Goal: Task Accomplishment & Management: Manage account settings

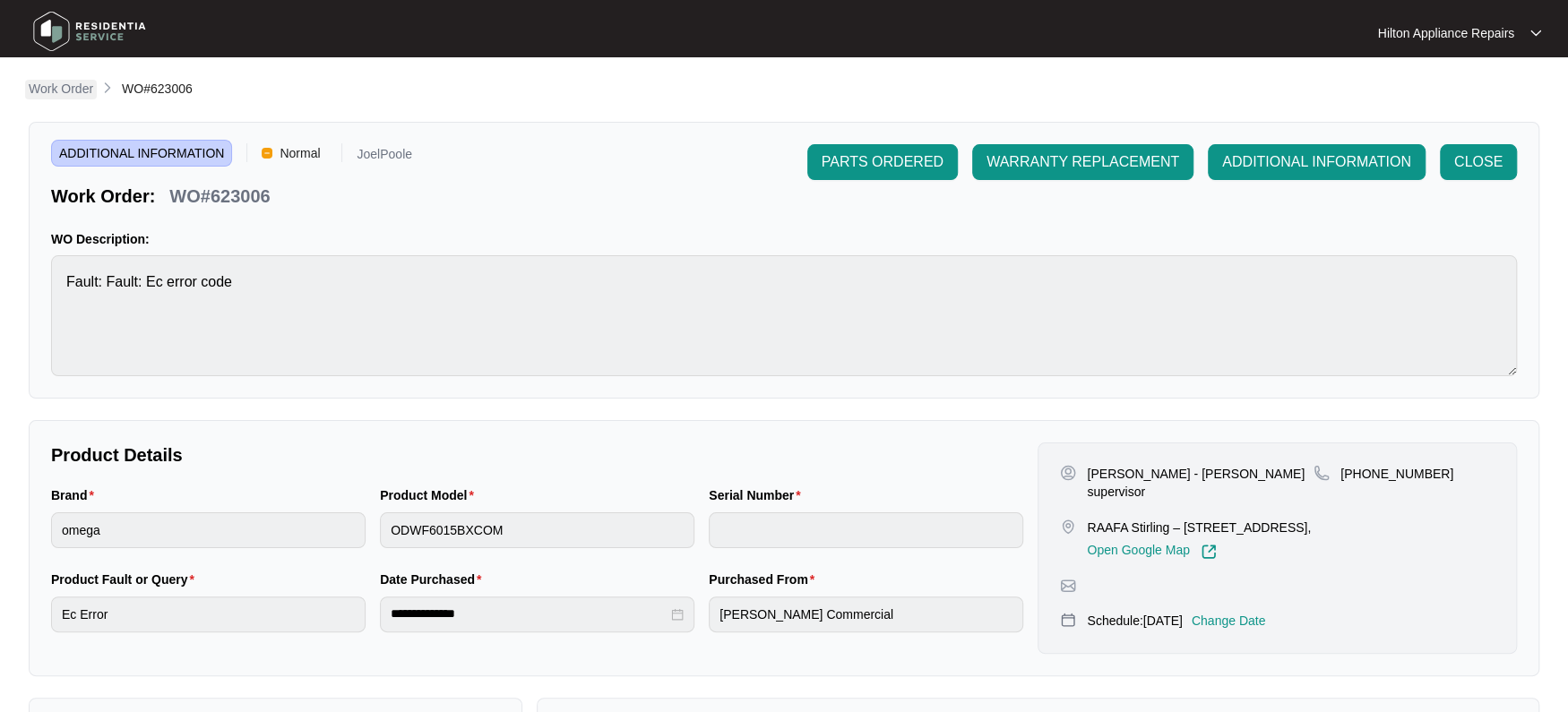
click at [47, 86] on p "Work Order" at bounding box center [61, 88] width 65 height 18
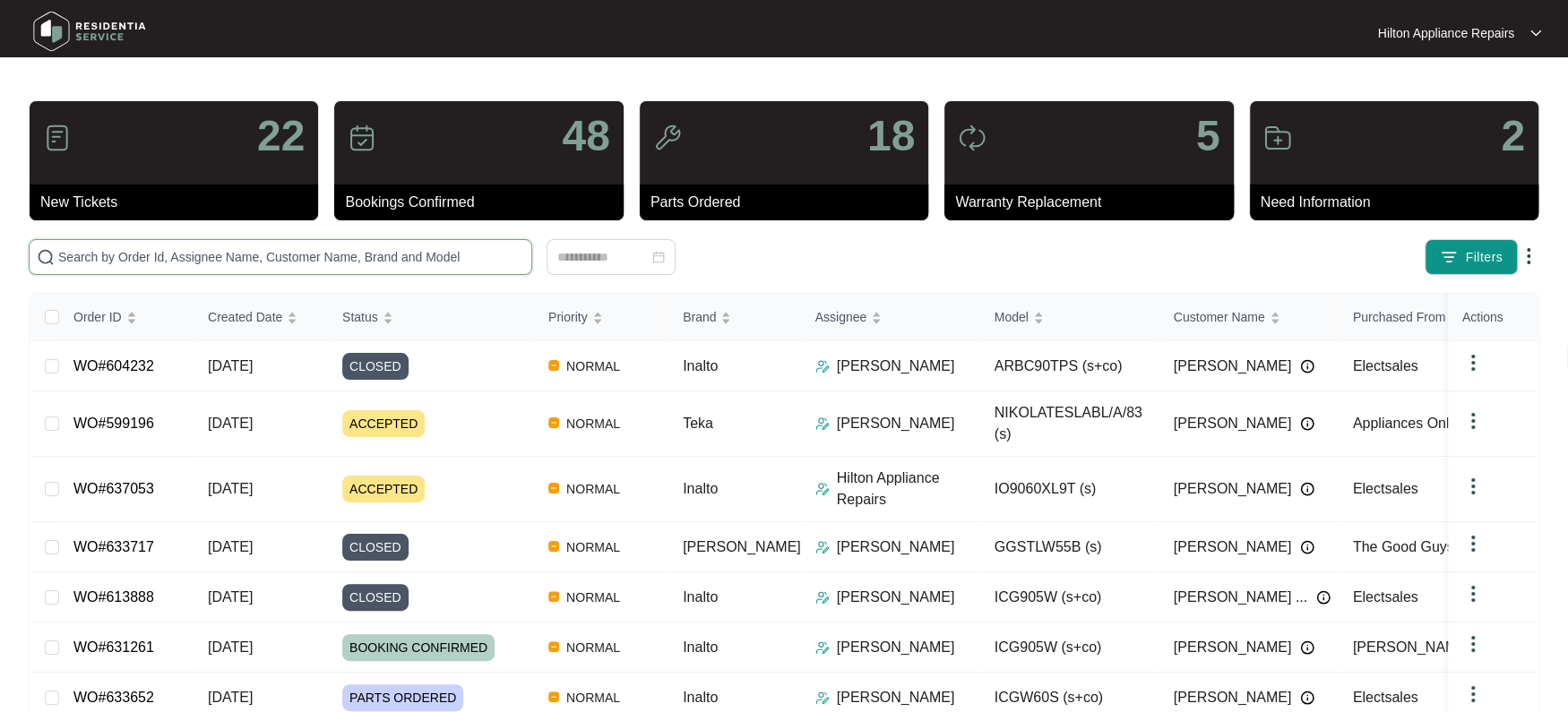
click at [84, 261] on input "text" at bounding box center [291, 256] width 465 height 20
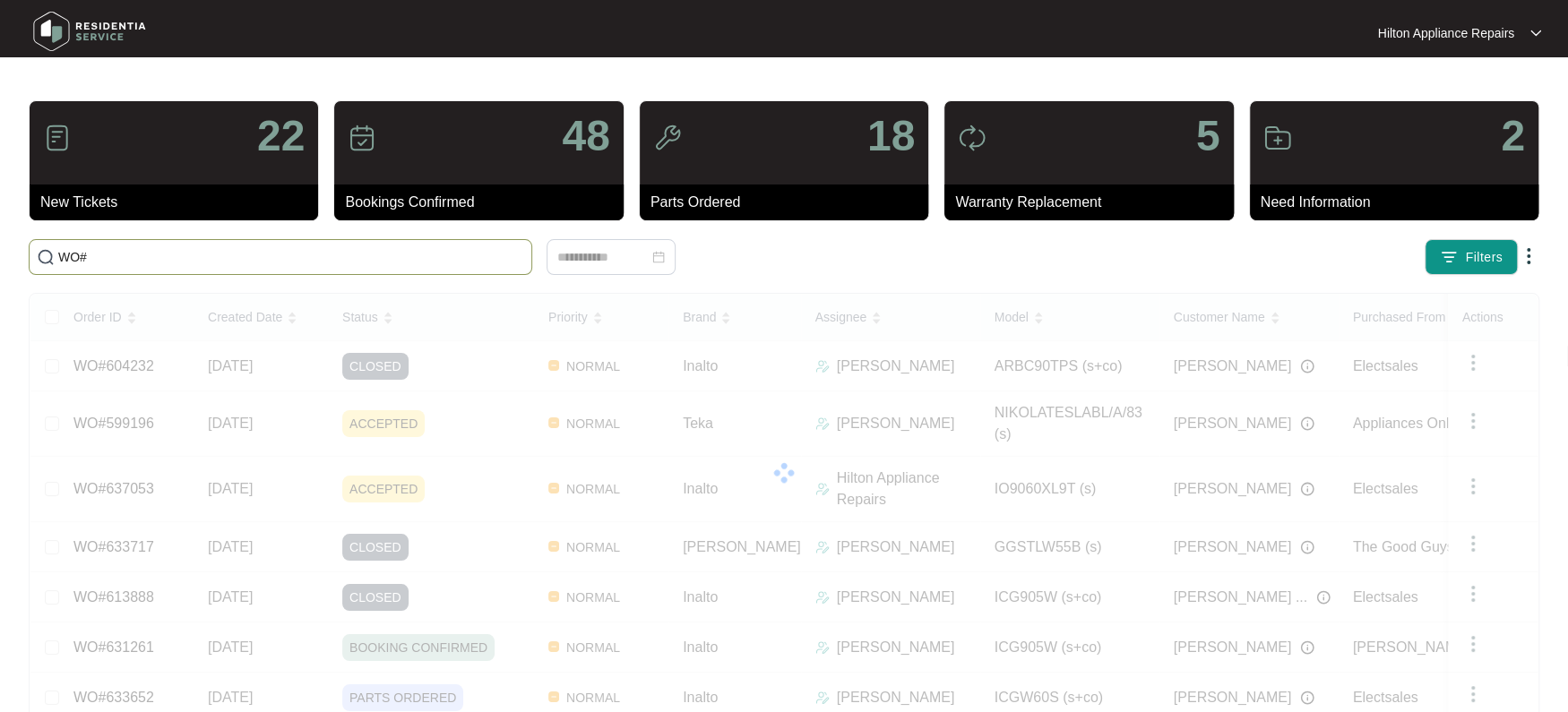
paste input "637053"
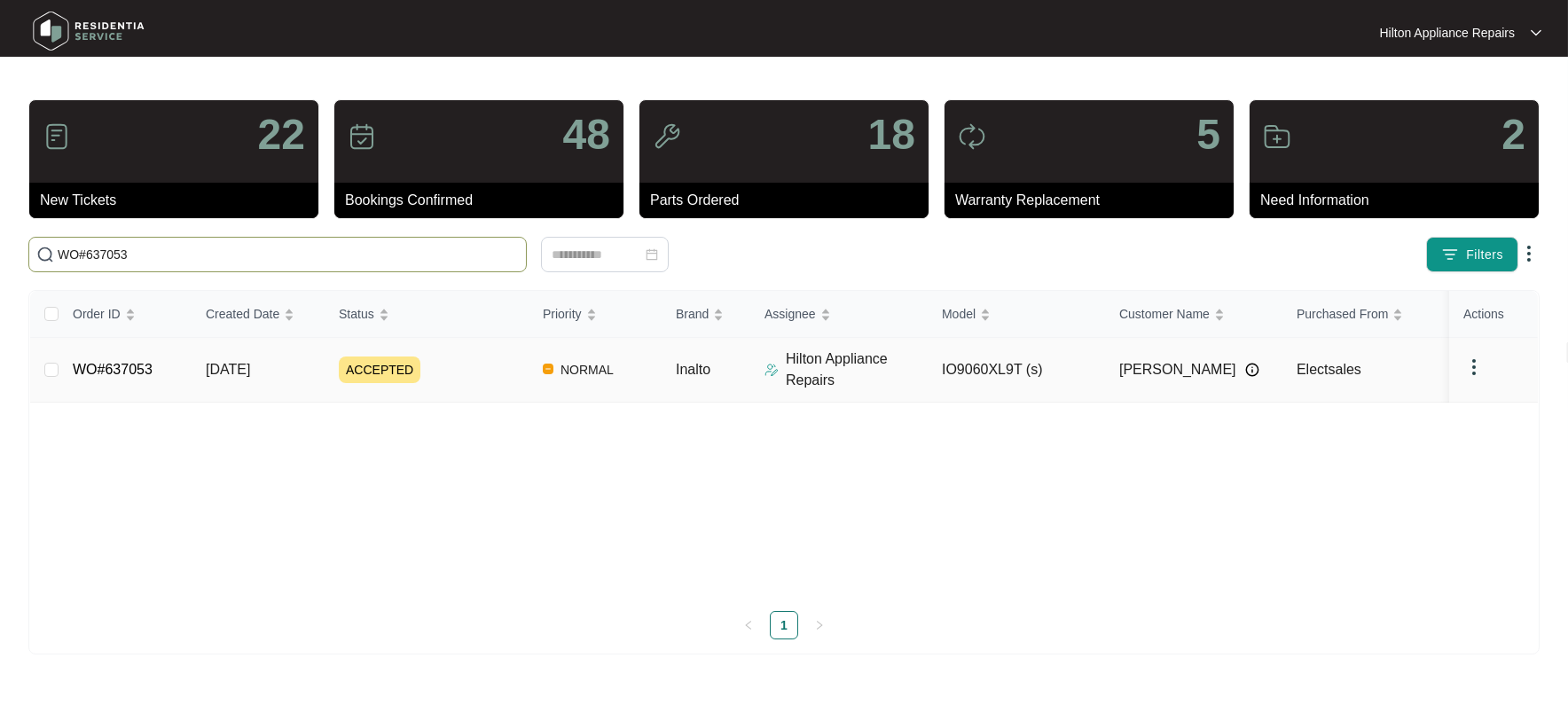
type input "WO#637053"
click at [238, 368] on span "[DATE]" at bounding box center [227, 369] width 44 height 15
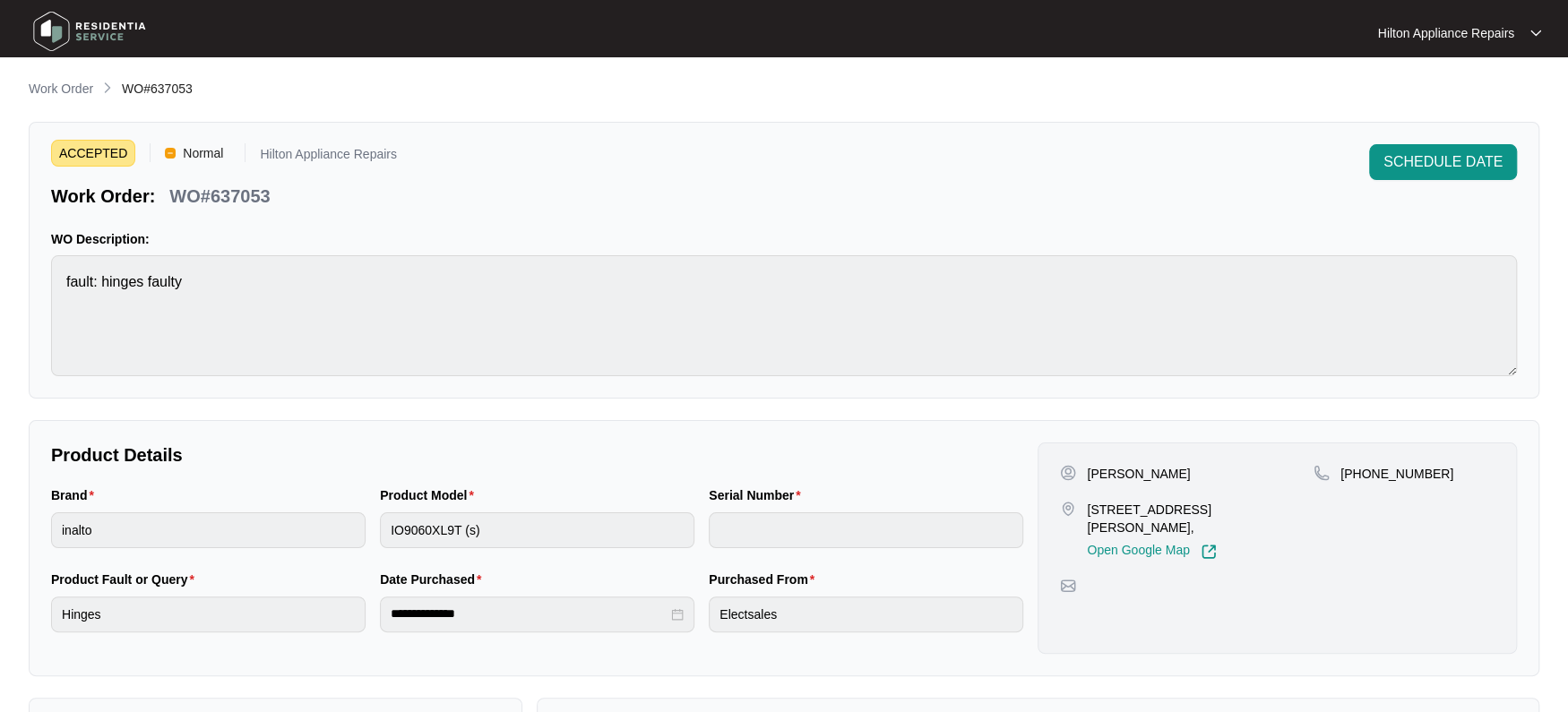
drag, startPoint x: 44, startPoint y: 90, endPoint x: 62, endPoint y: 88, distance: 18.1
click at [43, 90] on p "Work Order" at bounding box center [61, 88] width 65 height 18
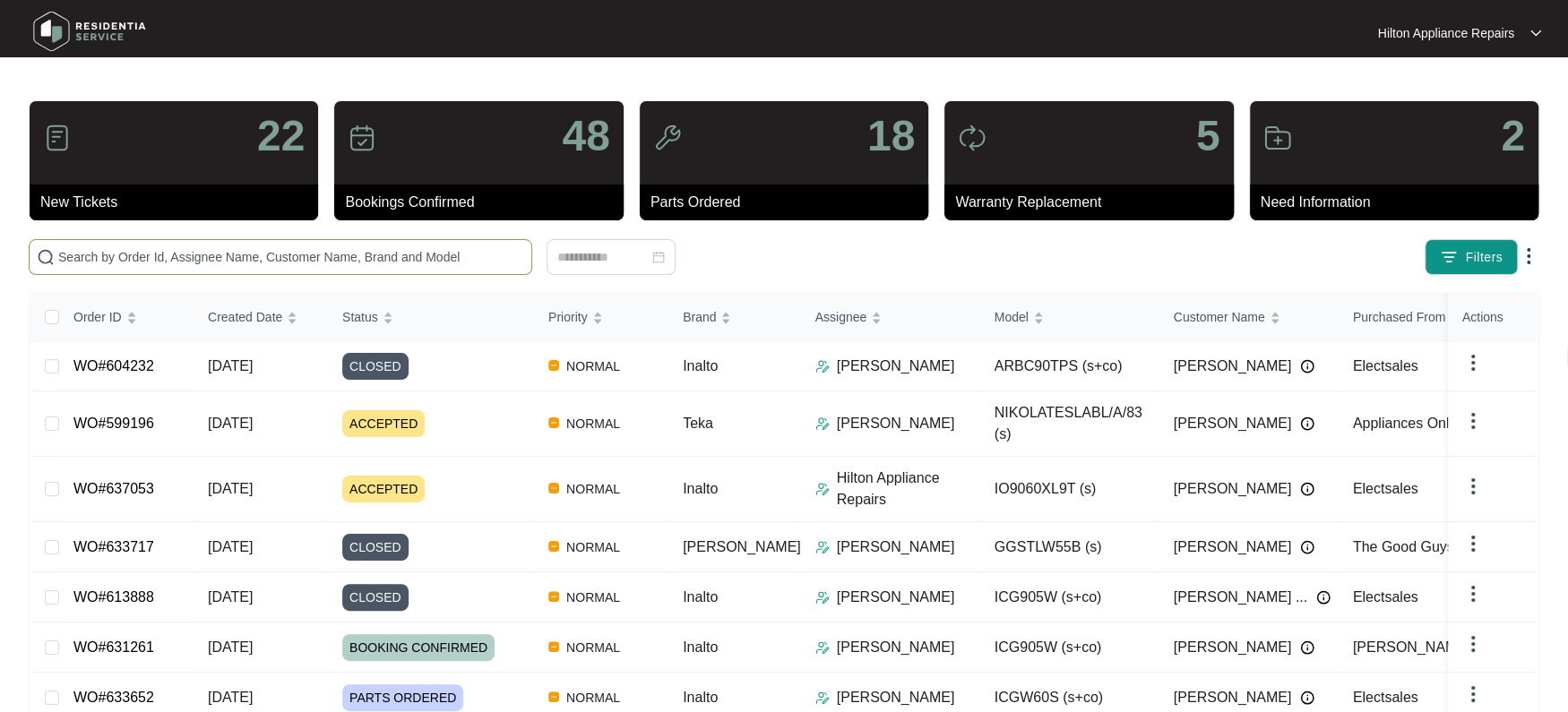
click at [85, 247] on input "text" at bounding box center [291, 256] width 465 height 20
paste input "WO#468771"
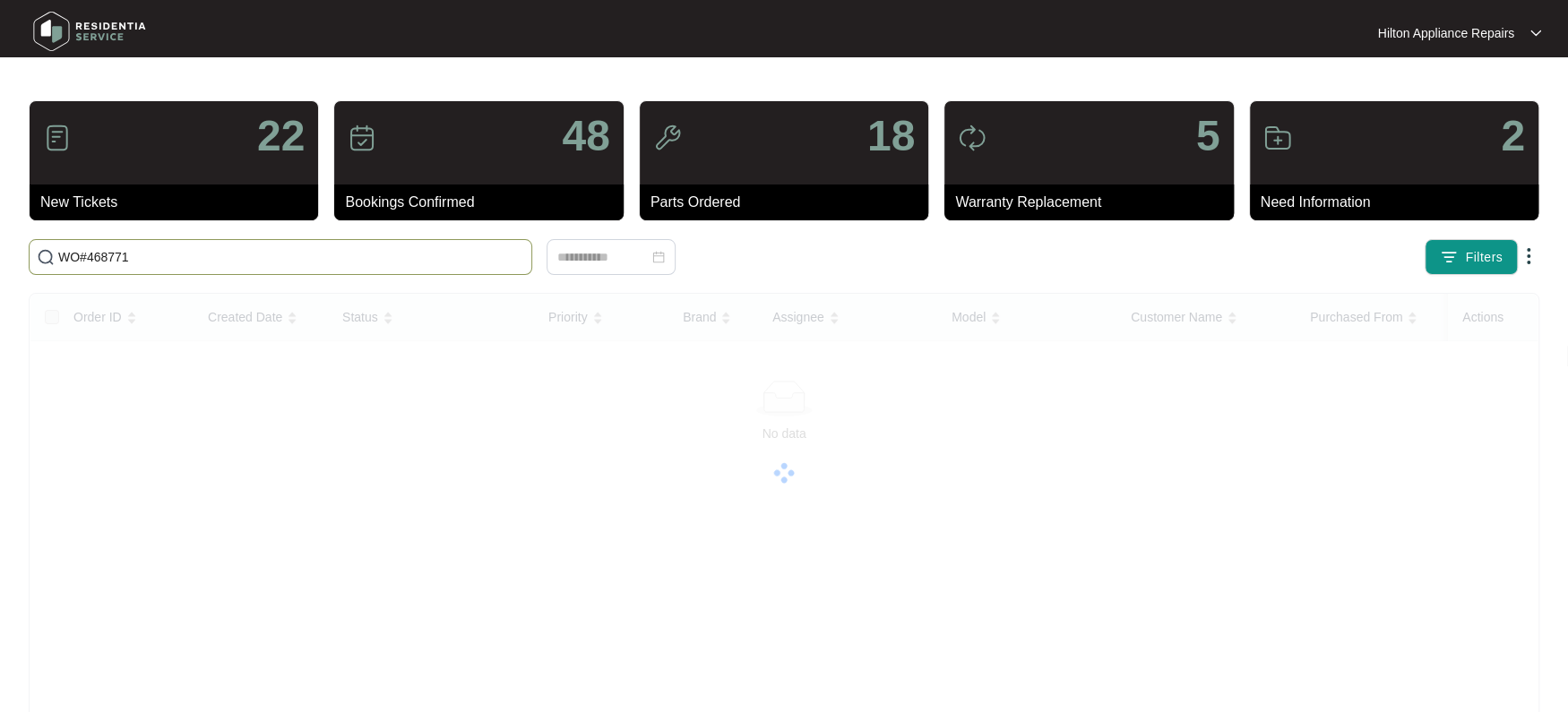
drag, startPoint x: 139, startPoint y: 258, endPoint x: -24, endPoint y: 255, distance: 163.0
click at [0, 255] on html "Hilton Appliance Repairs Hilton App... 22 New Tickets 48 Bookings Confirmed 18 …" at bounding box center [784, 422] width 1568 height 843
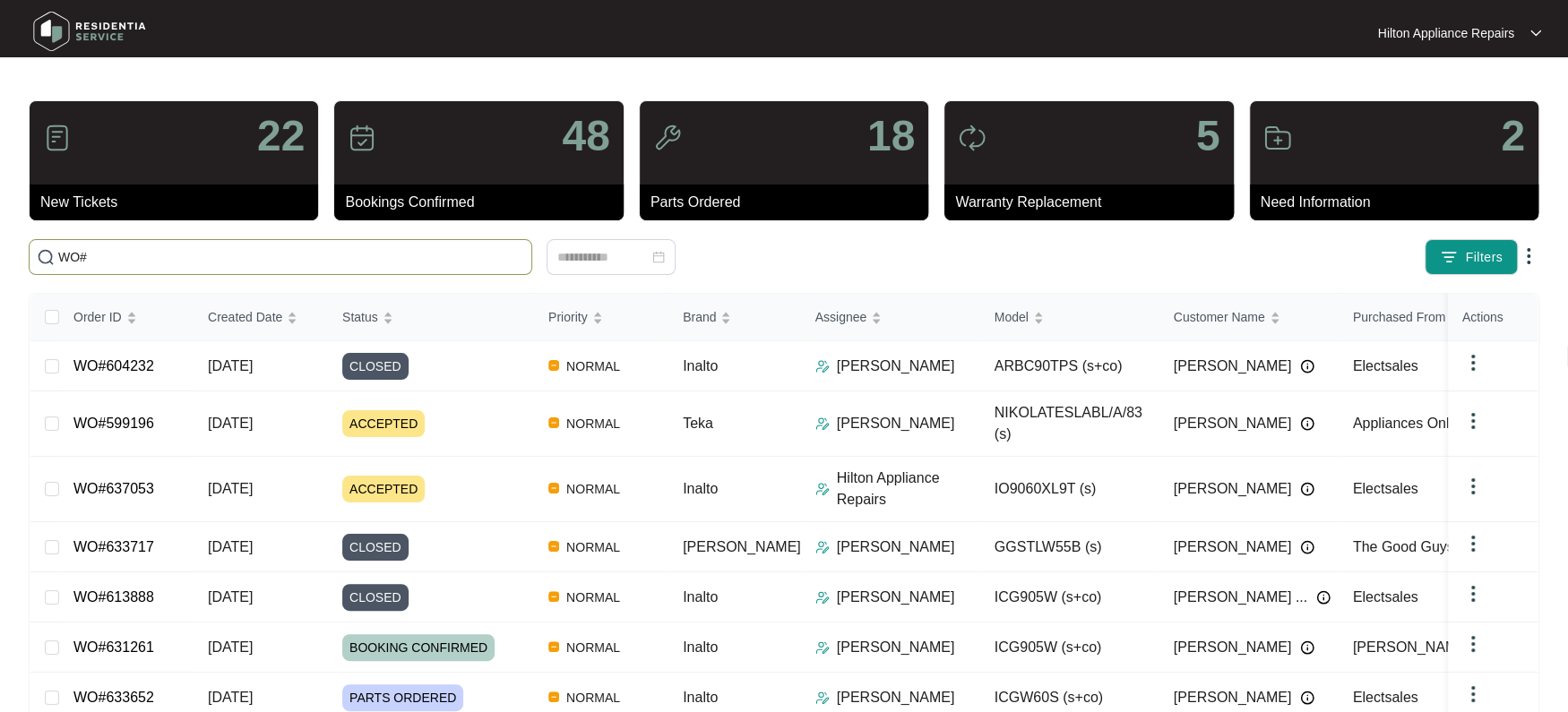
paste input "623006"
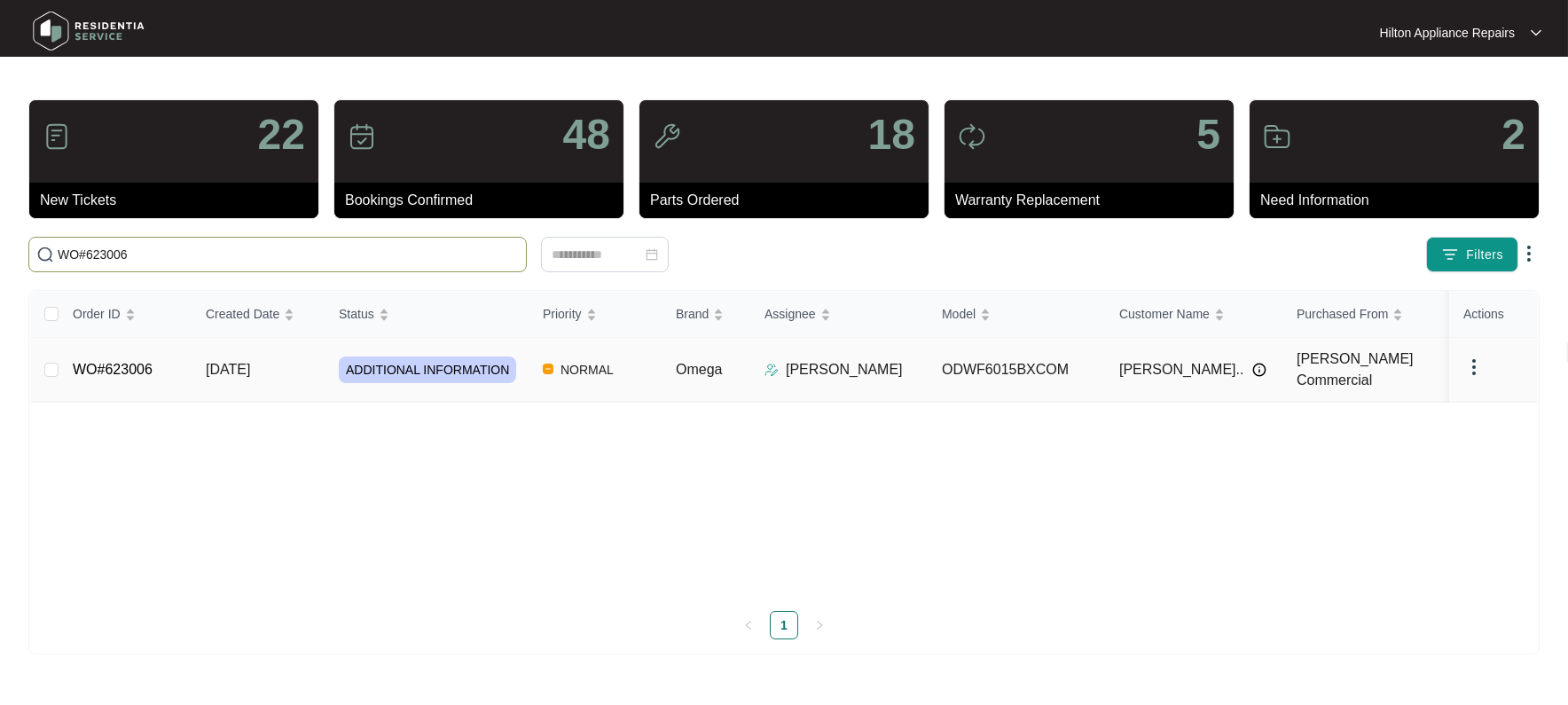
type input "WO#623006"
click at [223, 376] on span "[DATE]" at bounding box center [227, 369] width 44 height 15
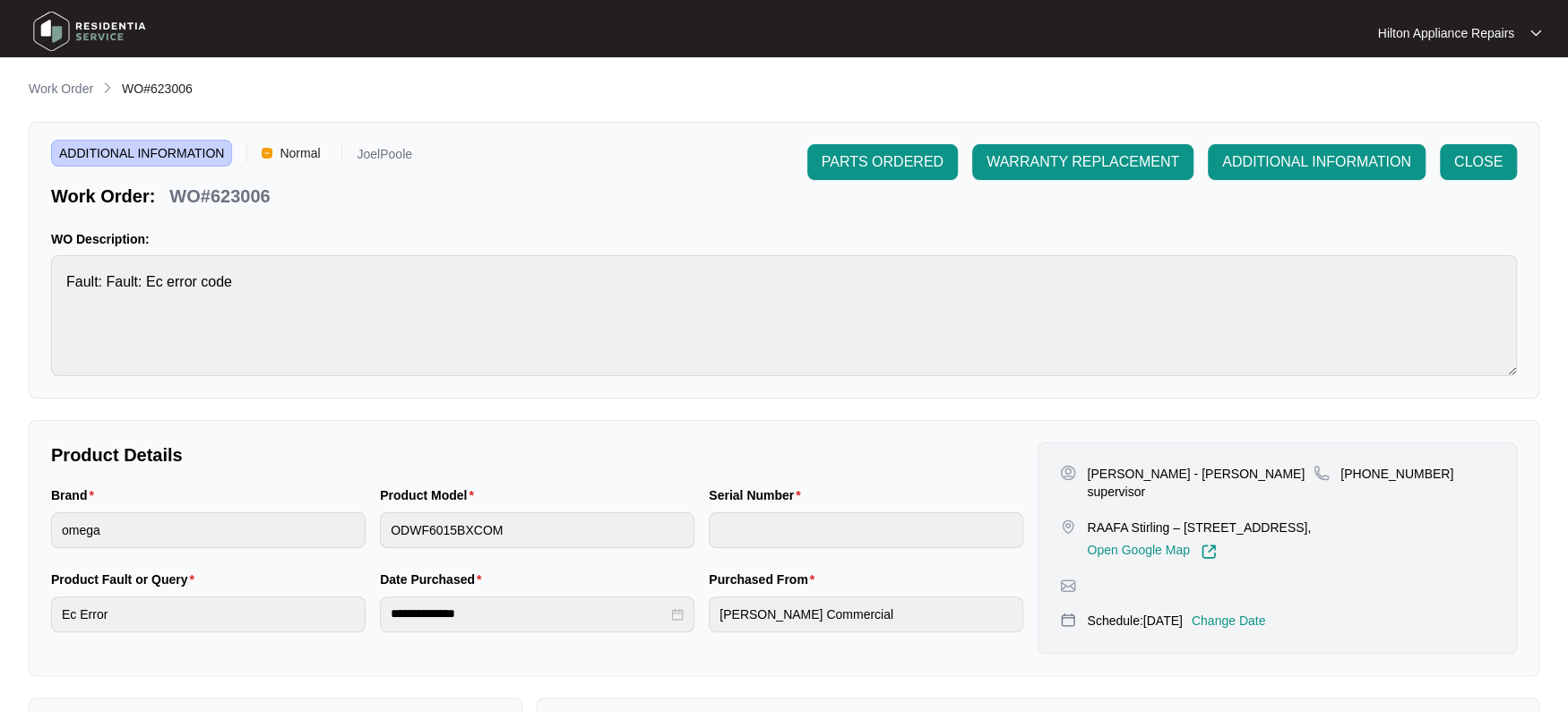
click at [1242, 617] on p "Change Date" at bounding box center [1228, 620] width 74 height 18
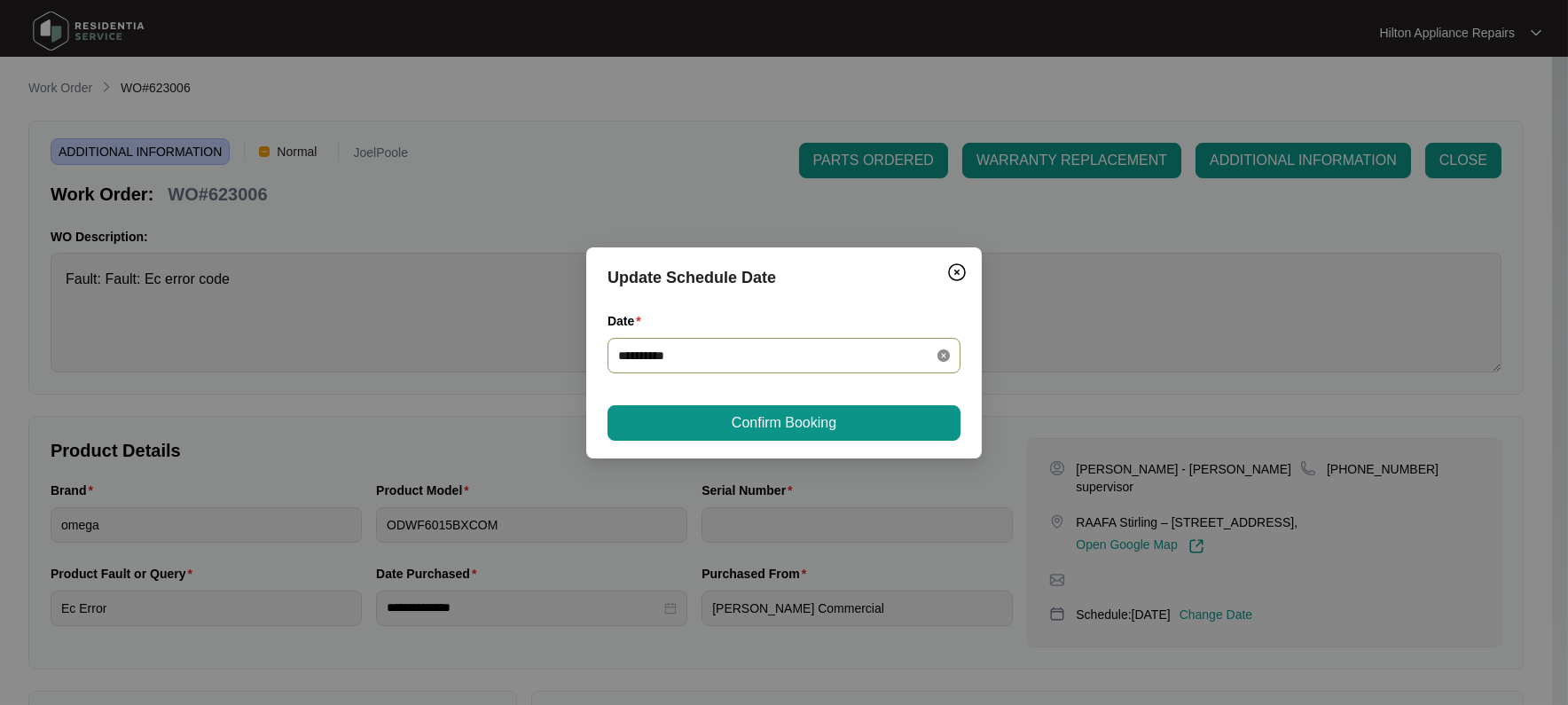
click at [943, 355] on icon "close-circle" at bounding box center [943, 355] width 12 height 12
click at [933, 350] on div at bounding box center [783, 355] width 332 height 20
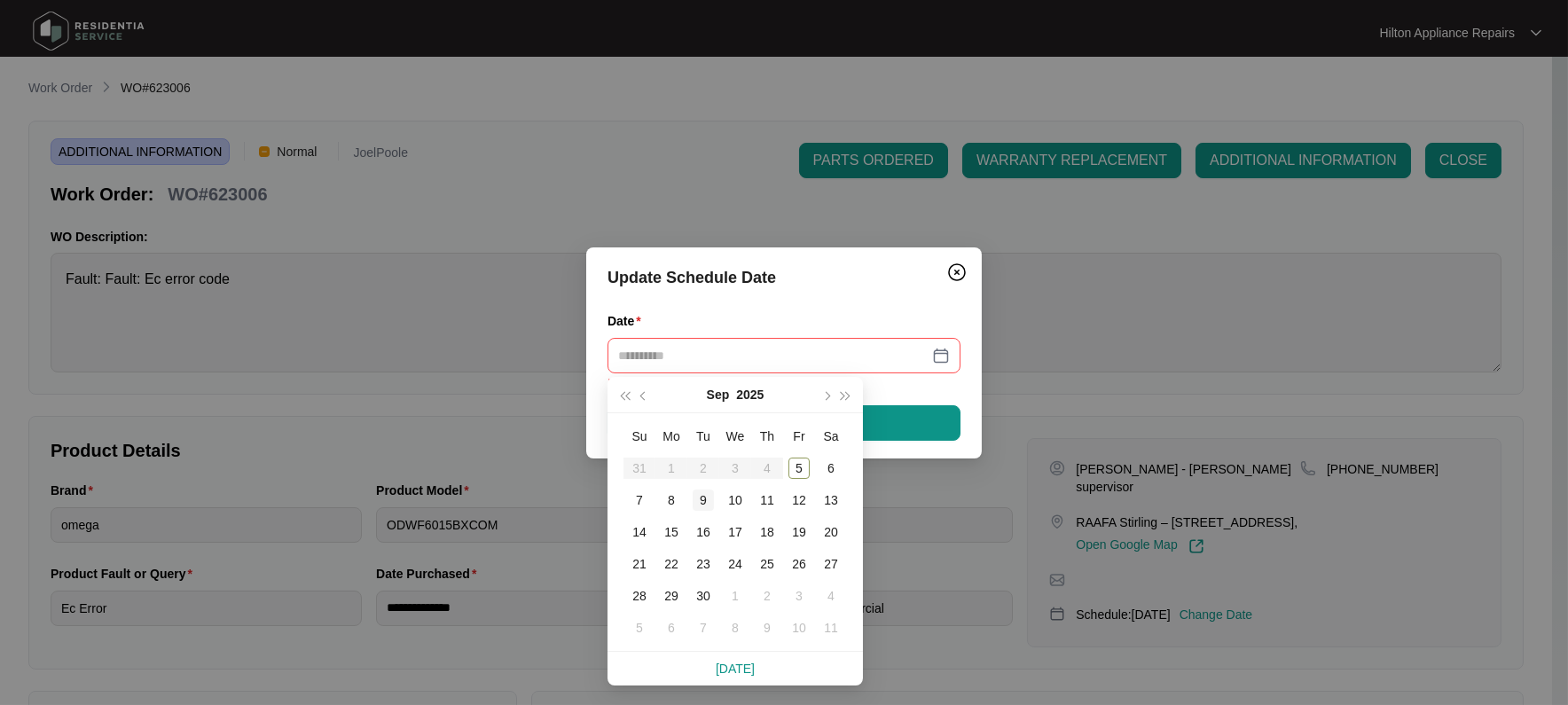
click at [706, 495] on div "9" at bounding box center [703, 500] width 22 height 22
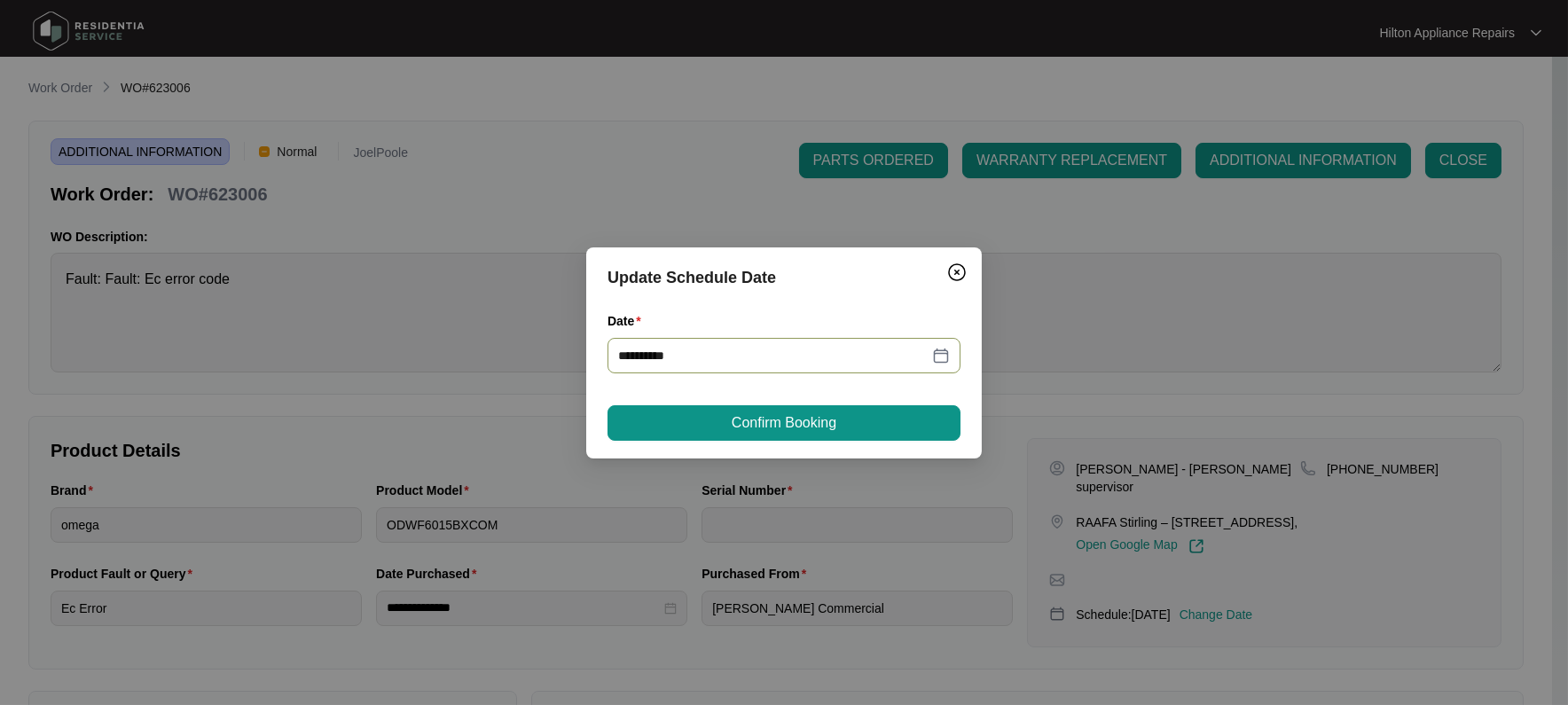
type input "**********"
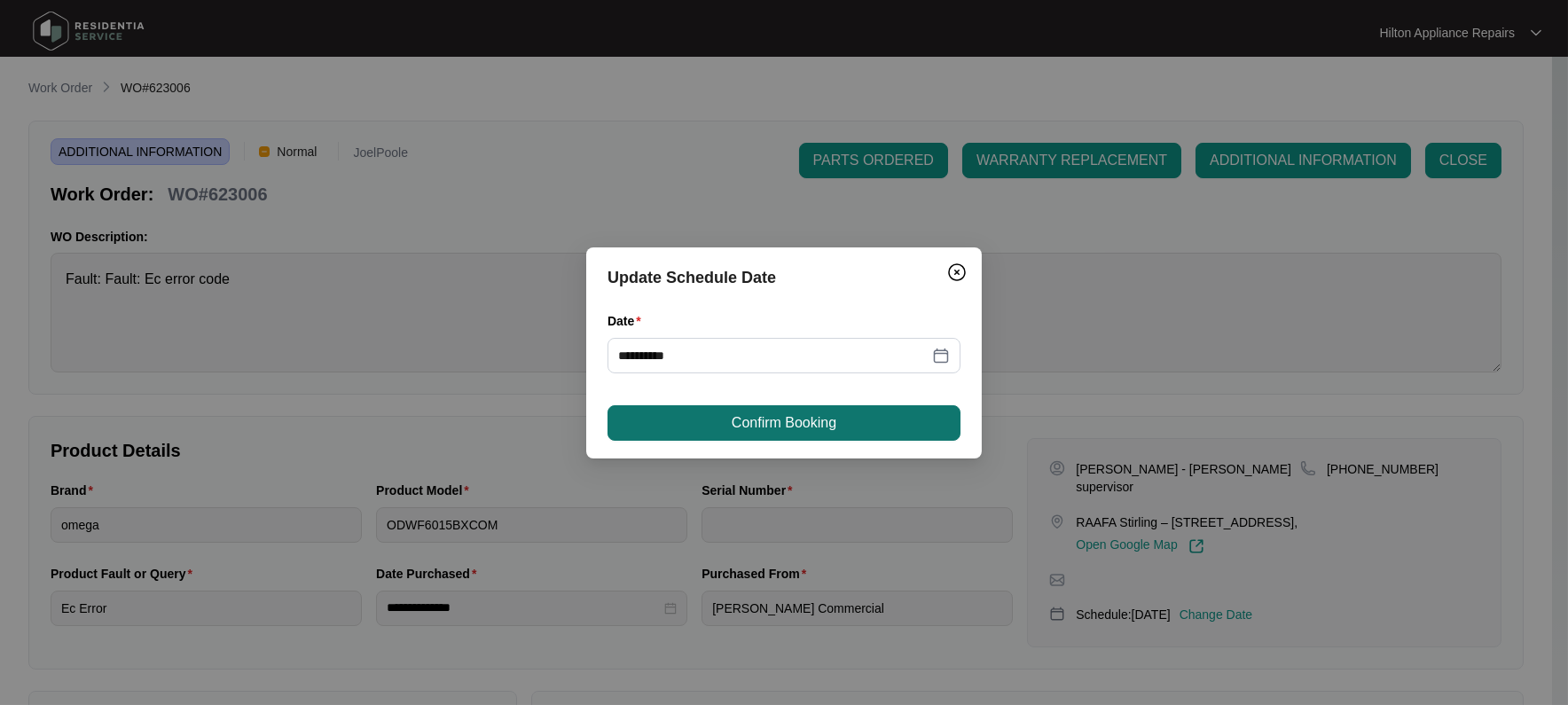
click at [739, 413] on span "Confirm Booking" at bounding box center [783, 423] width 104 height 22
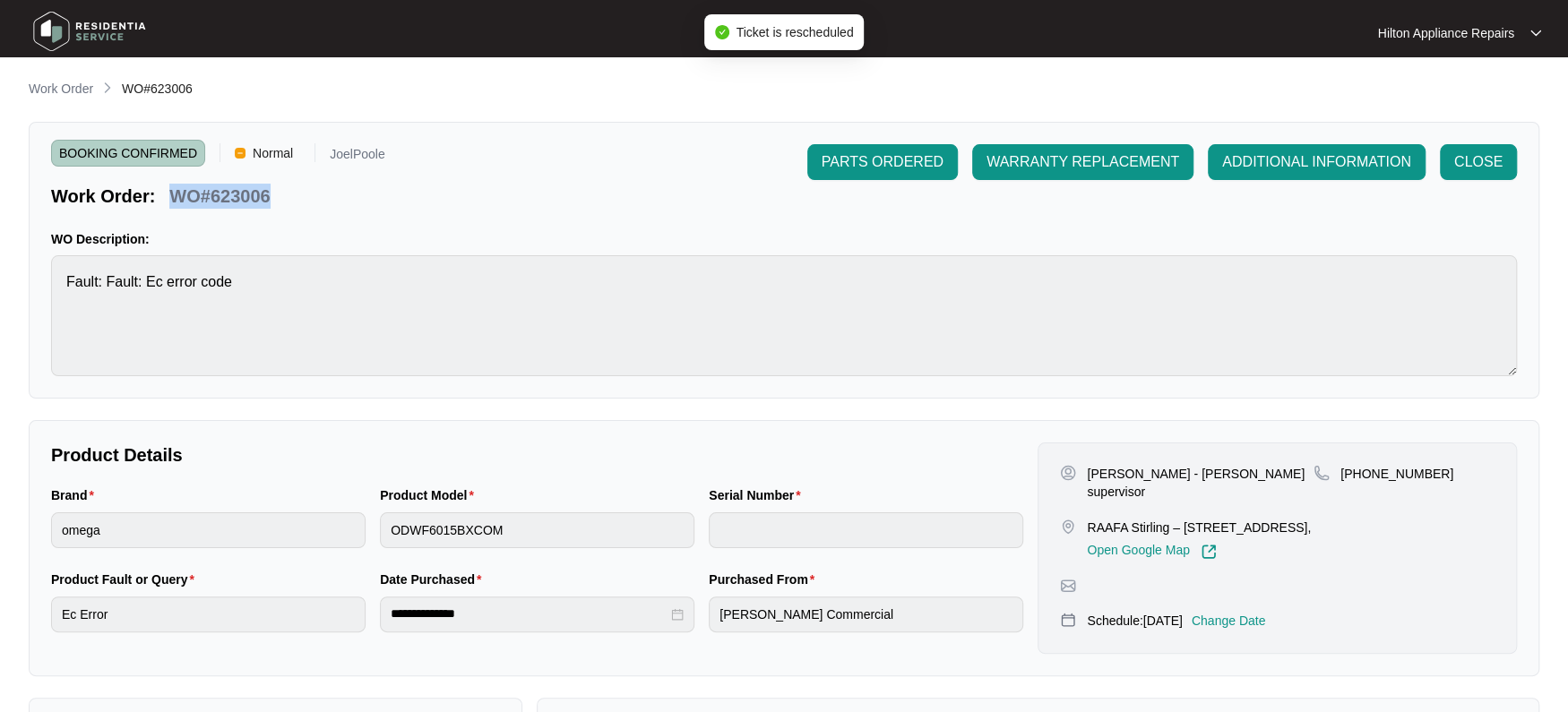
drag, startPoint x: 282, startPoint y: 192, endPoint x: 173, endPoint y: 187, distance: 109.1
click at [173, 187] on div "Work Order: WO#623006" at bounding box center [218, 193] width 334 height 31
copy p "WO#623006"
click at [52, 82] on p "Work Order" at bounding box center [61, 88] width 65 height 18
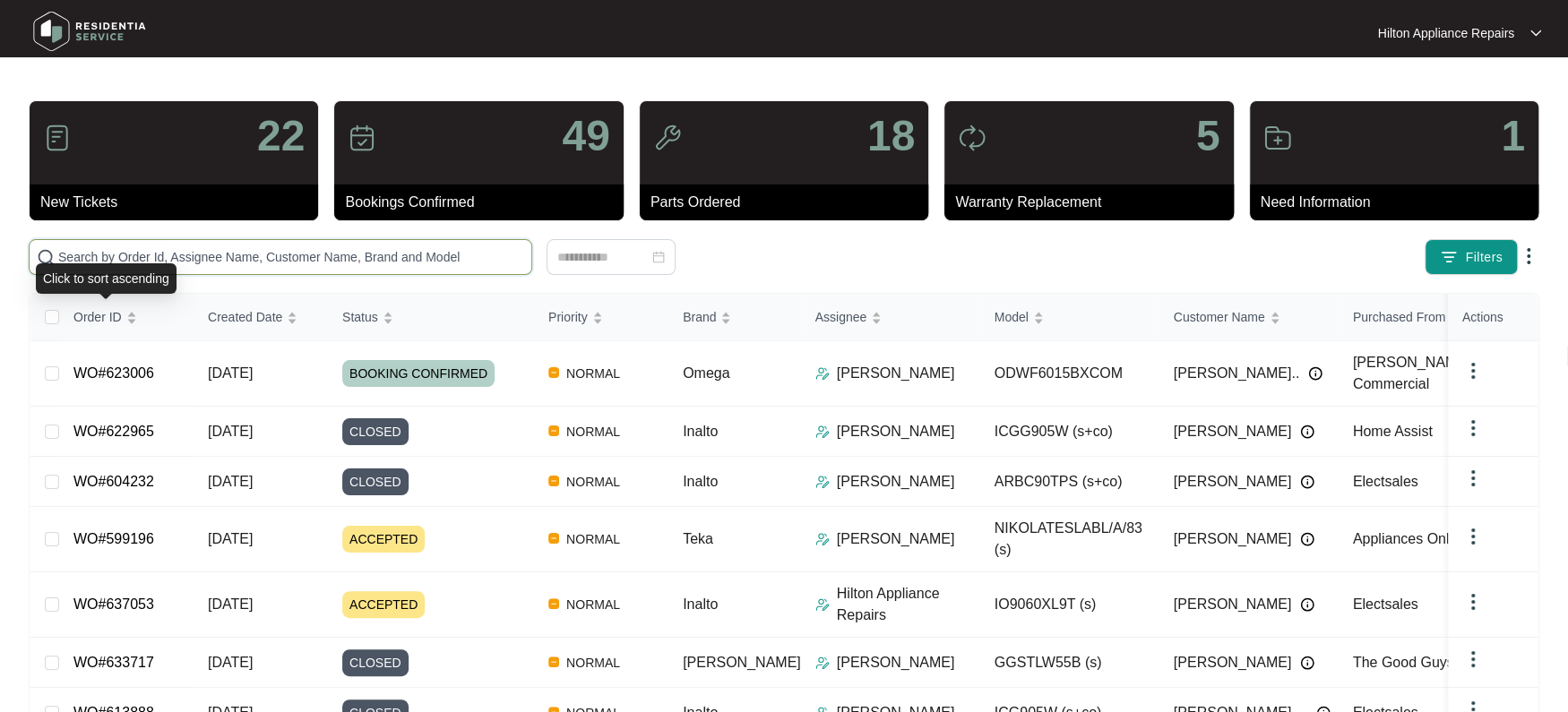
click at [98, 258] on input "text" at bounding box center [291, 256] width 465 height 20
paste input "WO#623006"
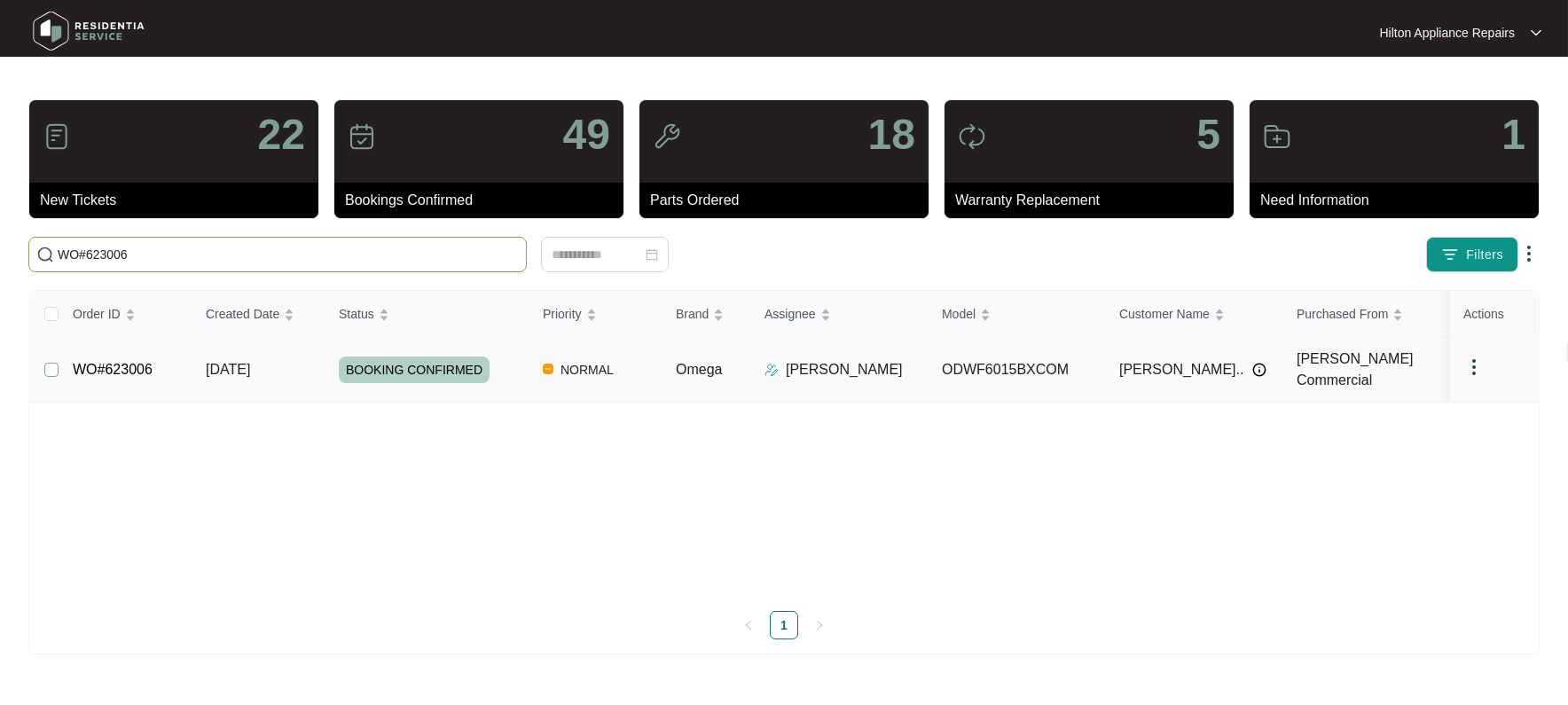
type input "WO#623006"
click at [660, 252] on span "Re-assign Selected Tickets" at bounding box center [666, 254] width 171 height 22
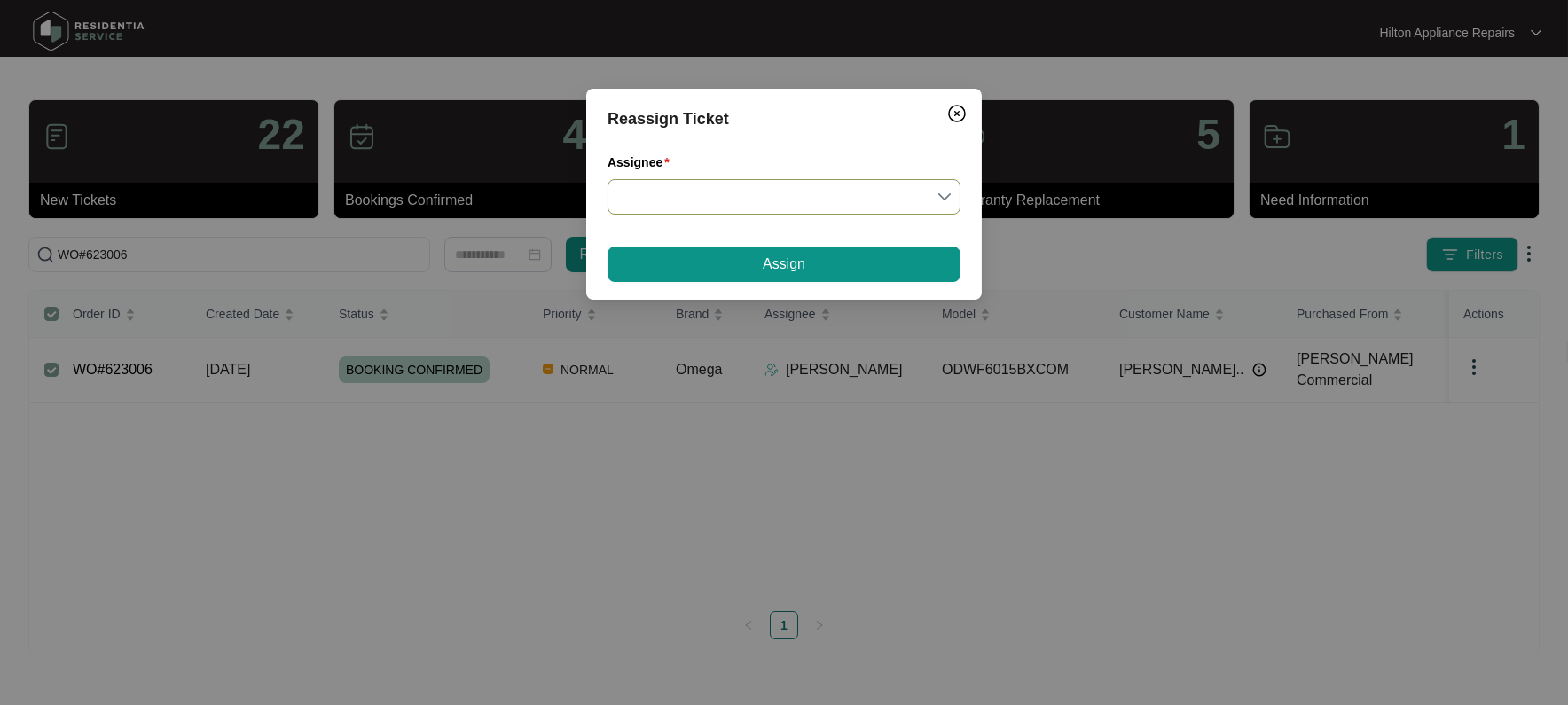
click at [943, 196] on input "Assignee" at bounding box center [783, 196] width 332 height 34
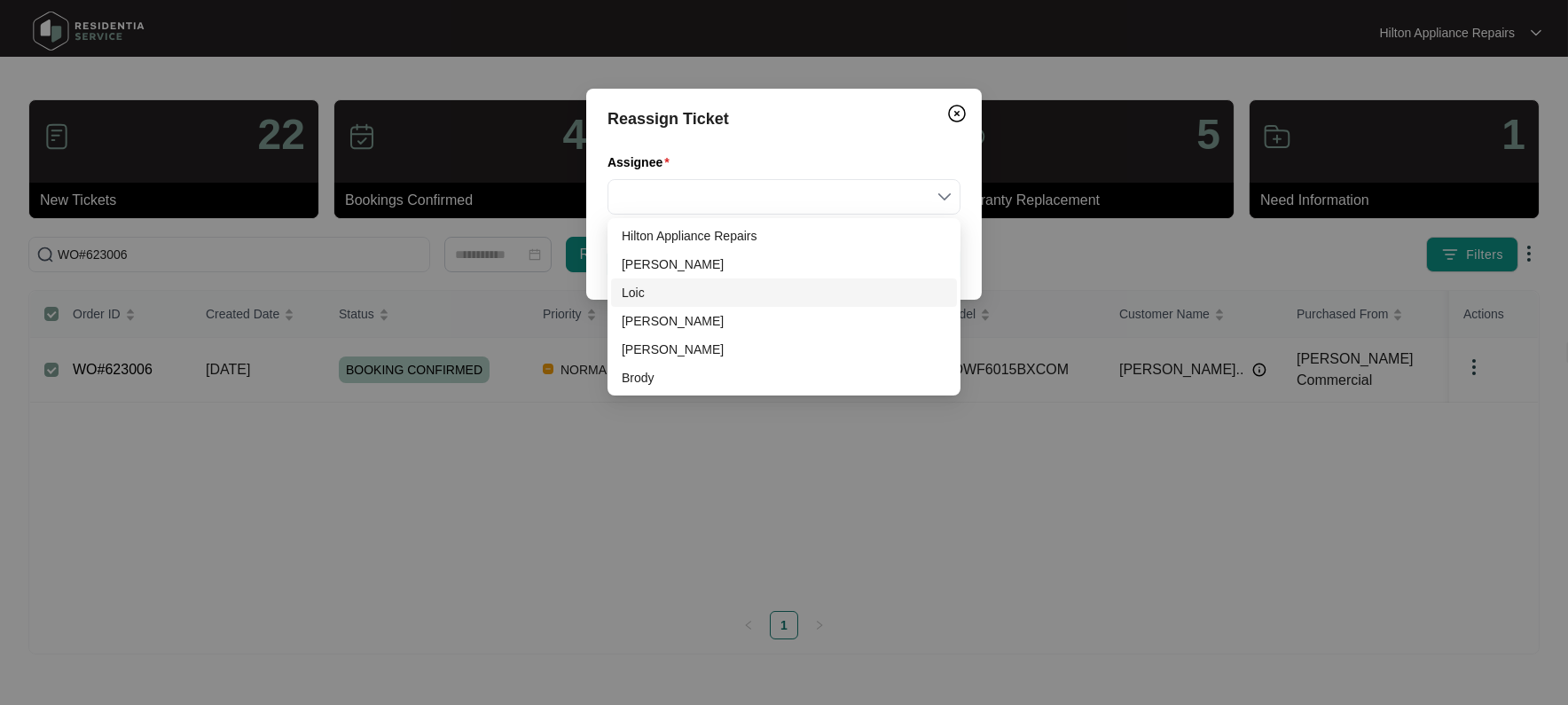
click at [655, 292] on div "Loic" at bounding box center [783, 292] width 324 height 20
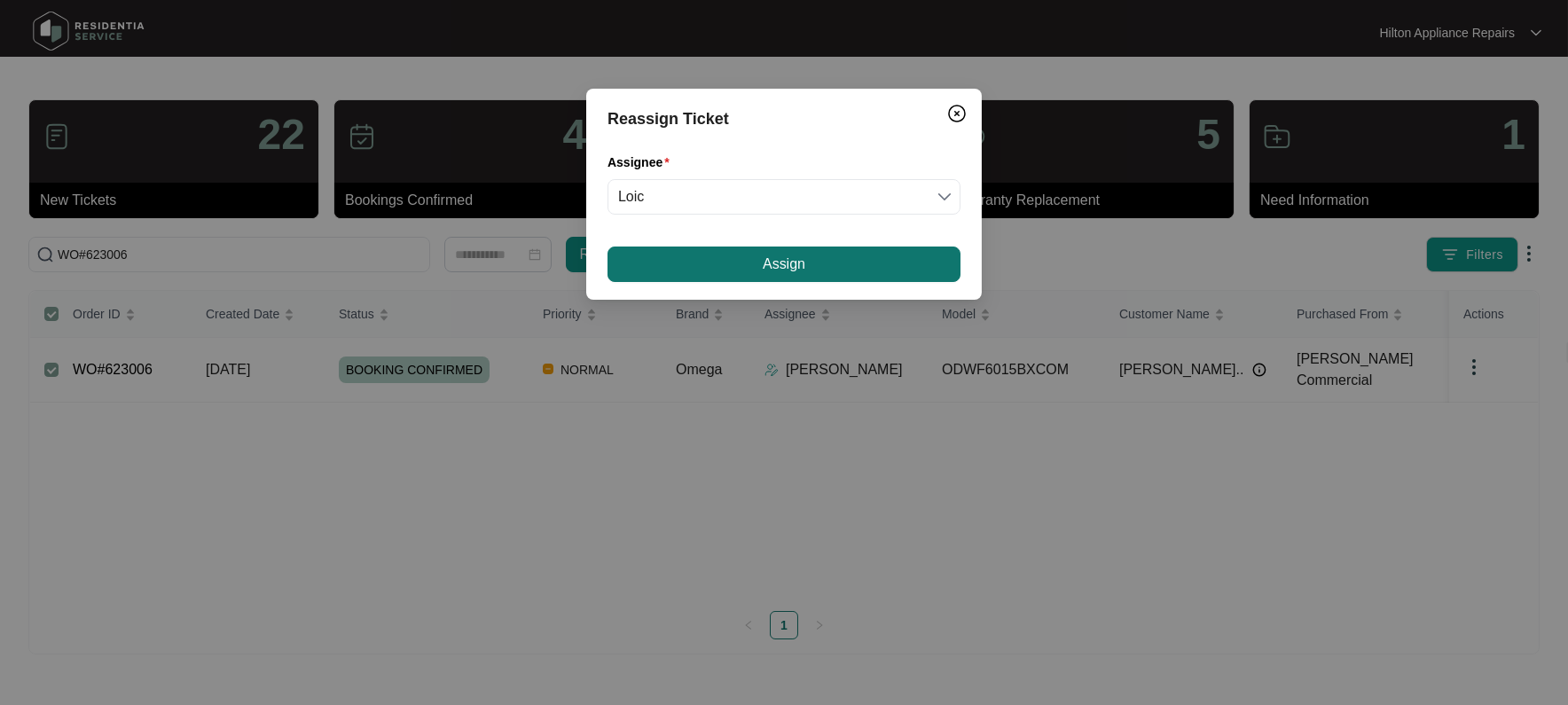
click at [742, 269] on button "Assign" at bounding box center [783, 264] width 353 height 36
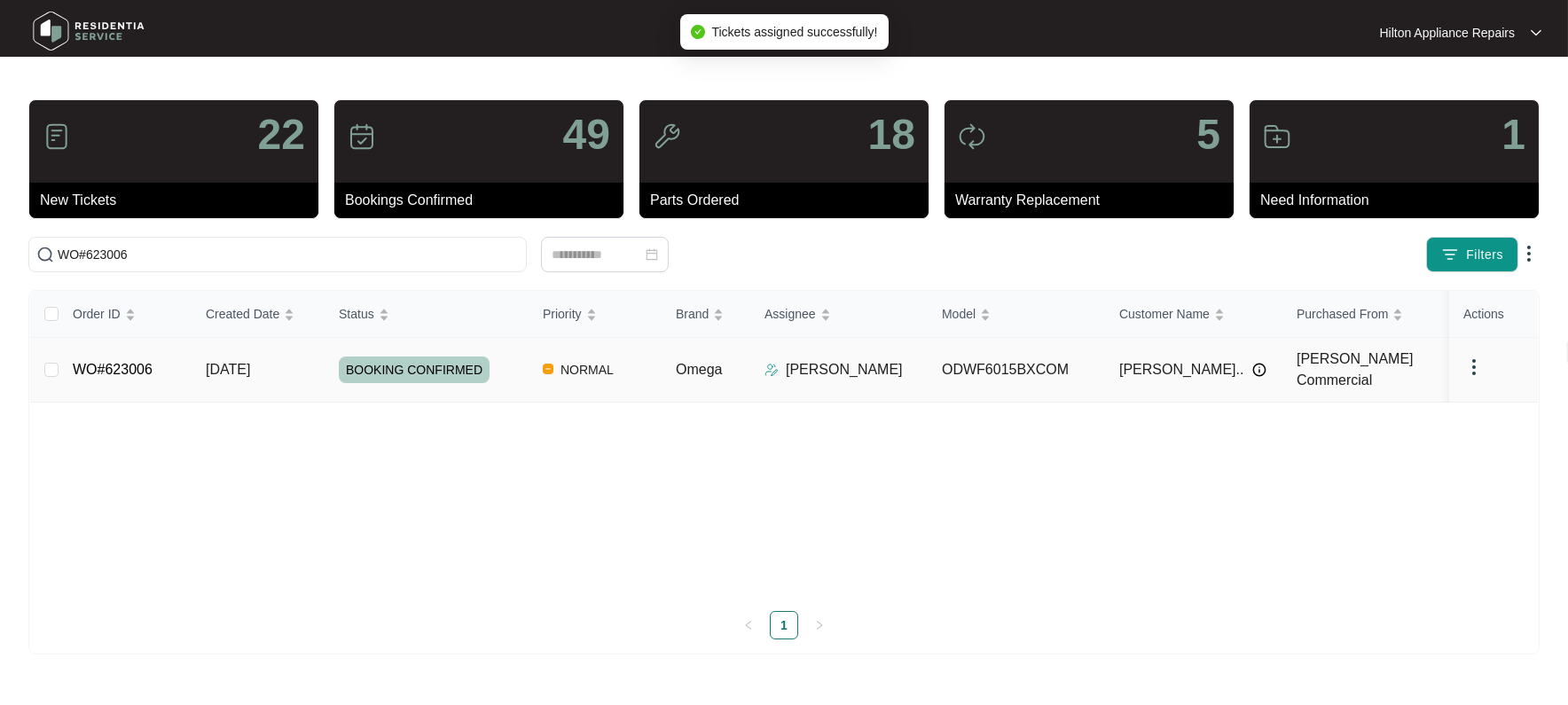
click at [242, 367] on span "[DATE]" at bounding box center [227, 369] width 44 height 15
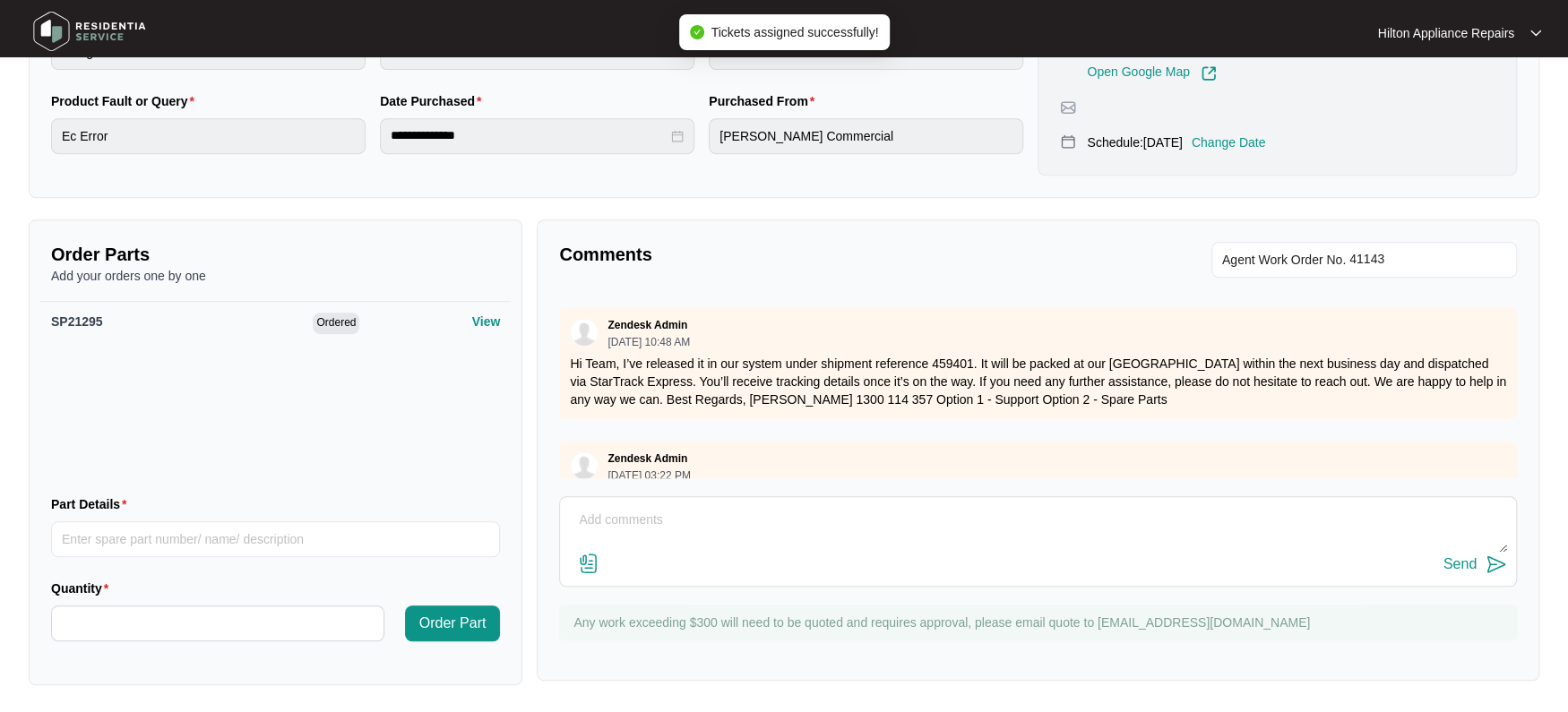
scroll to position [335, 0]
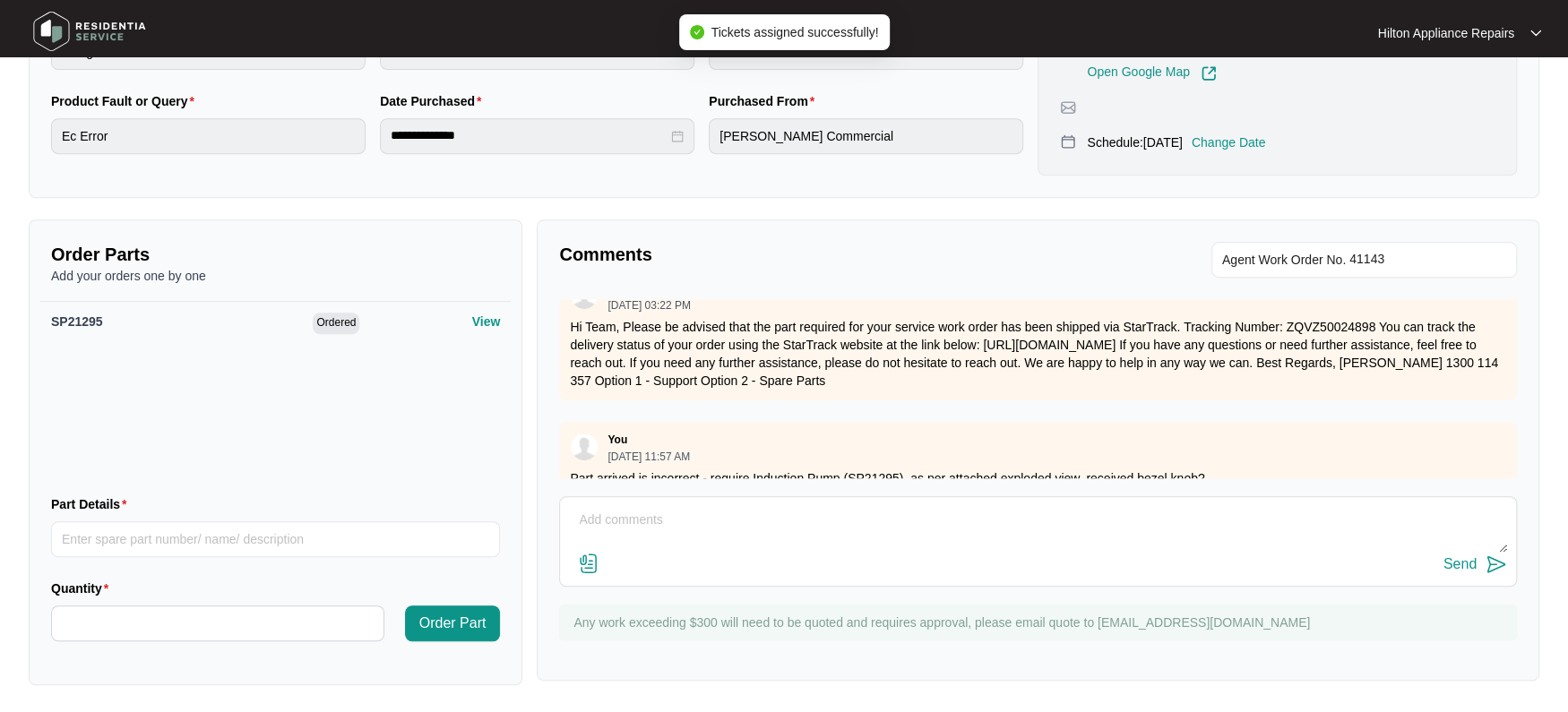
click at [621, 506] on textarea at bounding box center [1038, 529] width 938 height 47
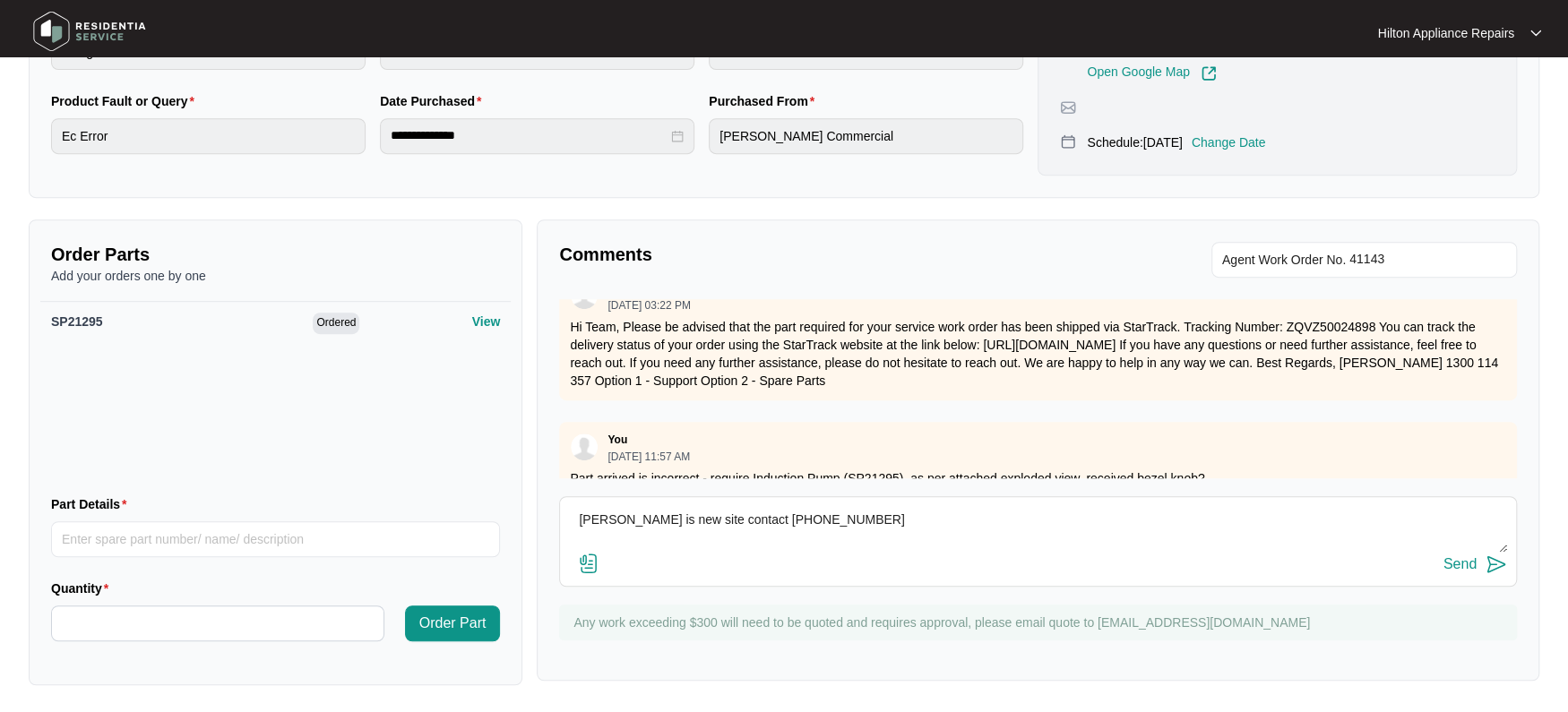
type textarea "[PERSON_NAME] is new site contact [PHONE_NUMBER]"
click at [1458, 556] on div "Send" at bounding box center [1459, 564] width 33 height 16
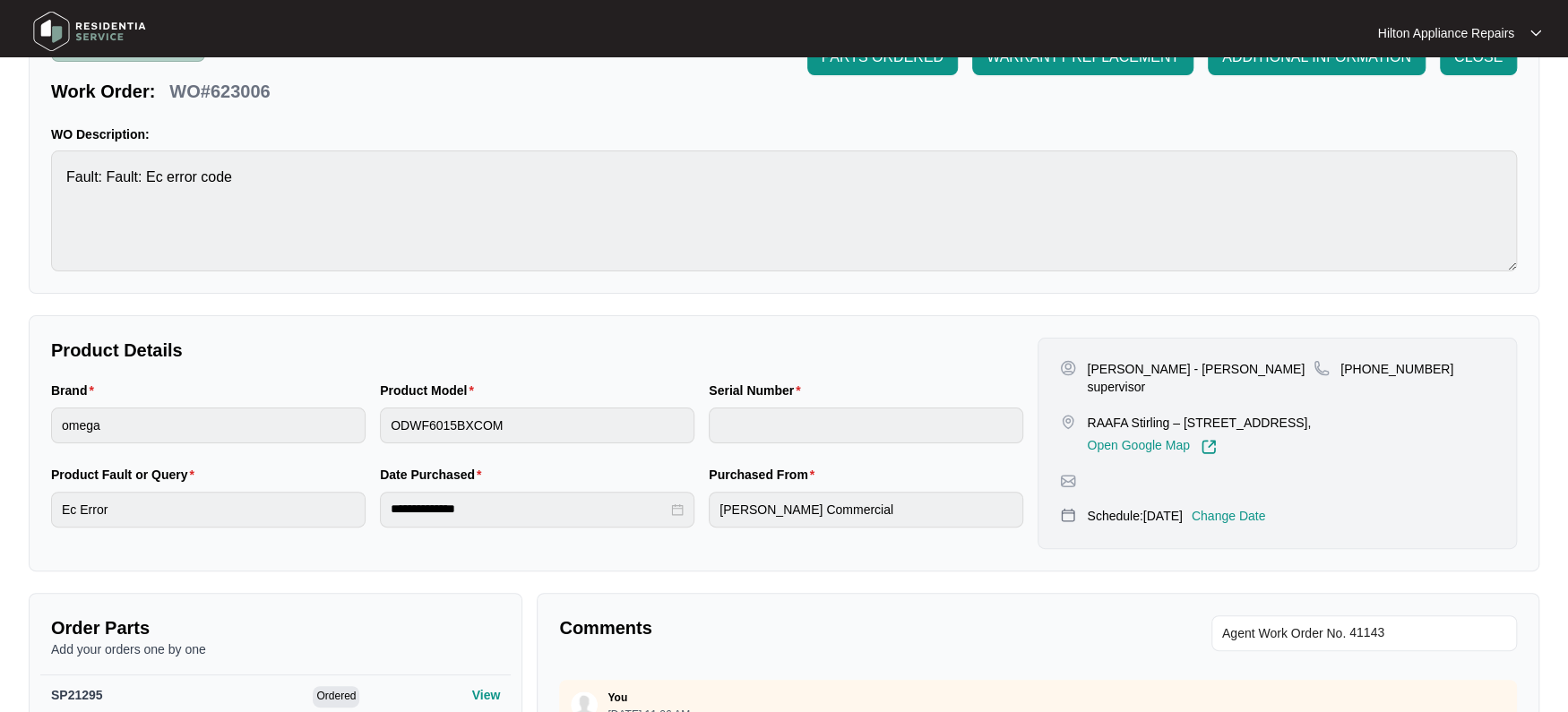
scroll to position [0, 0]
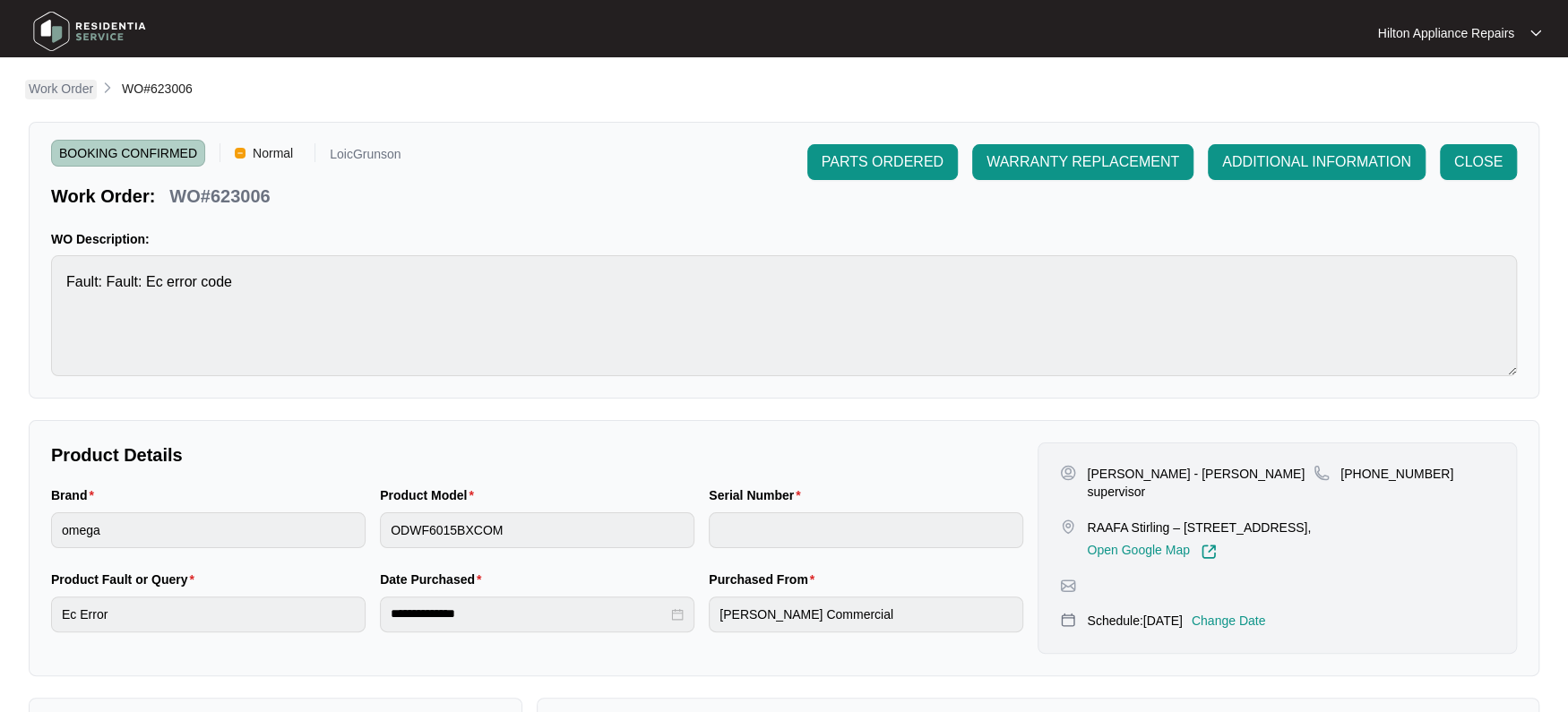
click at [47, 93] on p "Work Order" at bounding box center [61, 88] width 65 height 18
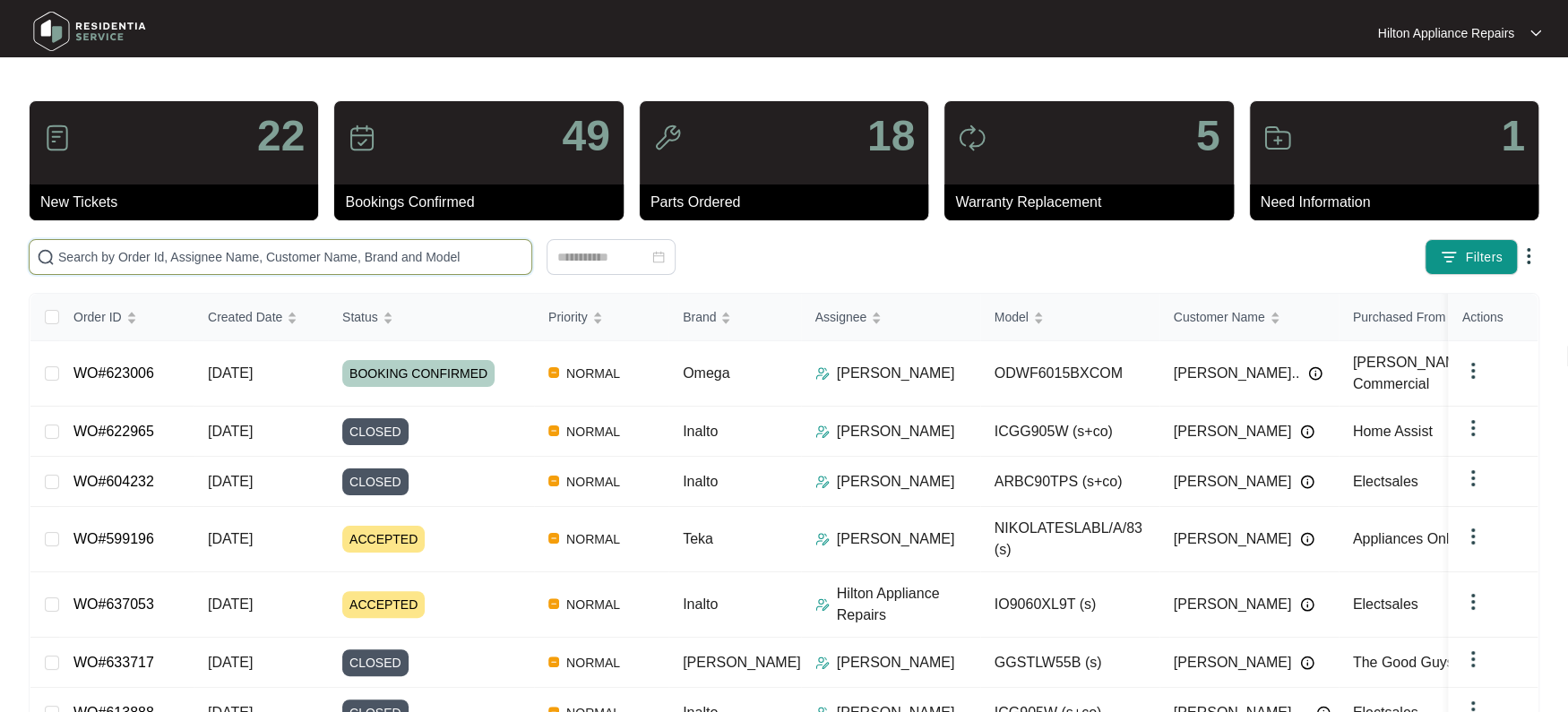
click at [100, 255] on input "text" at bounding box center [291, 256] width 465 height 20
paste input "WO#634901"
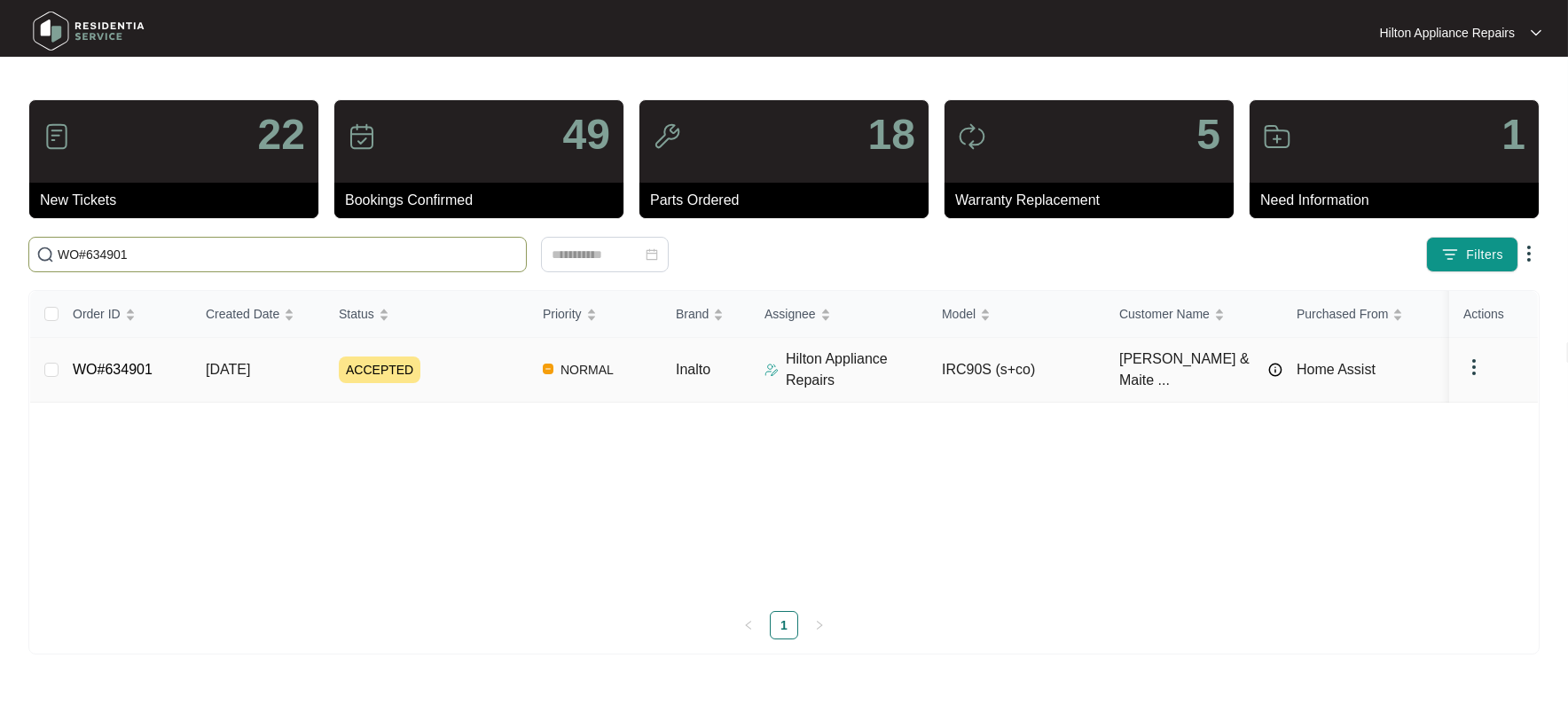
type input "WO#634901"
click at [233, 371] on span "[DATE]" at bounding box center [227, 369] width 44 height 15
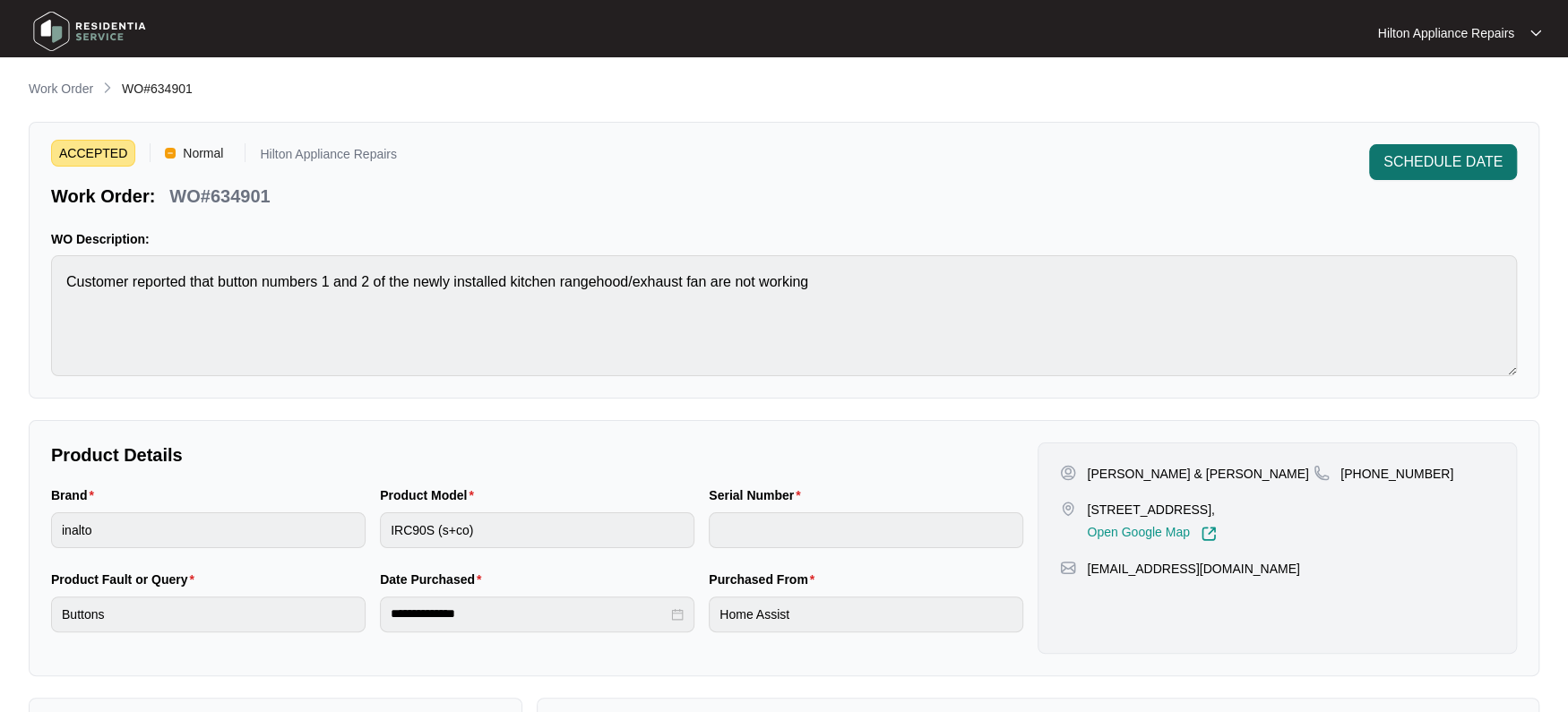
click at [1407, 165] on span "SCHEDULE DATE" at bounding box center [1442, 161] width 119 height 22
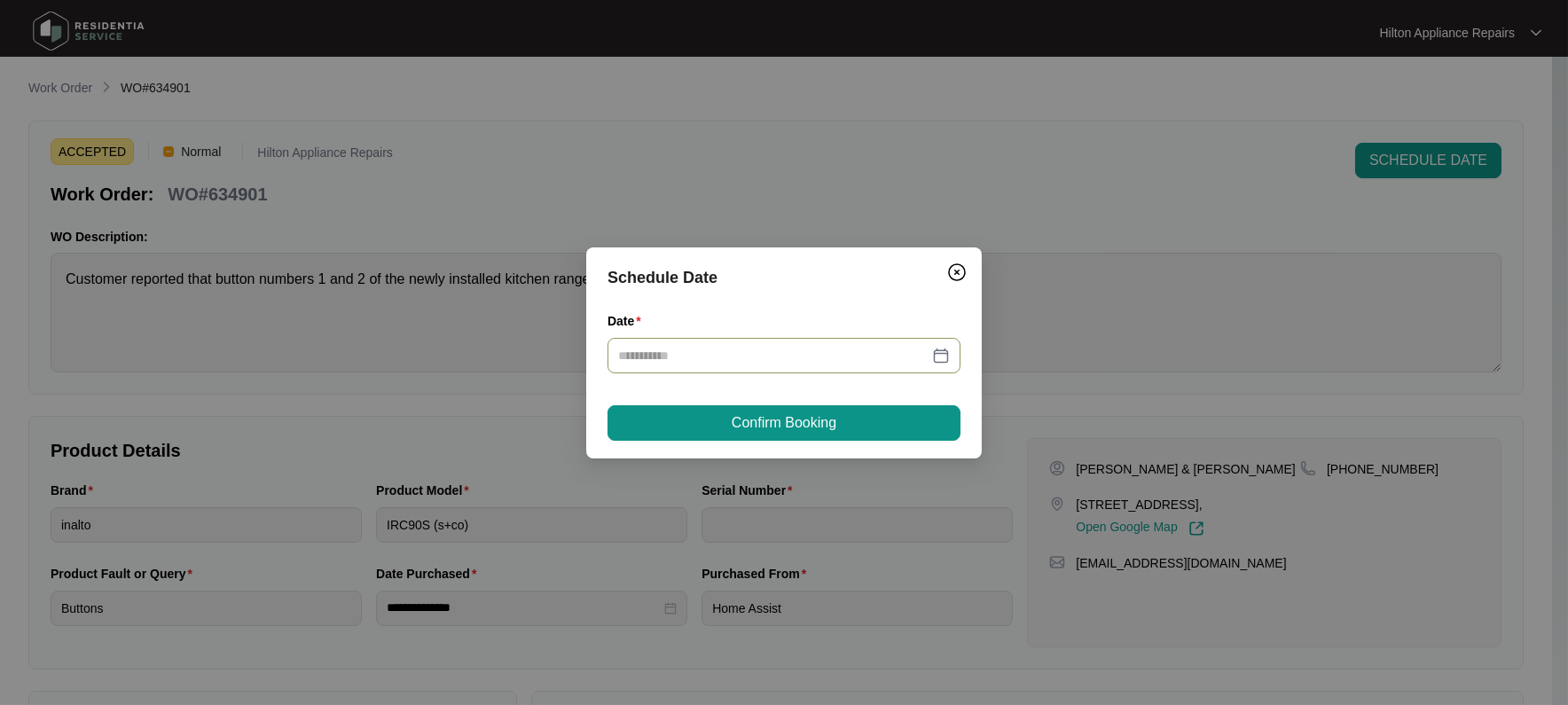
click at [943, 351] on div at bounding box center [783, 355] width 332 height 20
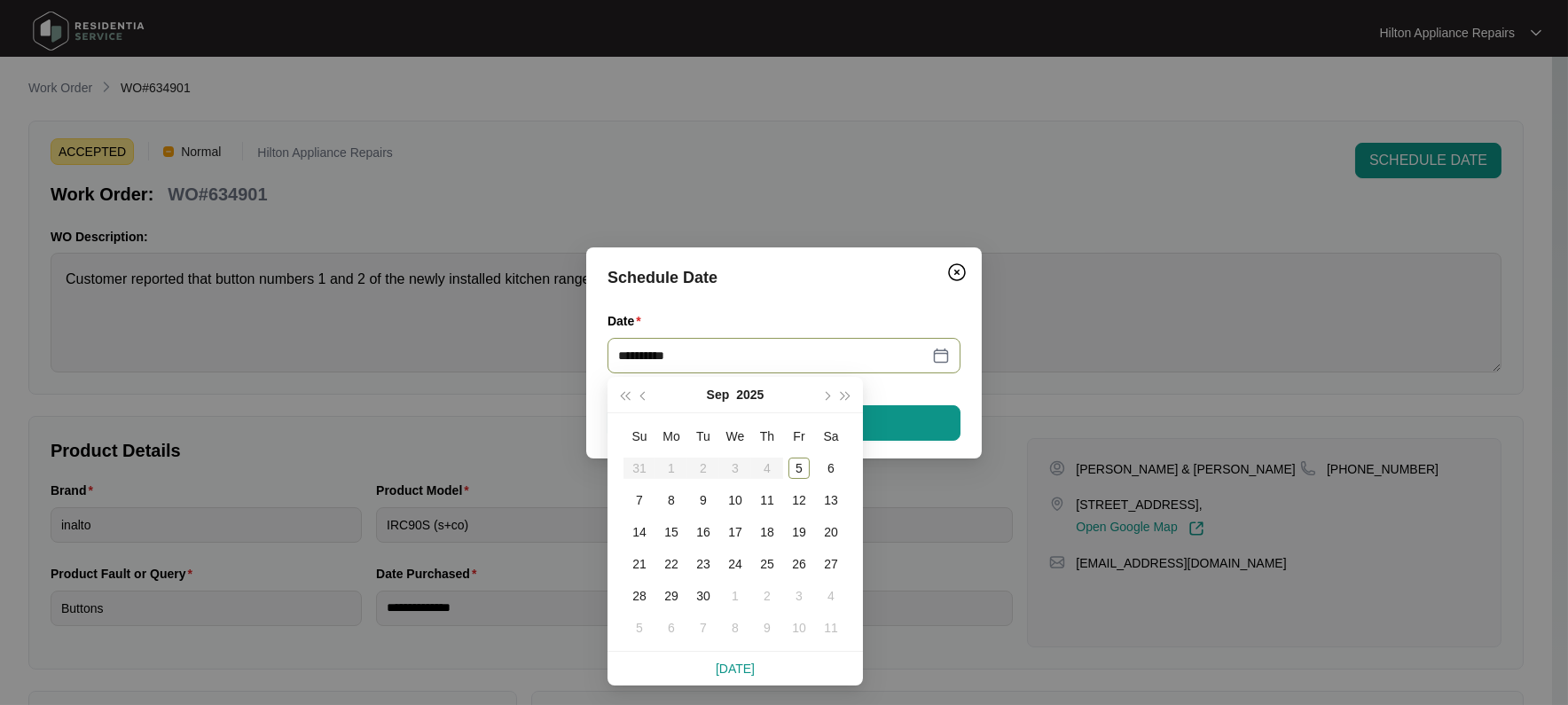
type input "**********"
click at [710, 498] on div "9" at bounding box center [703, 500] width 22 height 22
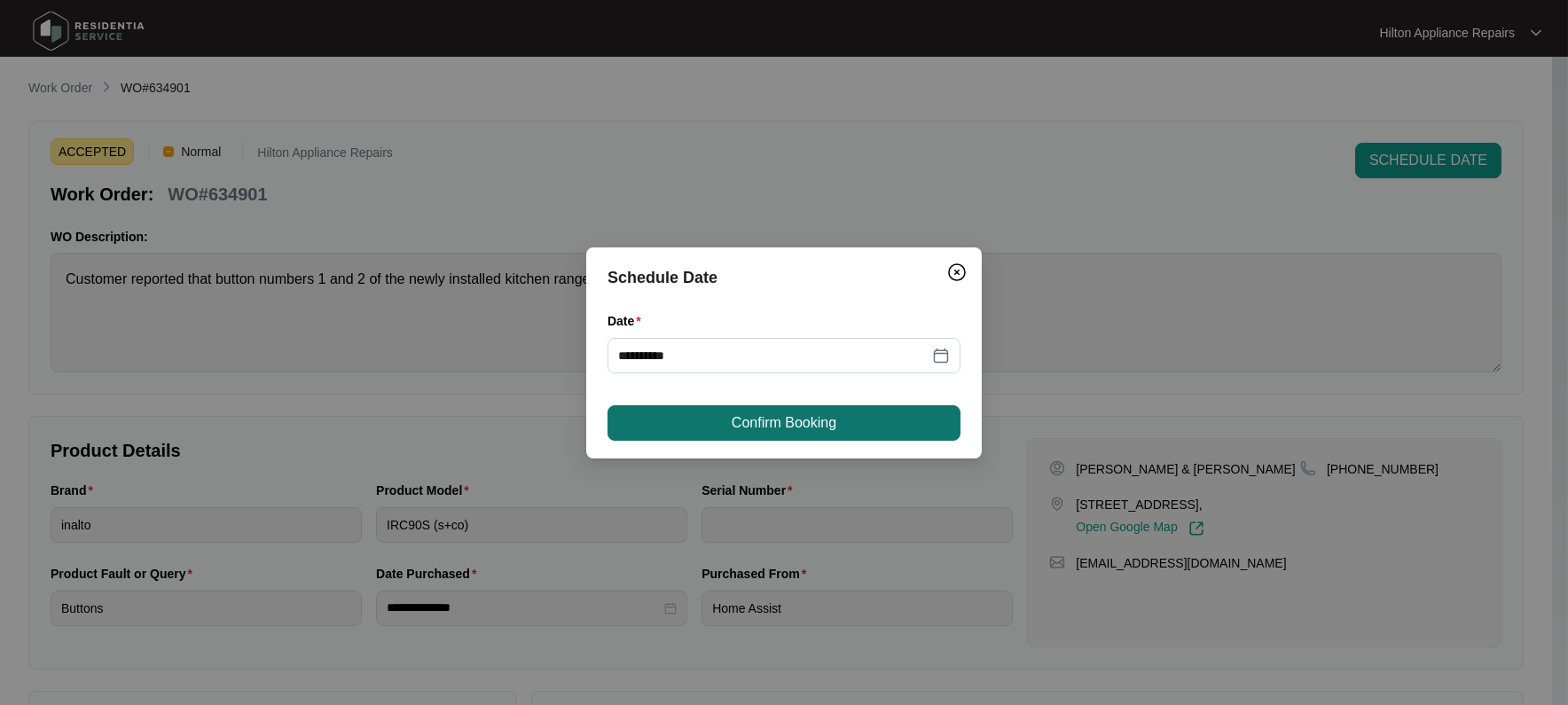
click at [760, 427] on span "Confirm Booking" at bounding box center [783, 423] width 104 height 22
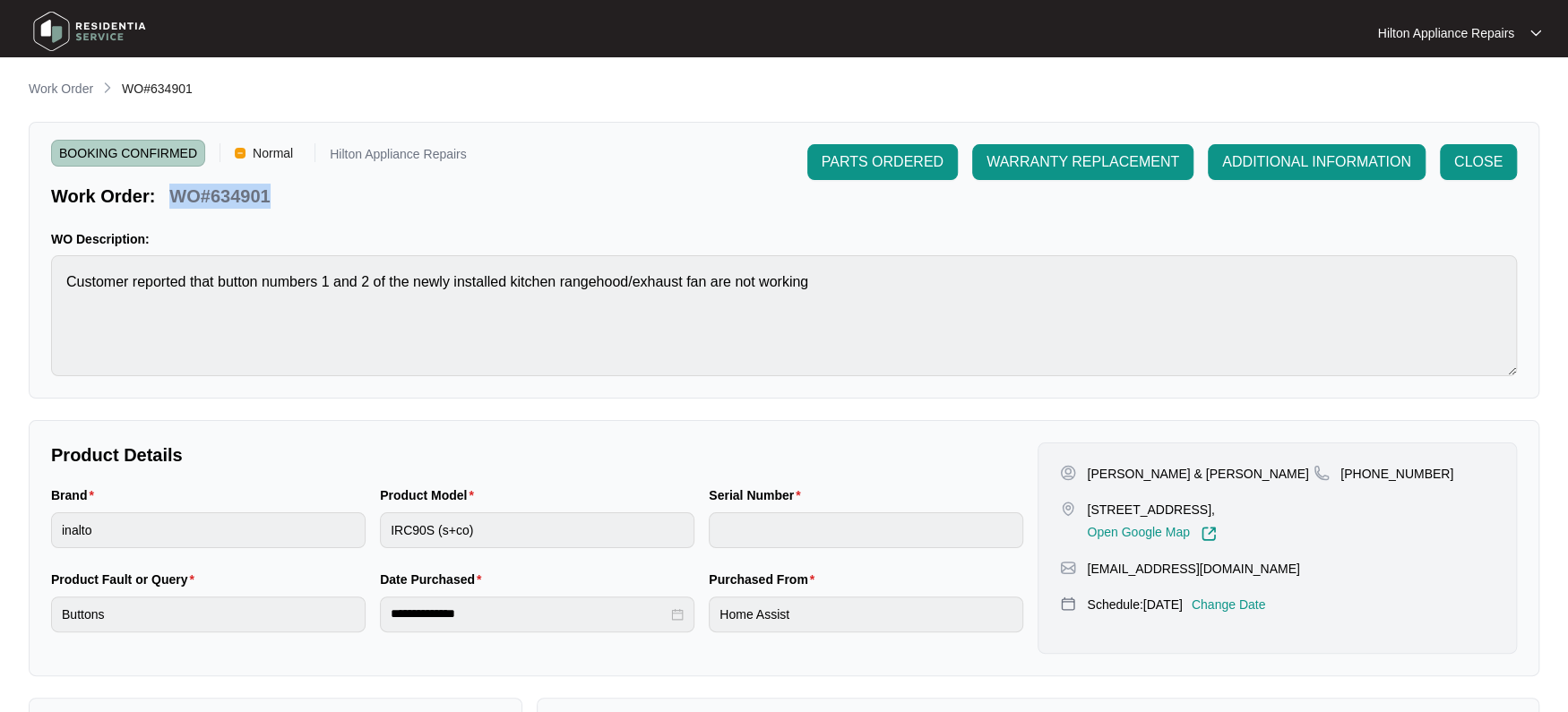
drag, startPoint x: 277, startPoint y: 189, endPoint x: 176, endPoint y: 192, distance: 101.0
click at [176, 192] on div "Work Order: WO#634901" at bounding box center [259, 193] width 416 height 31
copy p "WO#634901"
click at [55, 82] on p "Work Order" at bounding box center [61, 88] width 65 height 18
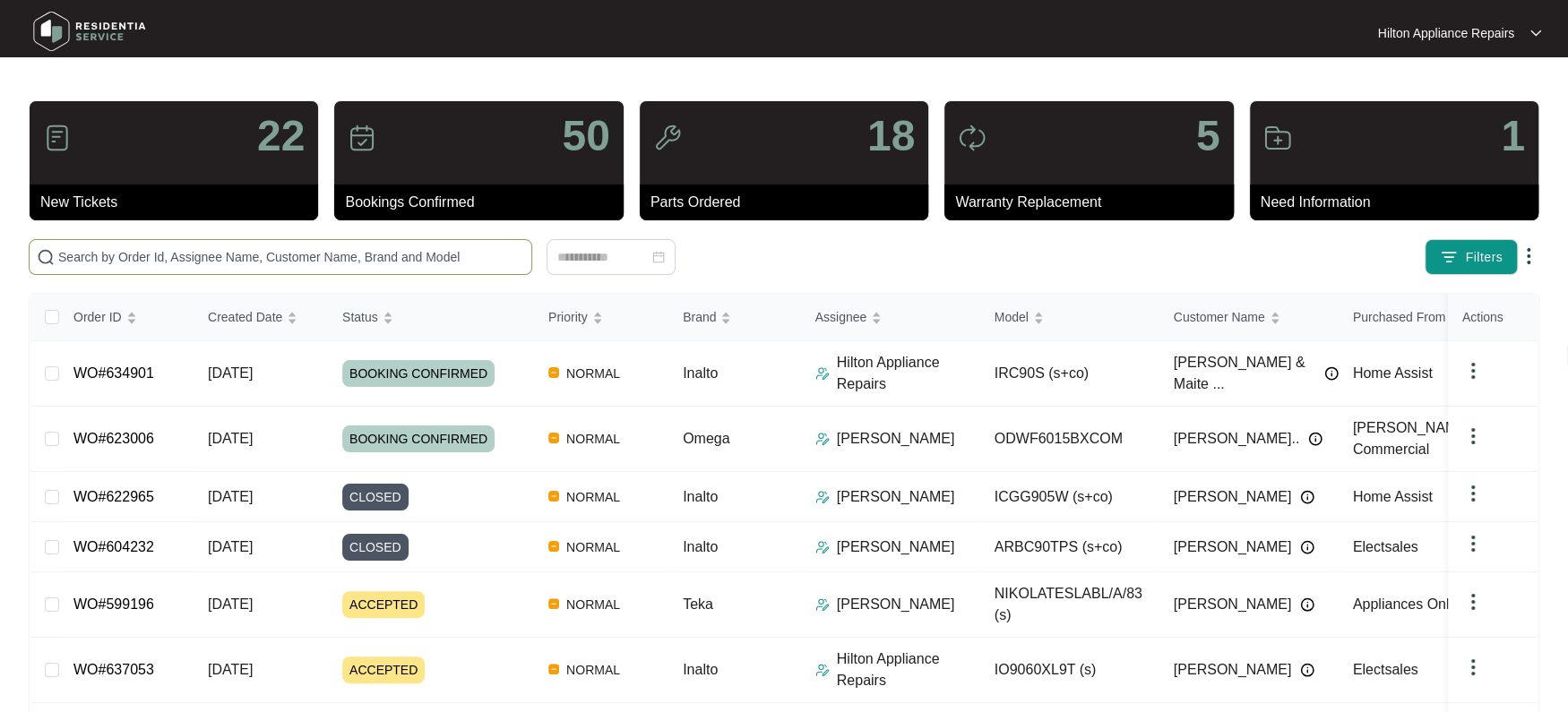
click at [108, 247] on input "text" at bounding box center [291, 256] width 465 height 20
paste input "WO#634901"
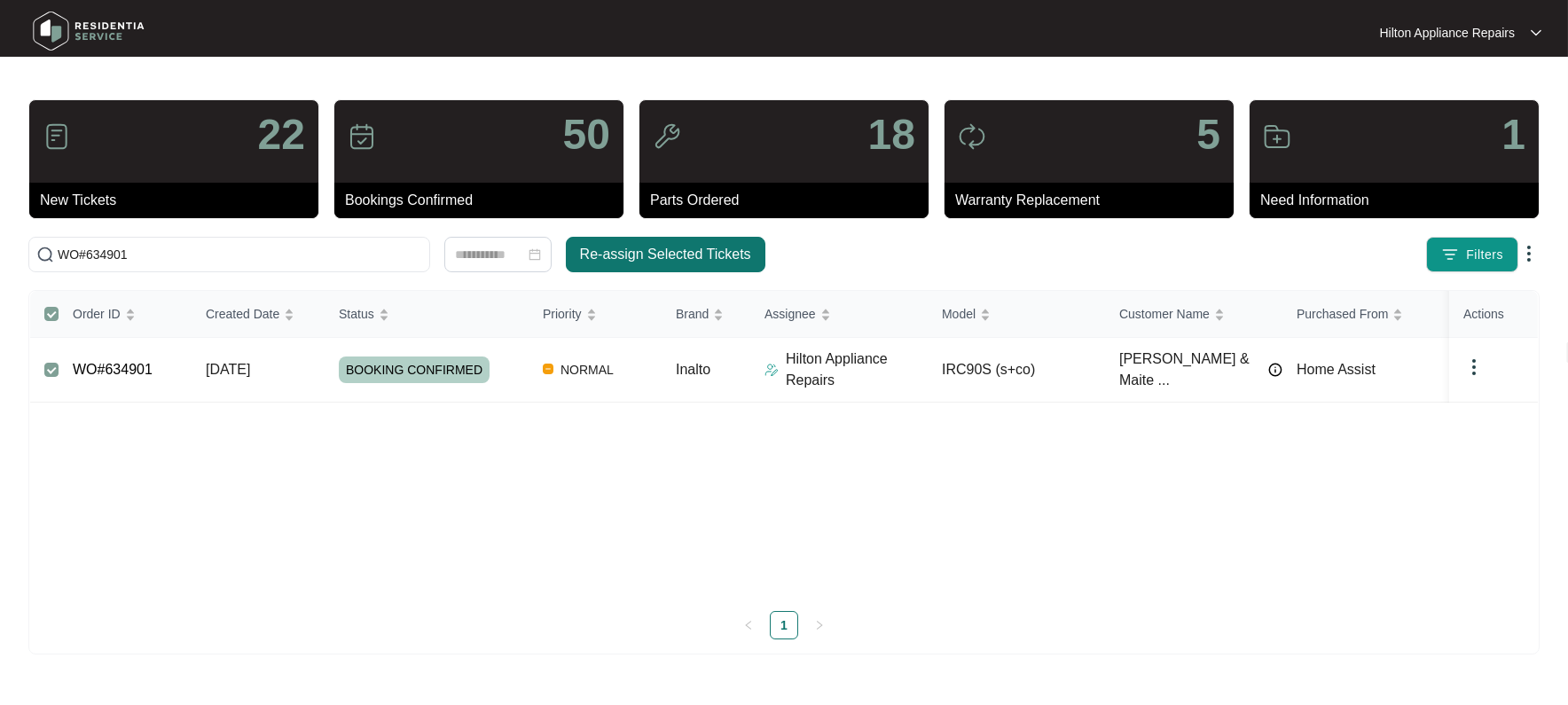
click at [644, 251] on span "Re-assign Selected Tickets" at bounding box center [666, 254] width 171 height 22
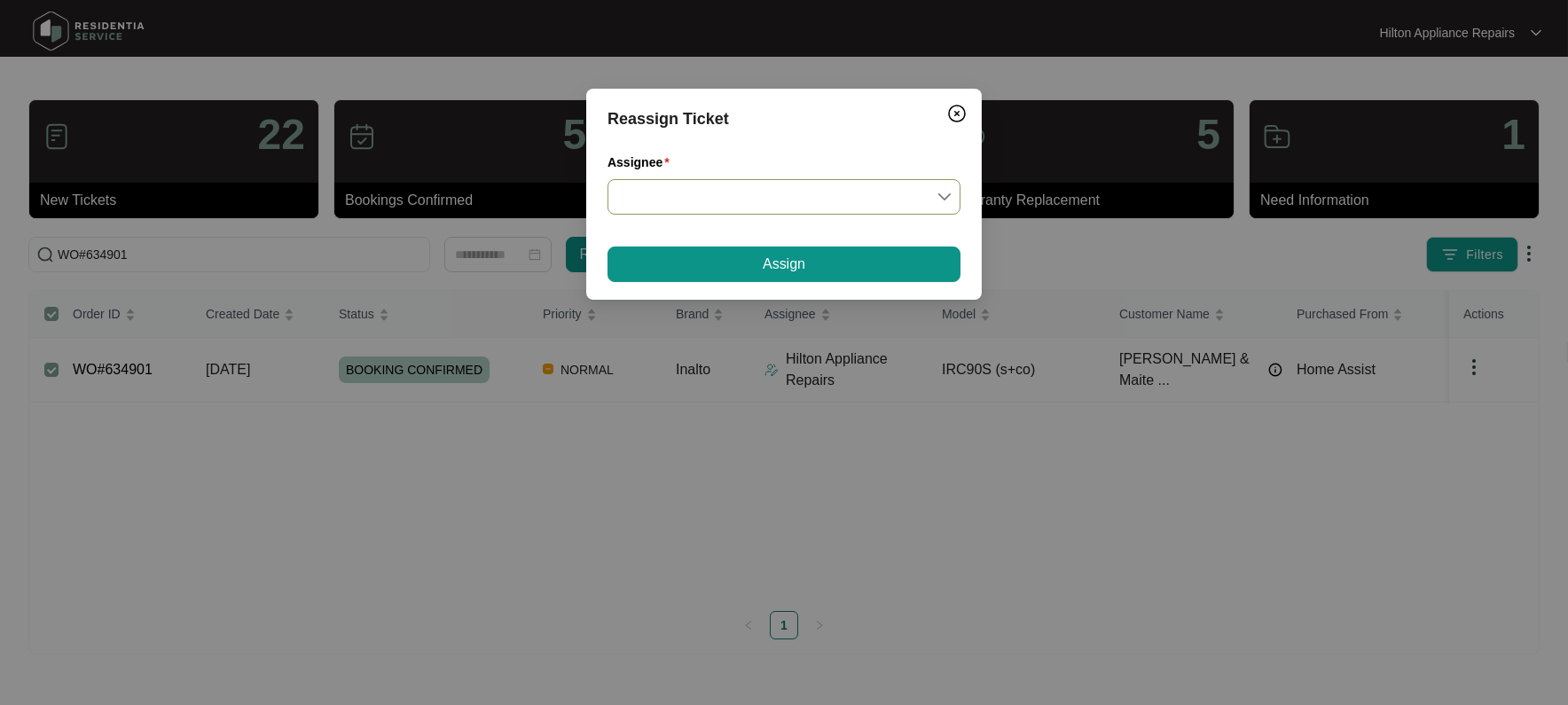
click at [955, 199] on div at bounding box center [783, 197] width 353 height 36
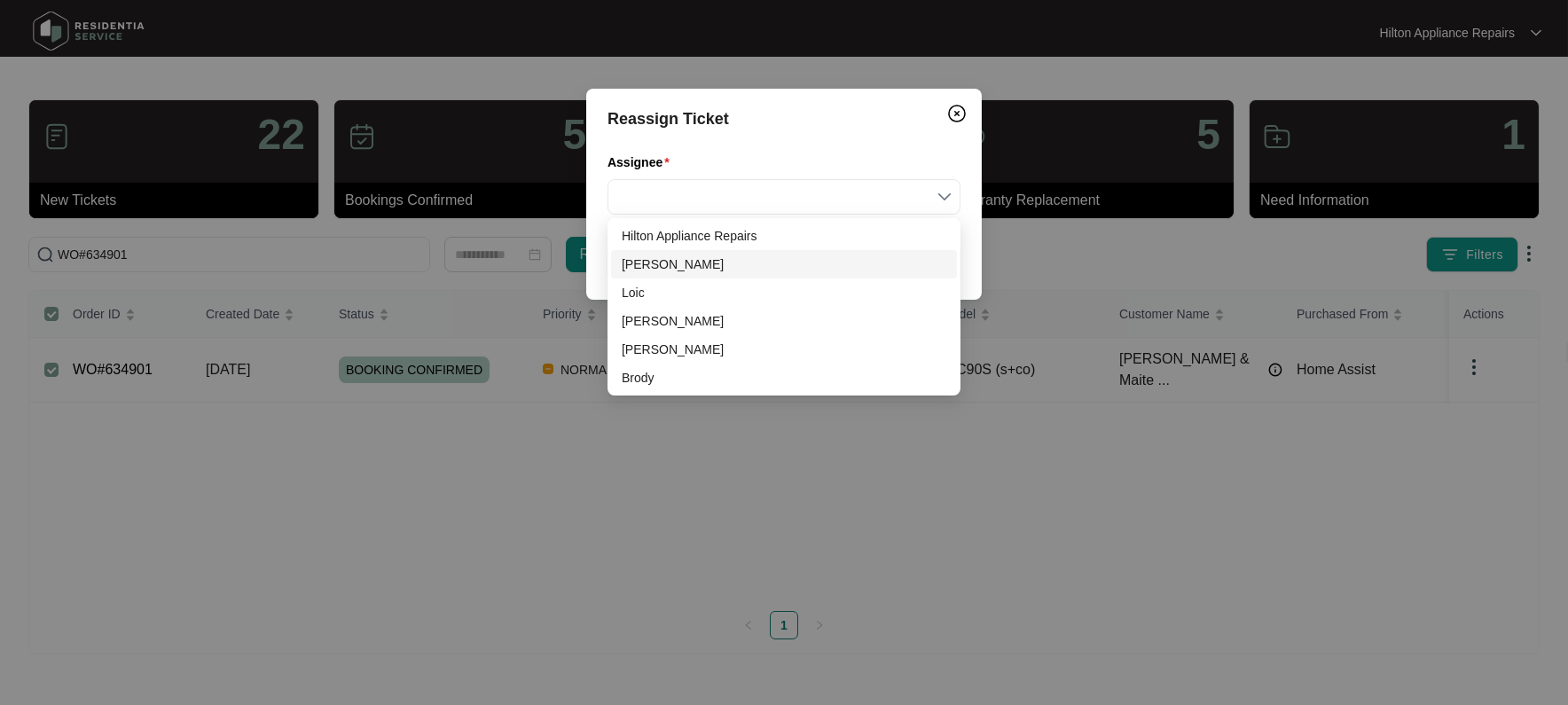
click at [656, 263] on div "[PERSON_NAME]" at bounding box center [783, 264] width 324 height 20
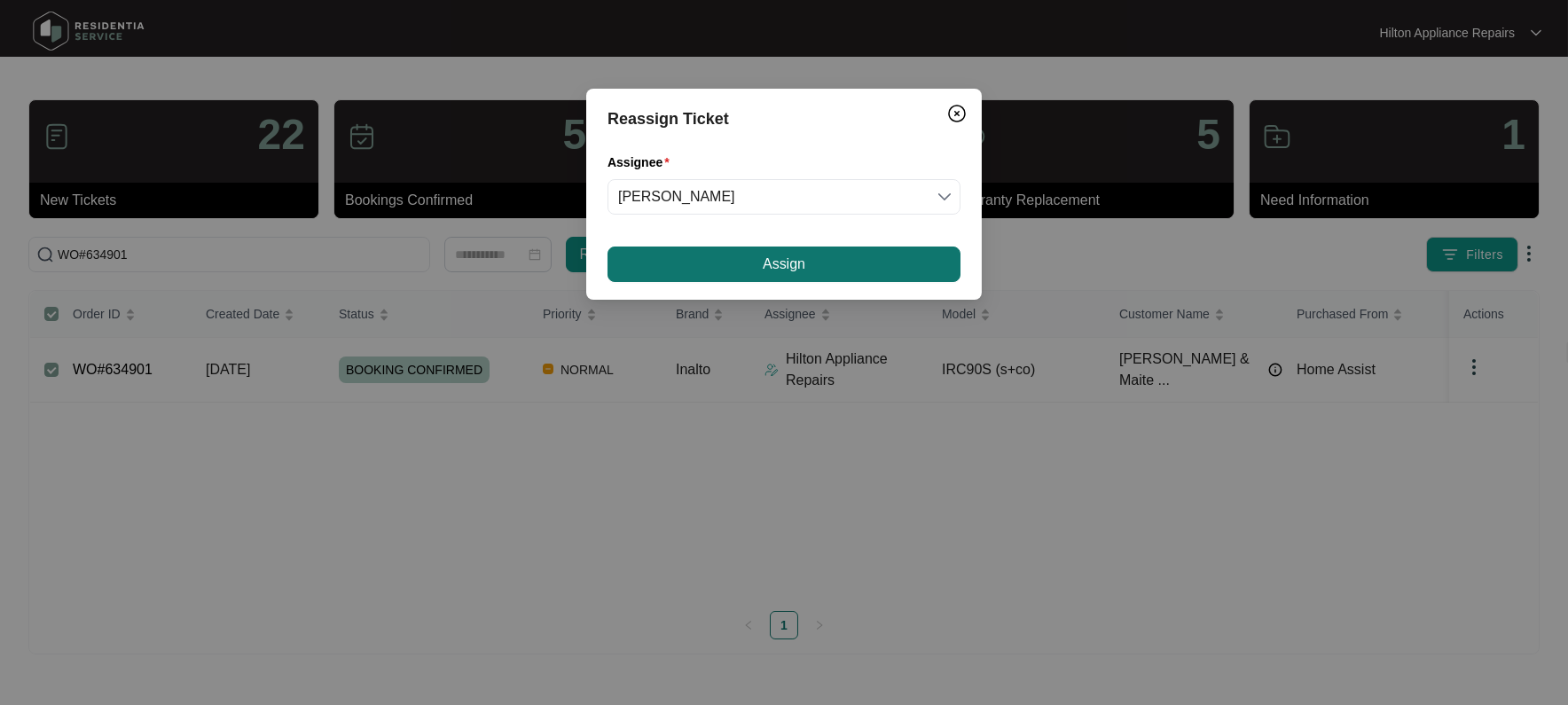
click at [677, 258] on button "Assign" at bounding box center [783, 264] width 353 height 36
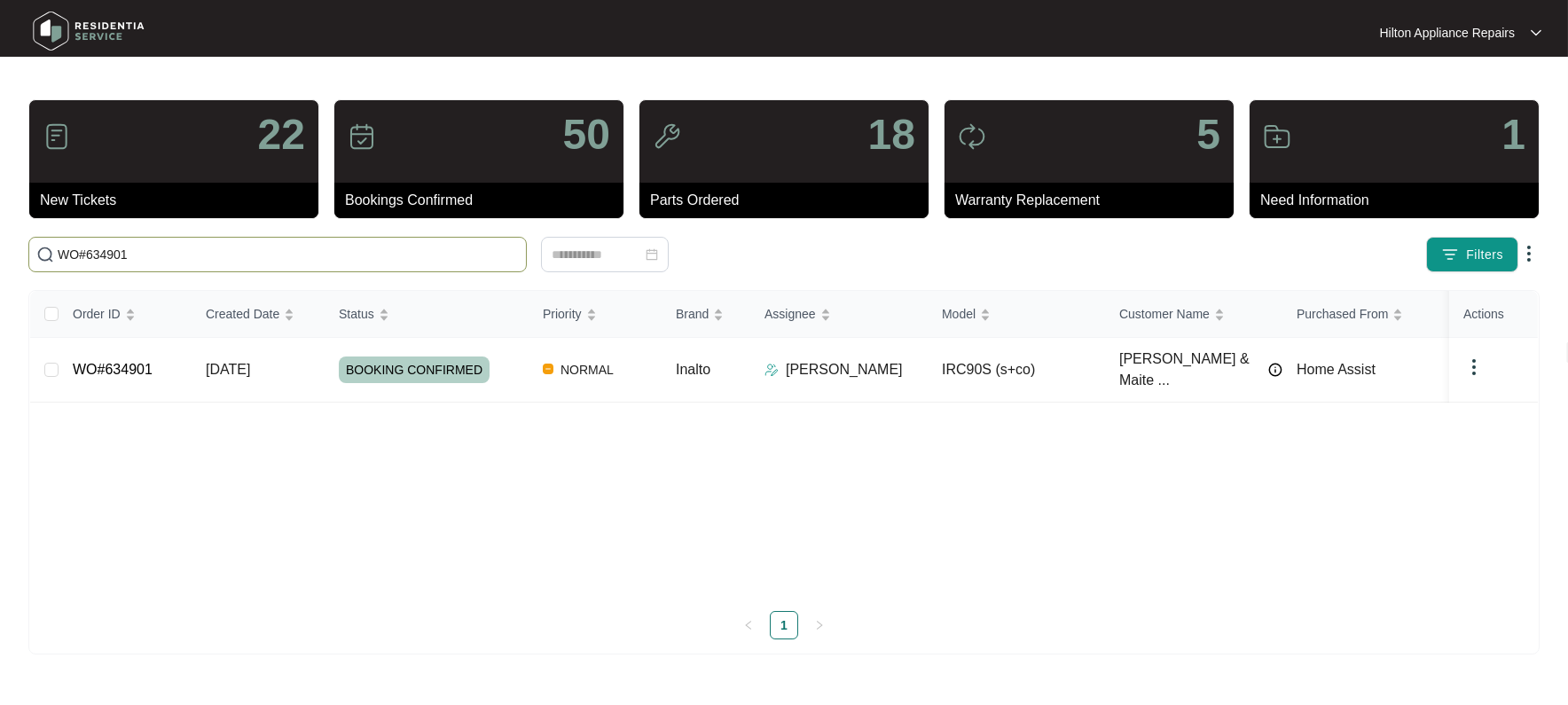
drag, startPoint x: 155, startPoint y: 249, endPoint x: -5, endPoint y: 249, distance: 160.0
click at [0, 249] on html "Hilton Appliance Repairs Hilton App... 22 New Tickets 50 Bookings Confirmed 18 …" at bounding box center [784, 352] width 1568 height 705
paste input "5965"
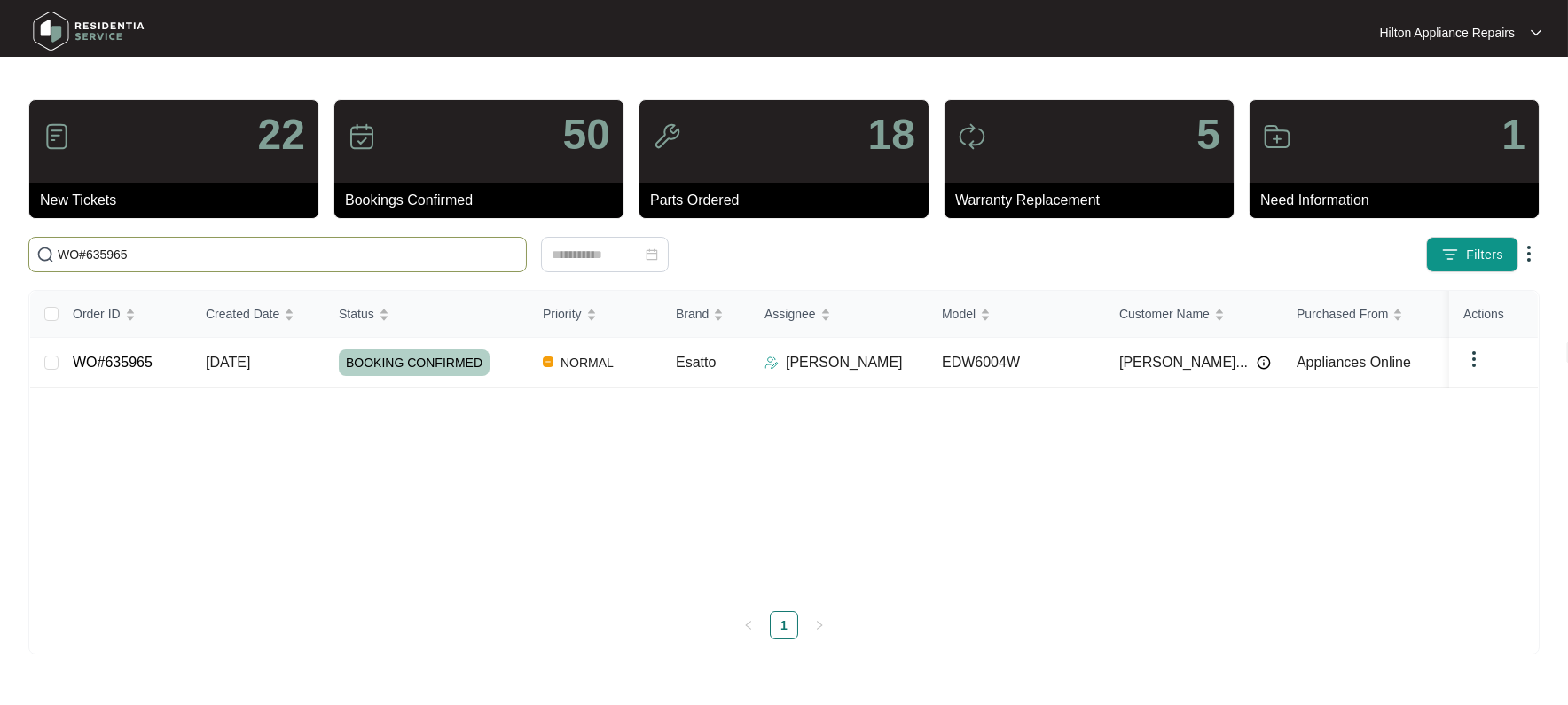
type input "WO#635965"
click at [244, 365] on span "[DATE]" at bounding box center [227, 362] width 44 height 15
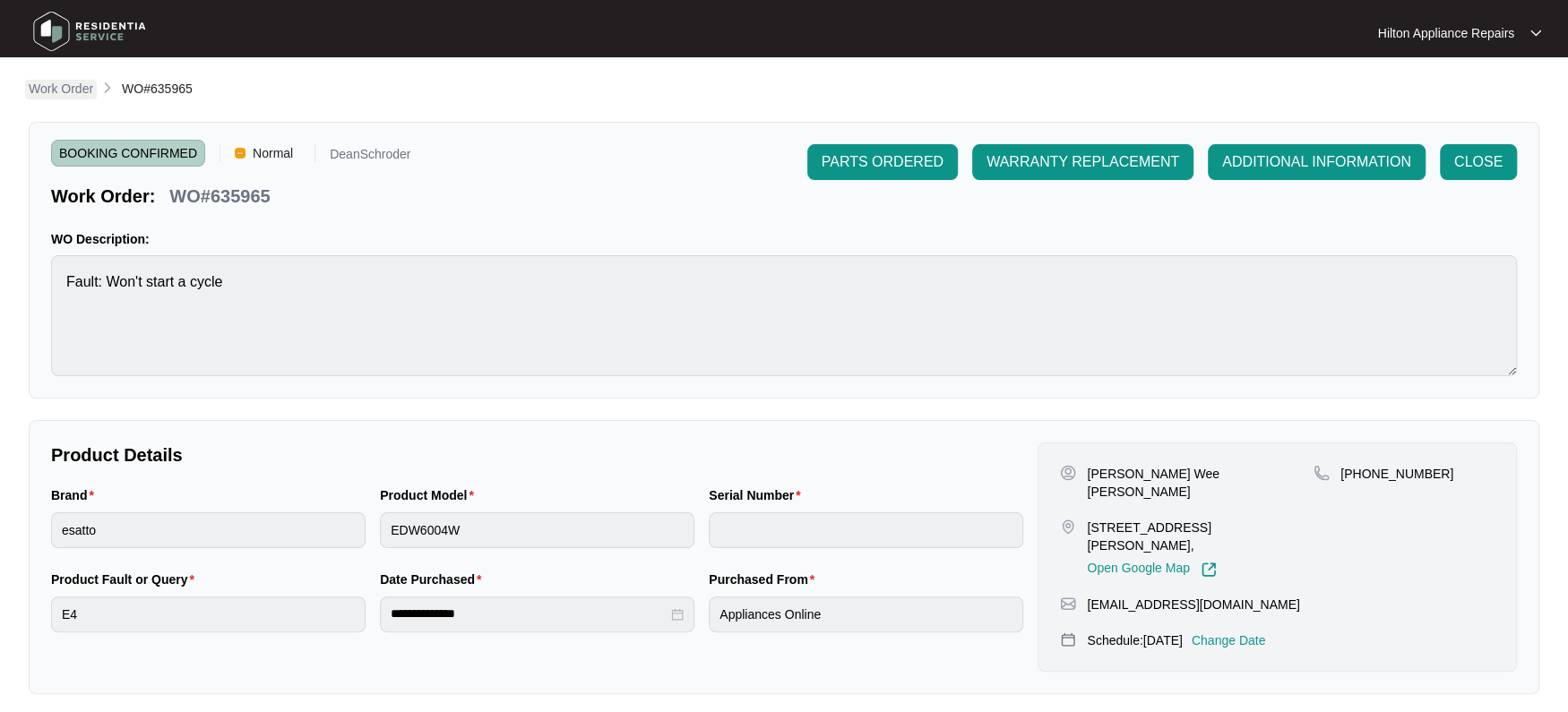
click at [32, 81] on p "Work Order" at bounding box center [61, 88] width 65 height 18
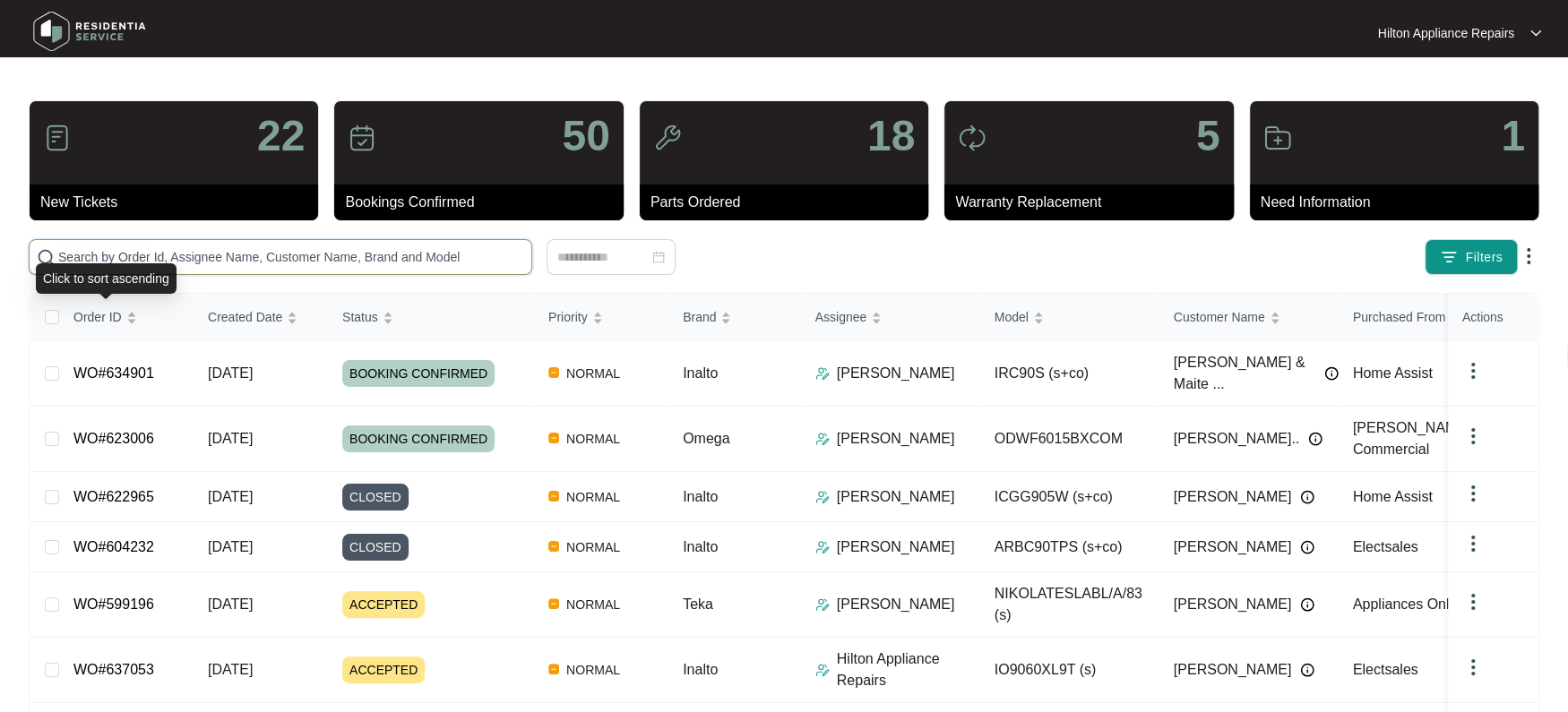
click at [96, 253] on input "text" at bounding box center [291, 256] width 465 height 20
paste input "WO#636991"
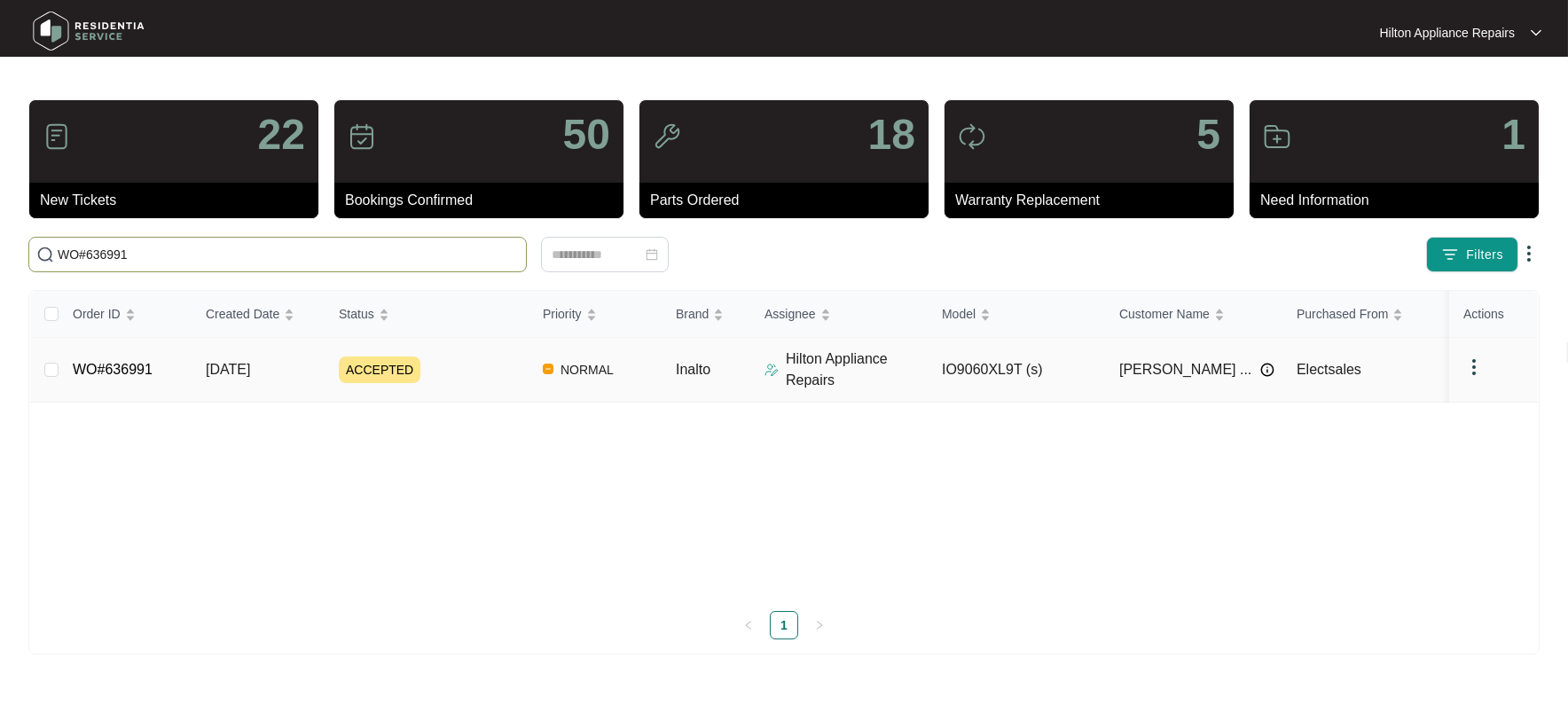
type input "WO#636991"
click at [242, 362] on span "[DATE]" at bounding box center [227, 369] width 44 height 15
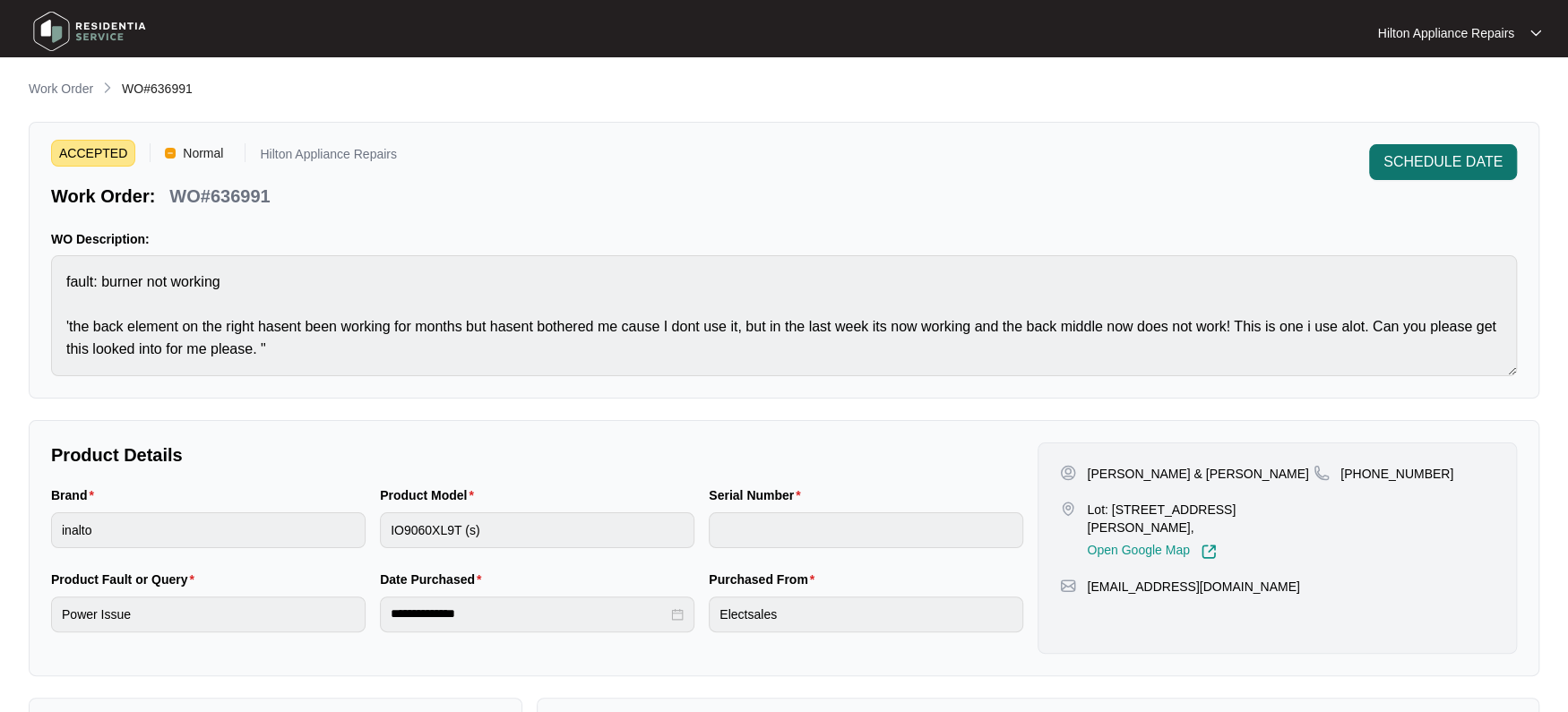
click at [1436, 165] on span "SCHEDULE DATE" at bounding box center [1442, 161] width 119 height 22
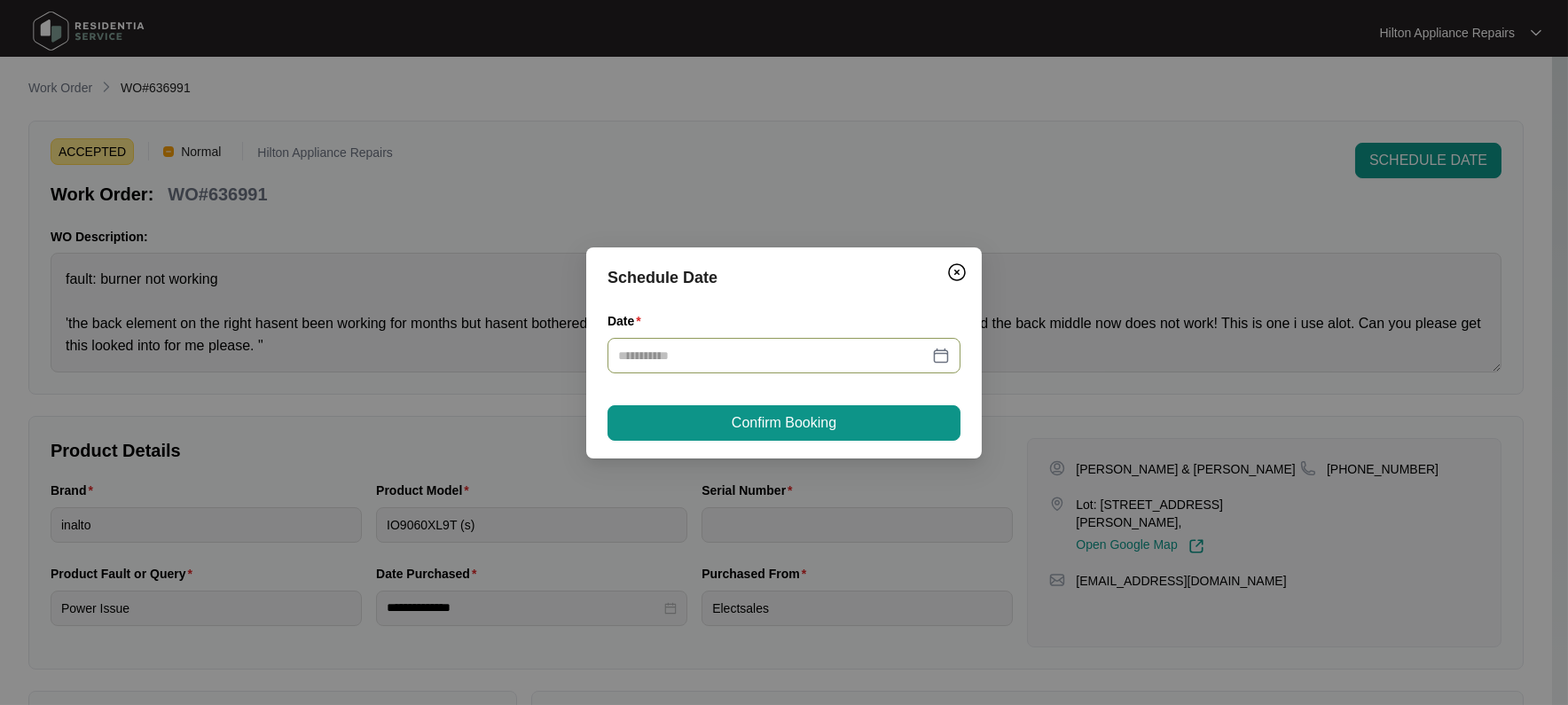
click at [939, 351] on div at bounding box center [783, 355] width 332 height 20
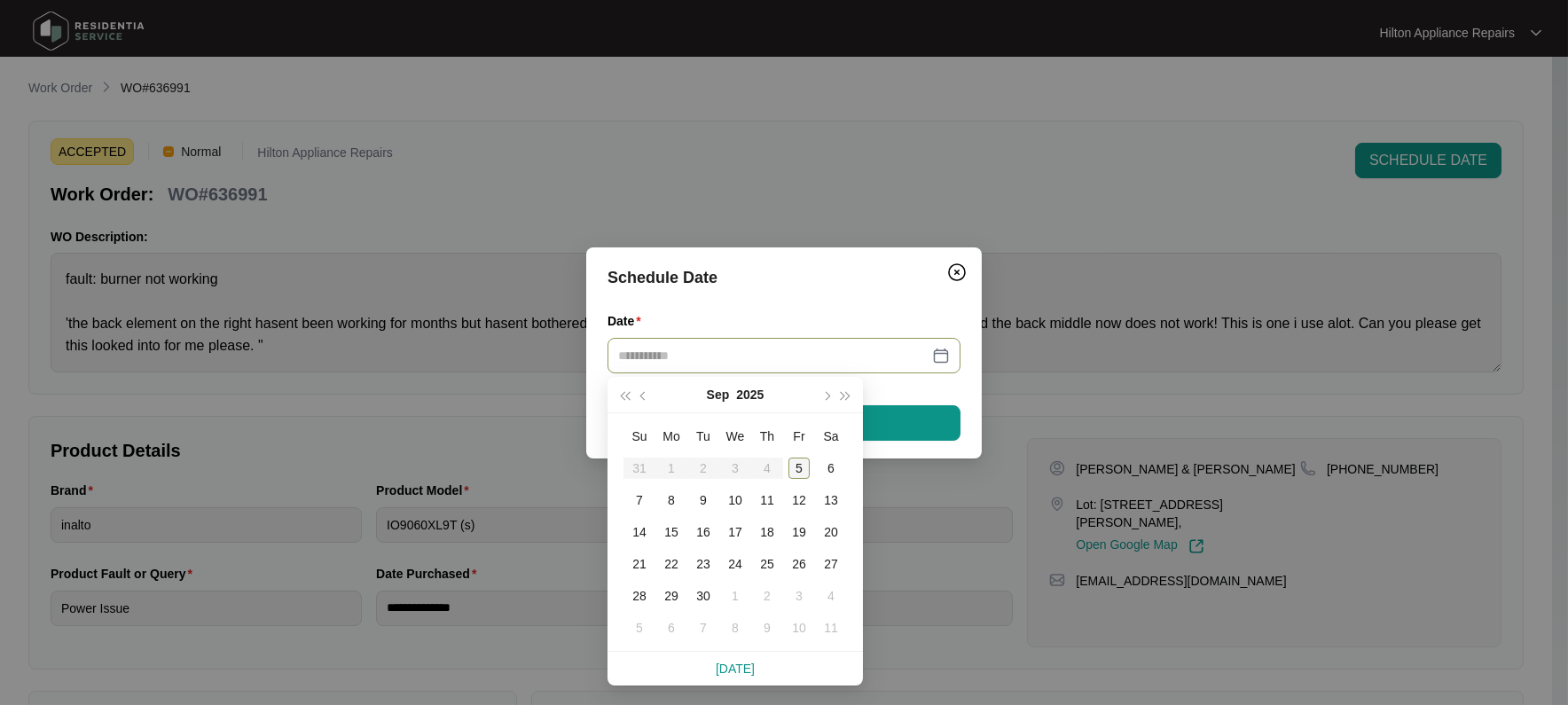
type input "**********"
click at [703, 501] on div "9" at bounding box center [703, 500] width 22 height 22
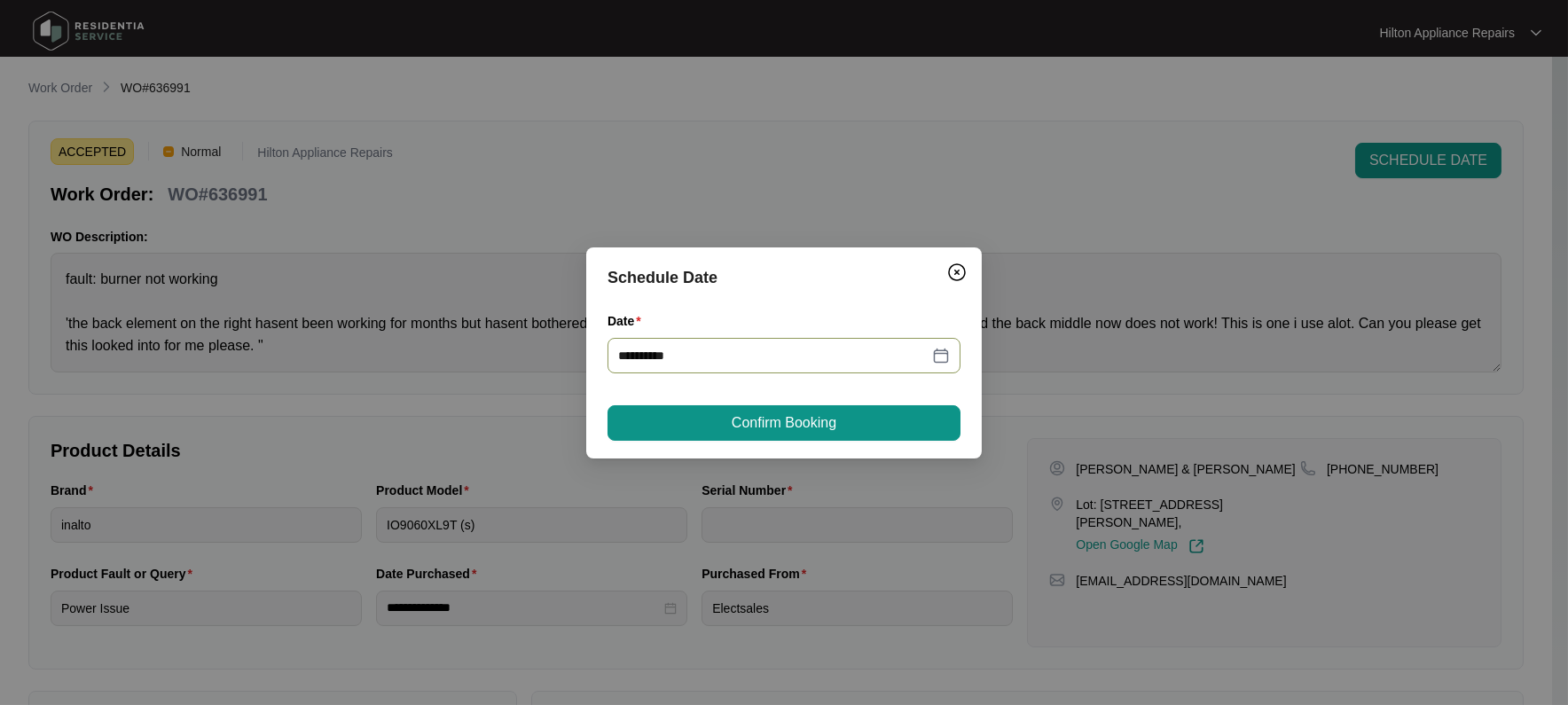
type input "**********"
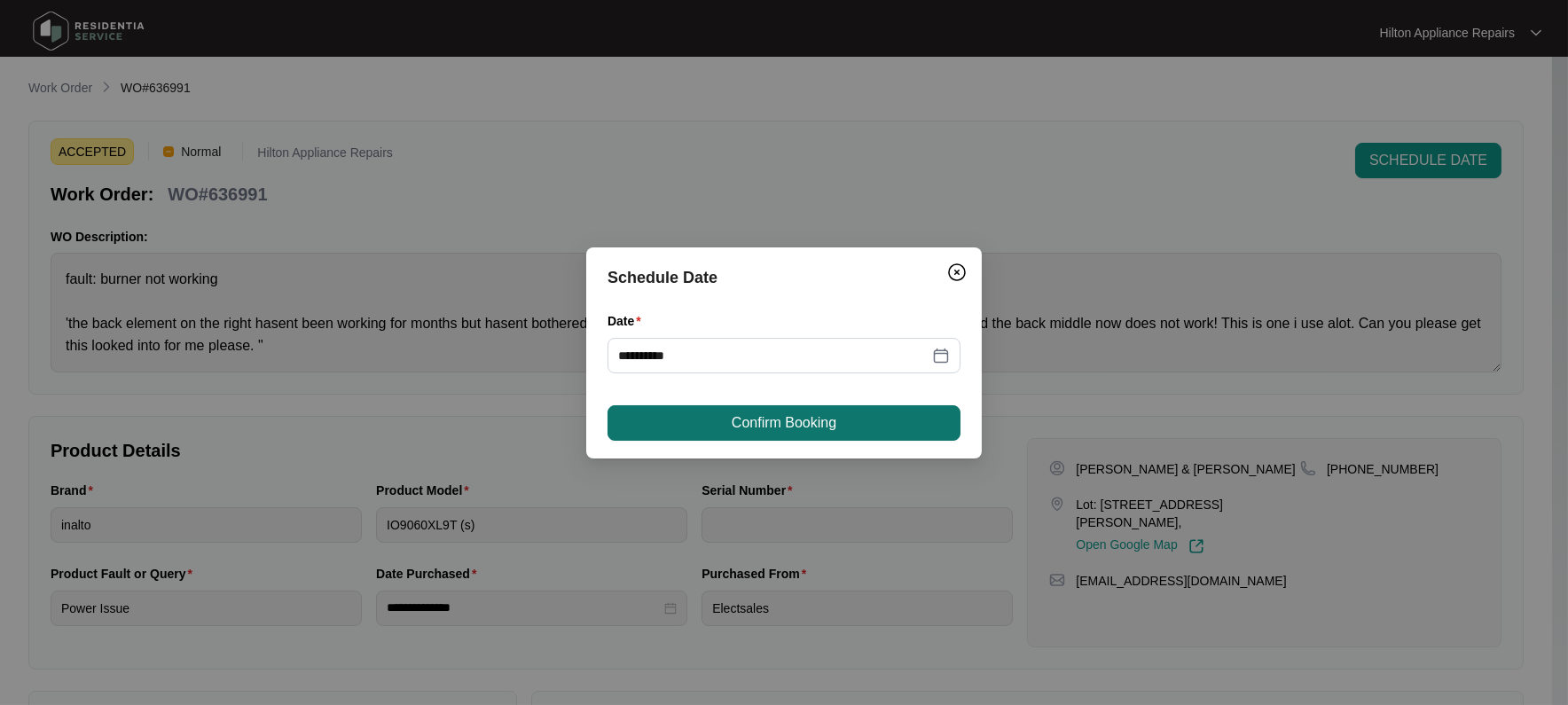
click at [749, 417] on span "Confirm Booking" at bounding box center [783, 423] width 104 height 22
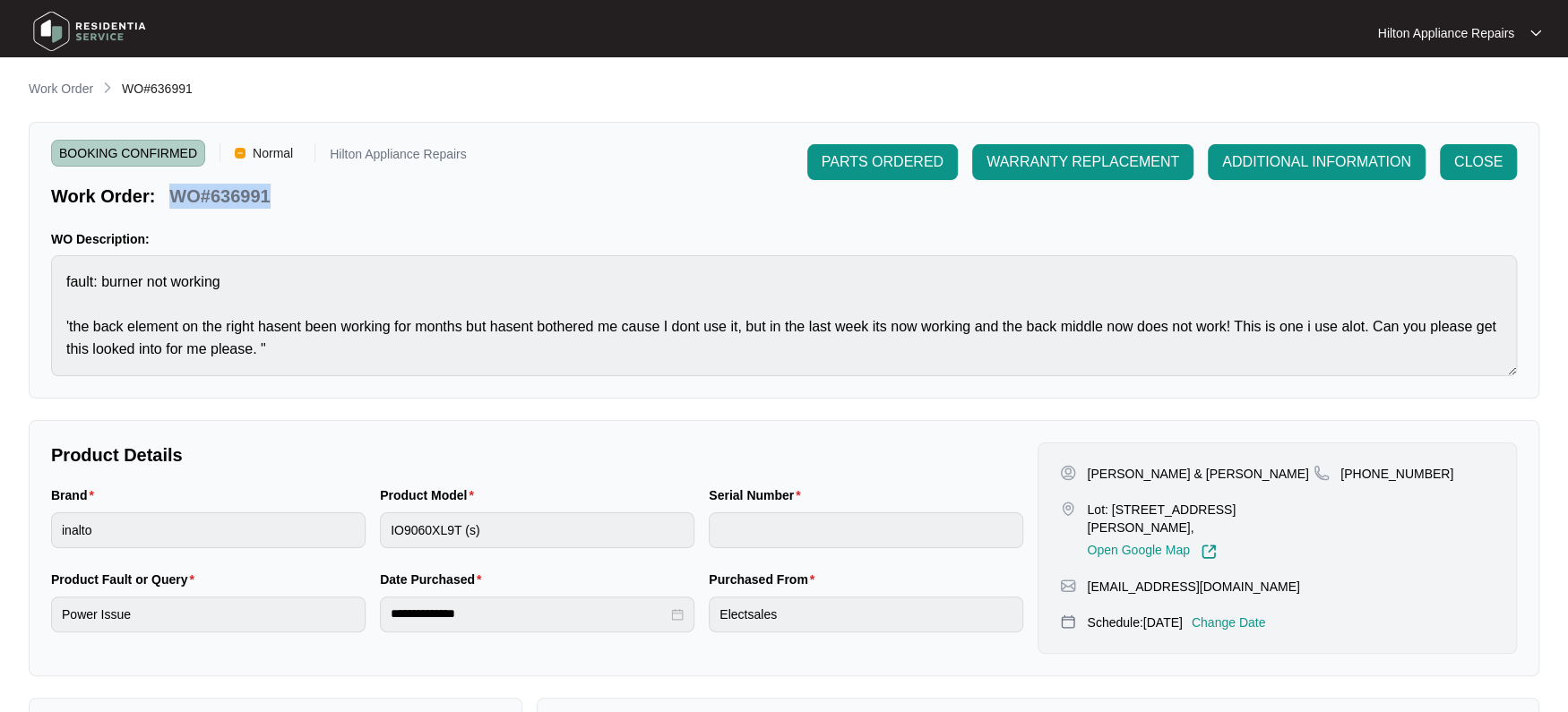
drag, startPoint x: 198, startPoint y: 198, endPoint x: 168, endPoint y: 198, distance: 30.0
click at [168, 198] on div "Work Order: WO#636991" at bounding box center [259, 193] width 416 height 31
copy p "WO#636991"
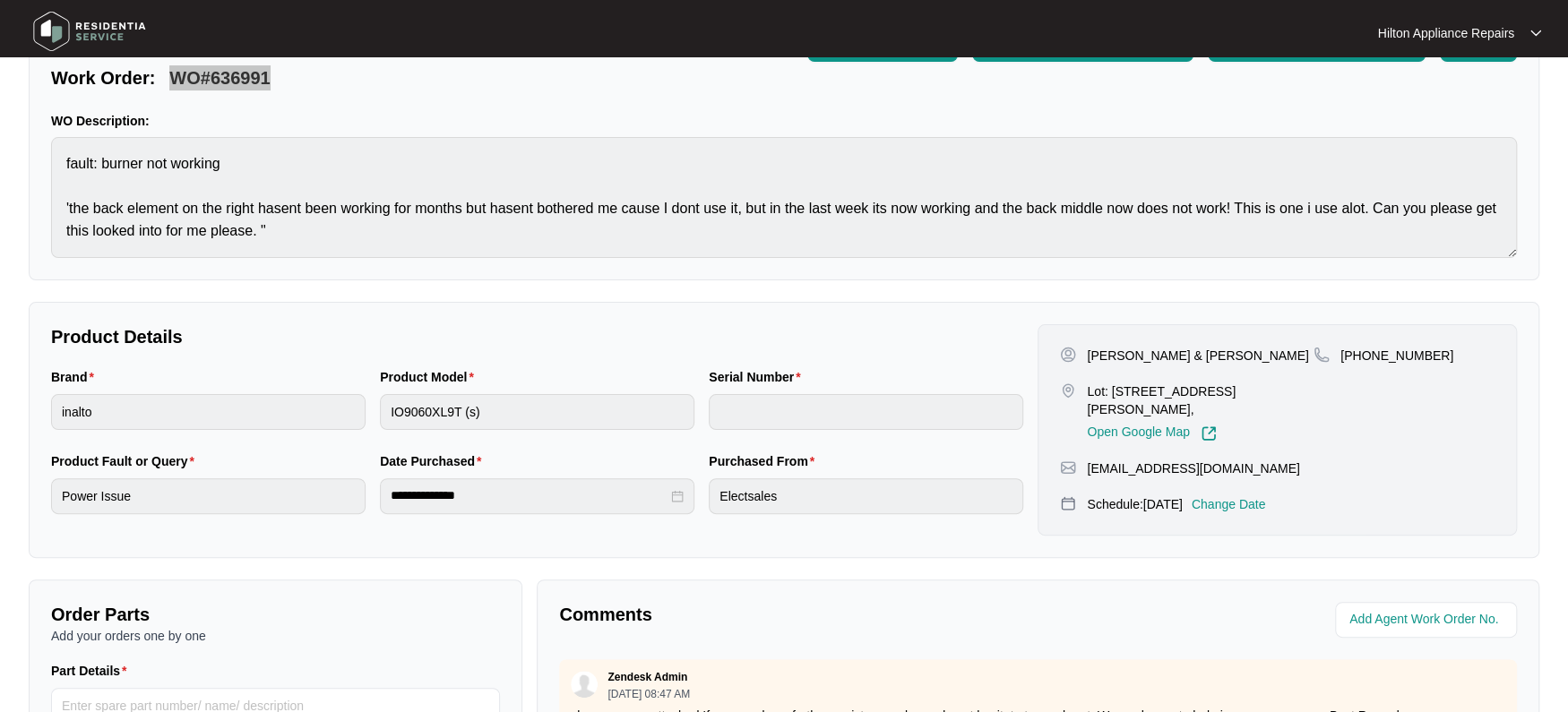
scroll to position [335, 0]
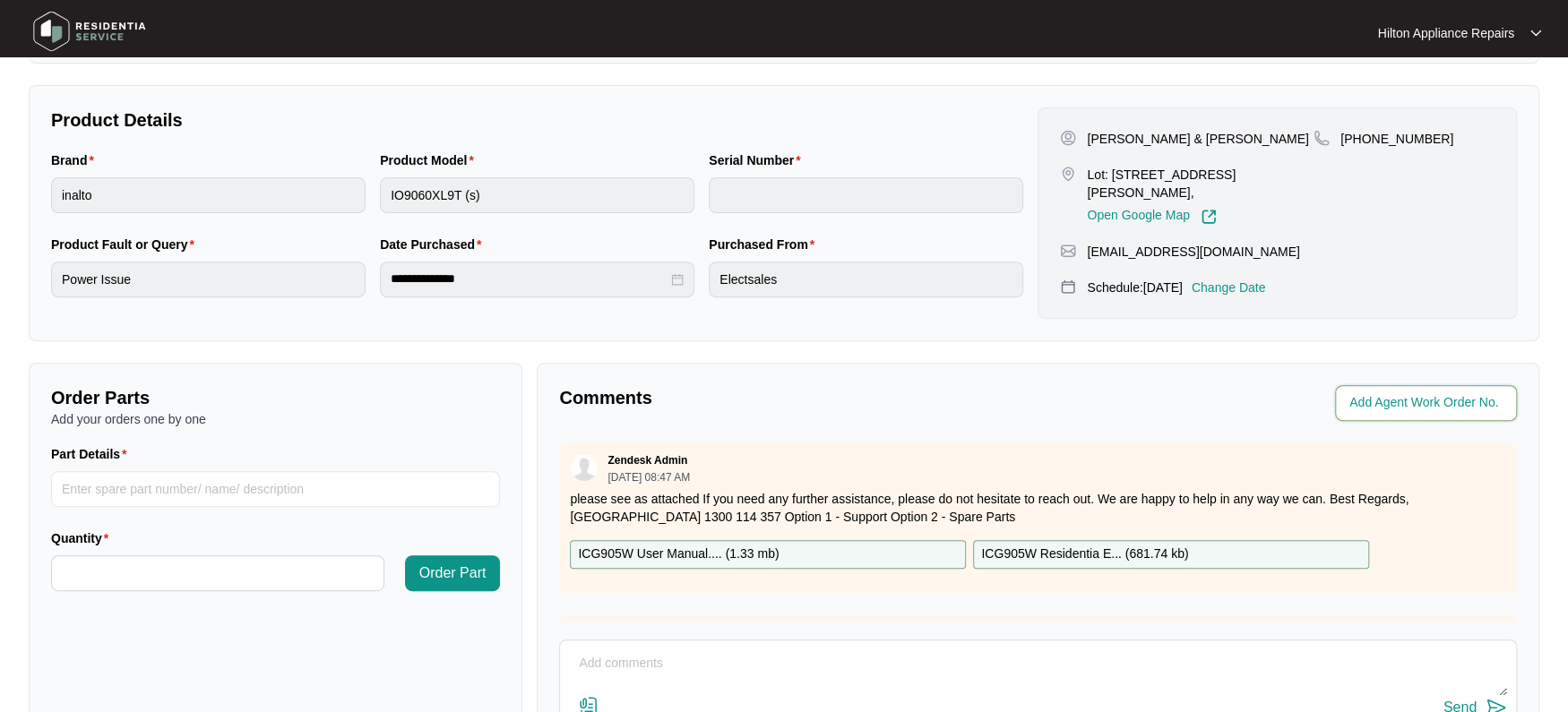
click at [1385, 401] on input "string" at bounding box center [1426, 403] width 157 height 22
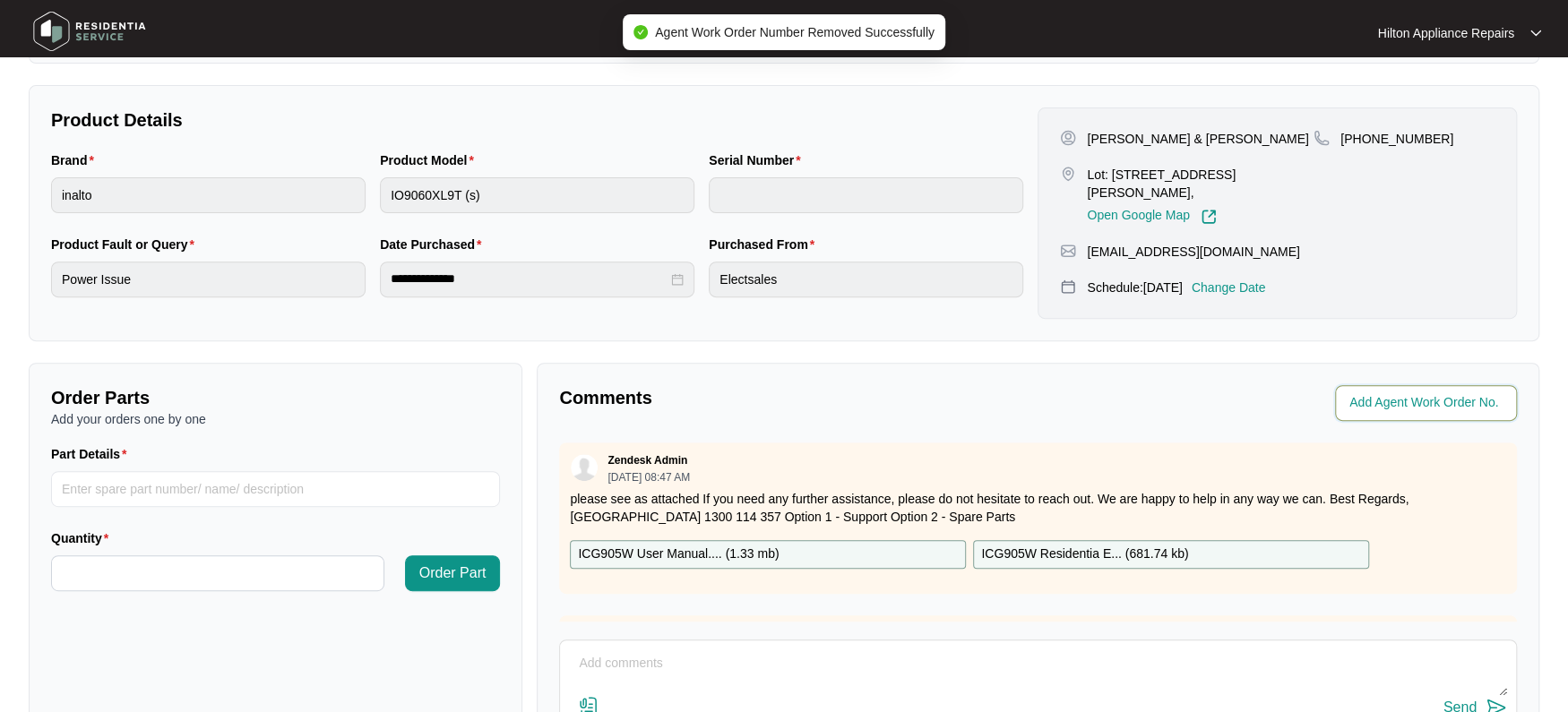
click at [1371, 408] on input "string" at bounding box center [1426, 403] width 157 height 22
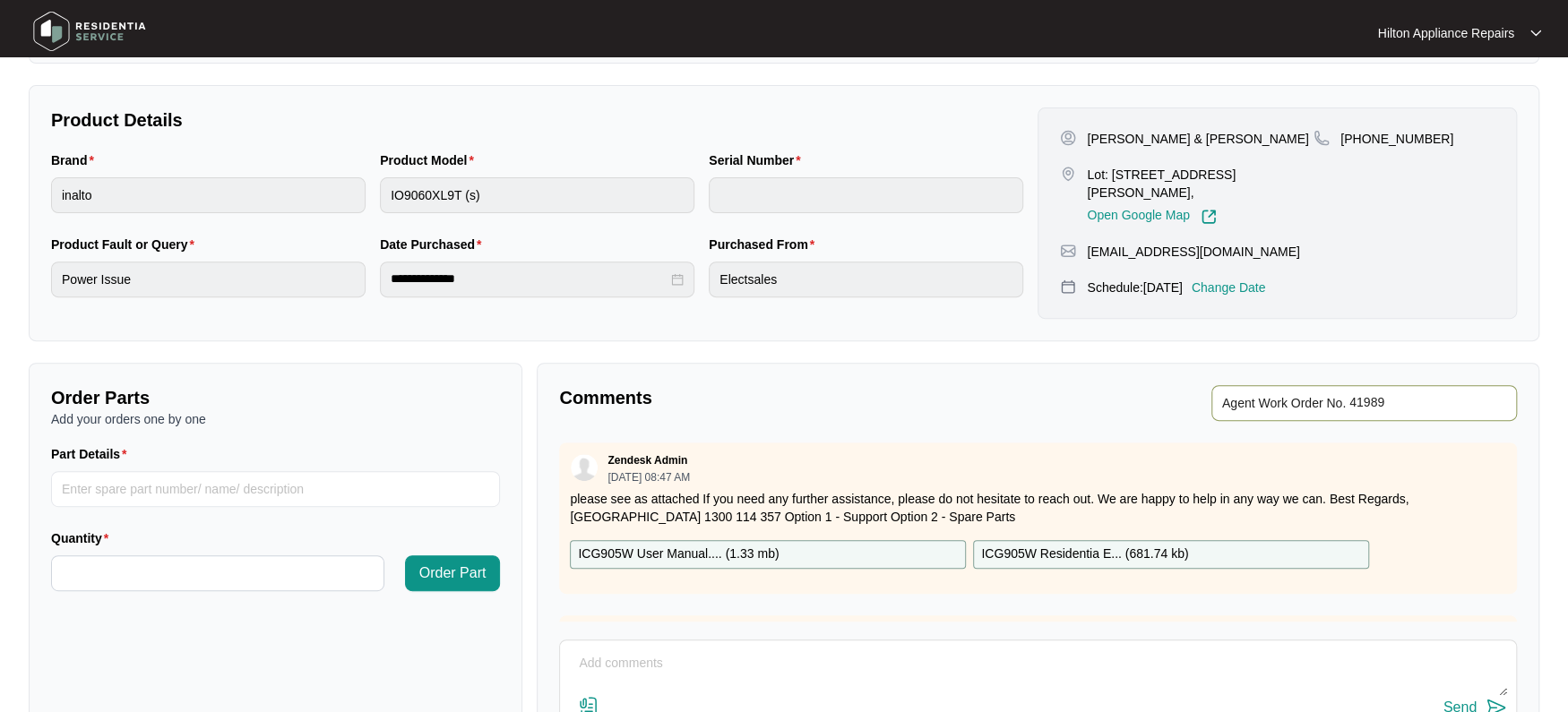
type input "41989"
click at [1066, 402] on div "Agent Work Order No." at bounding box center [1281, 403] width 471 height 36
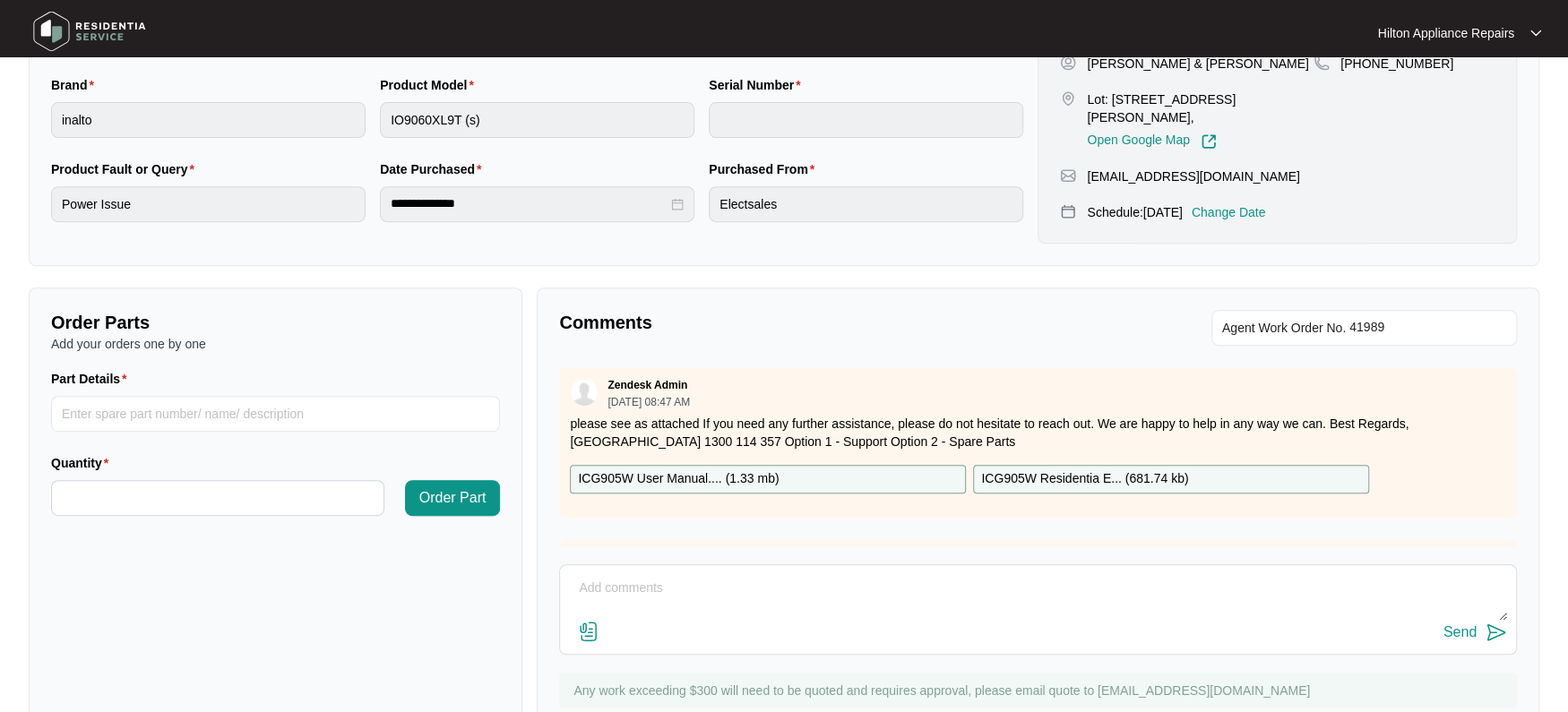
scroll to position [475, 0]
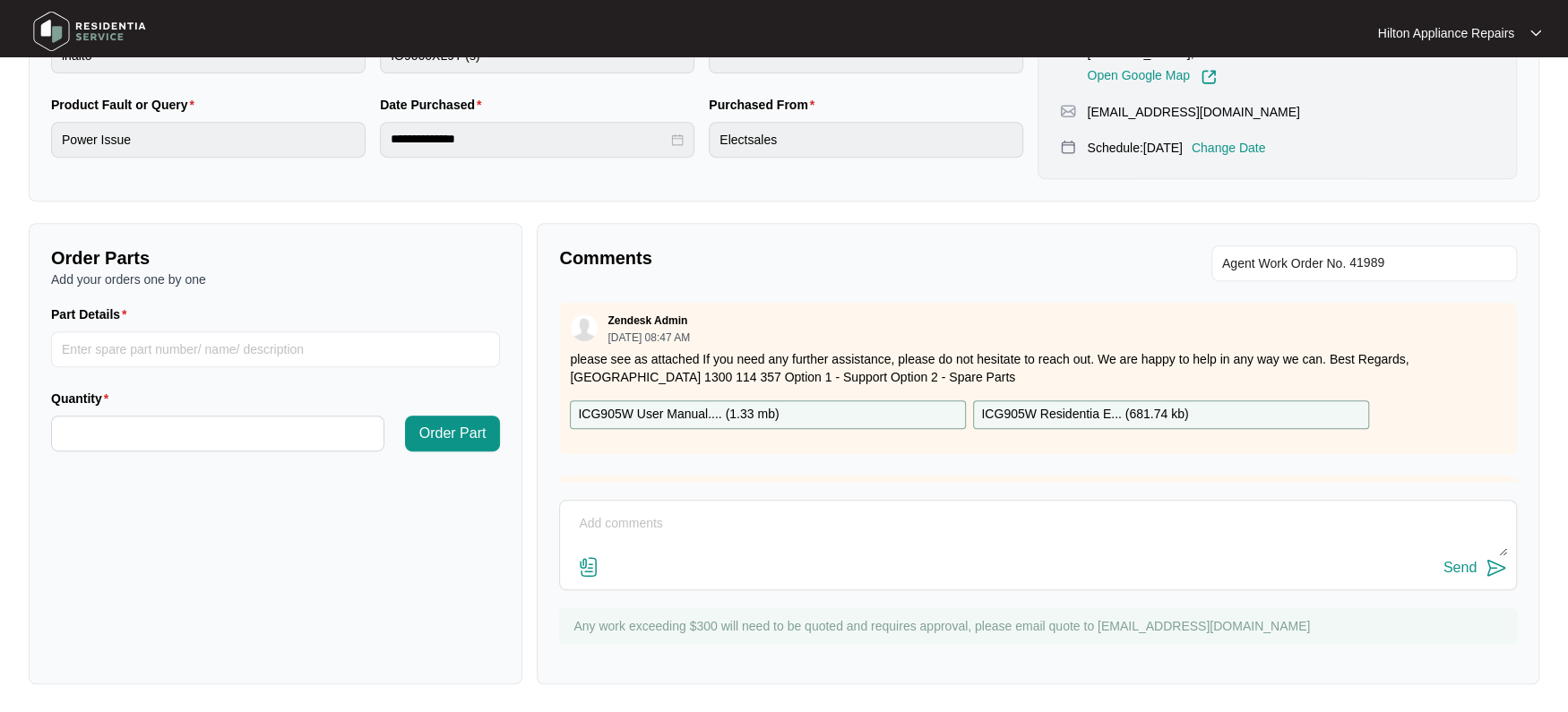
click at [578, 531] on textarea at bounding box center [1038, 533] width 938 height 47
type textarea "[PERSON_NAME] called requested to cancel booking as appliance has been fixed"
click at [1448, 569] on div "Send" at bounding box center [1459, 567] width 33 height 16
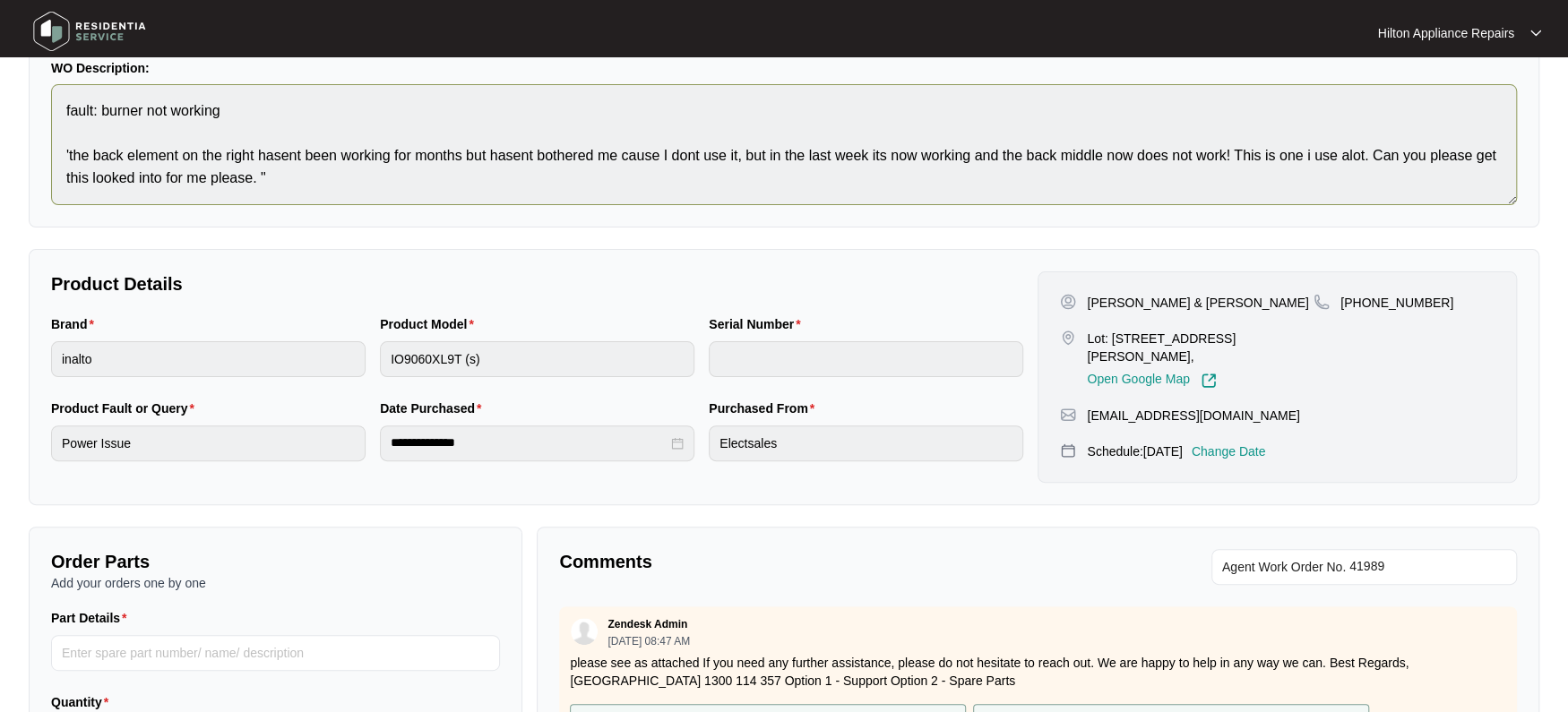
scroll to position [0, 0]
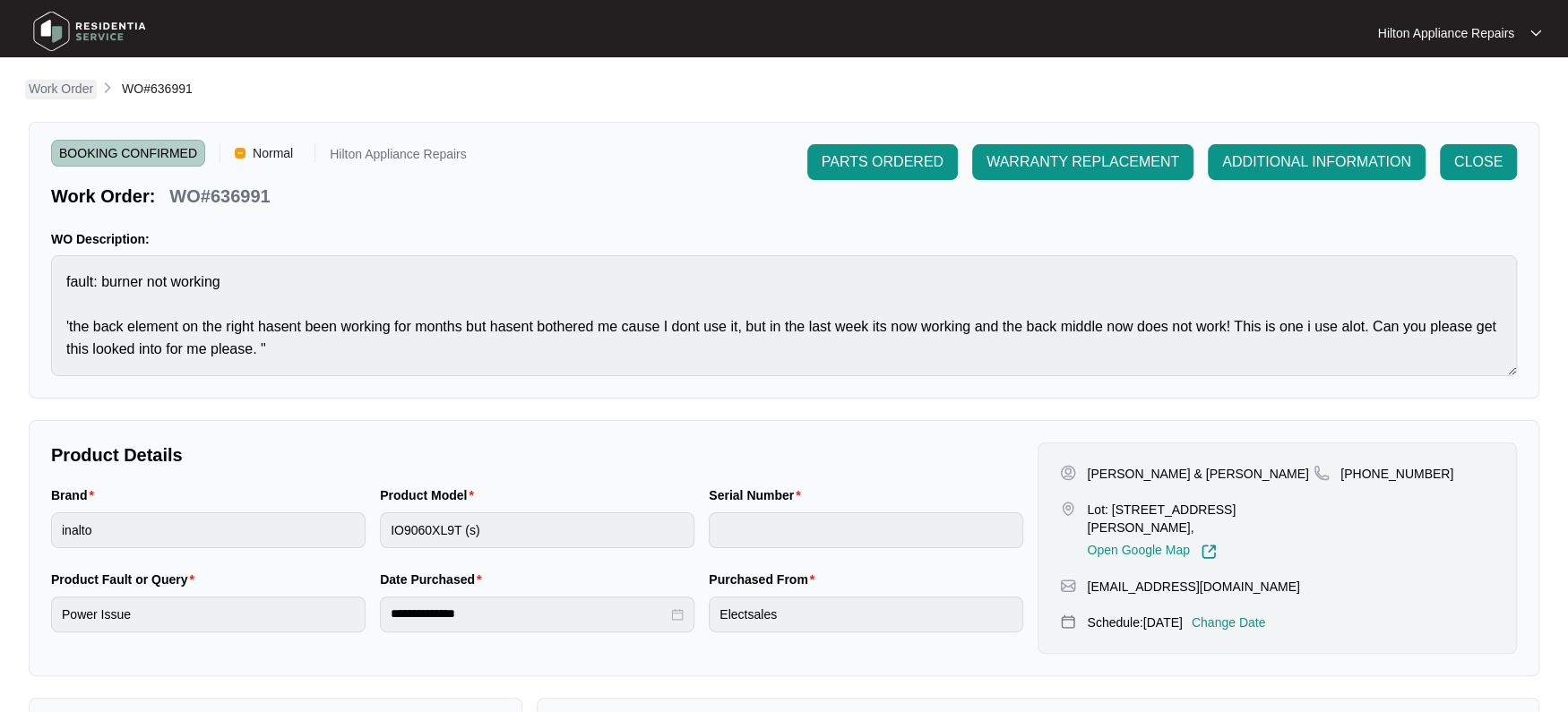
click at [67, 86] on p "Work Order" at bounding box center [61, 88] width 65 height 18
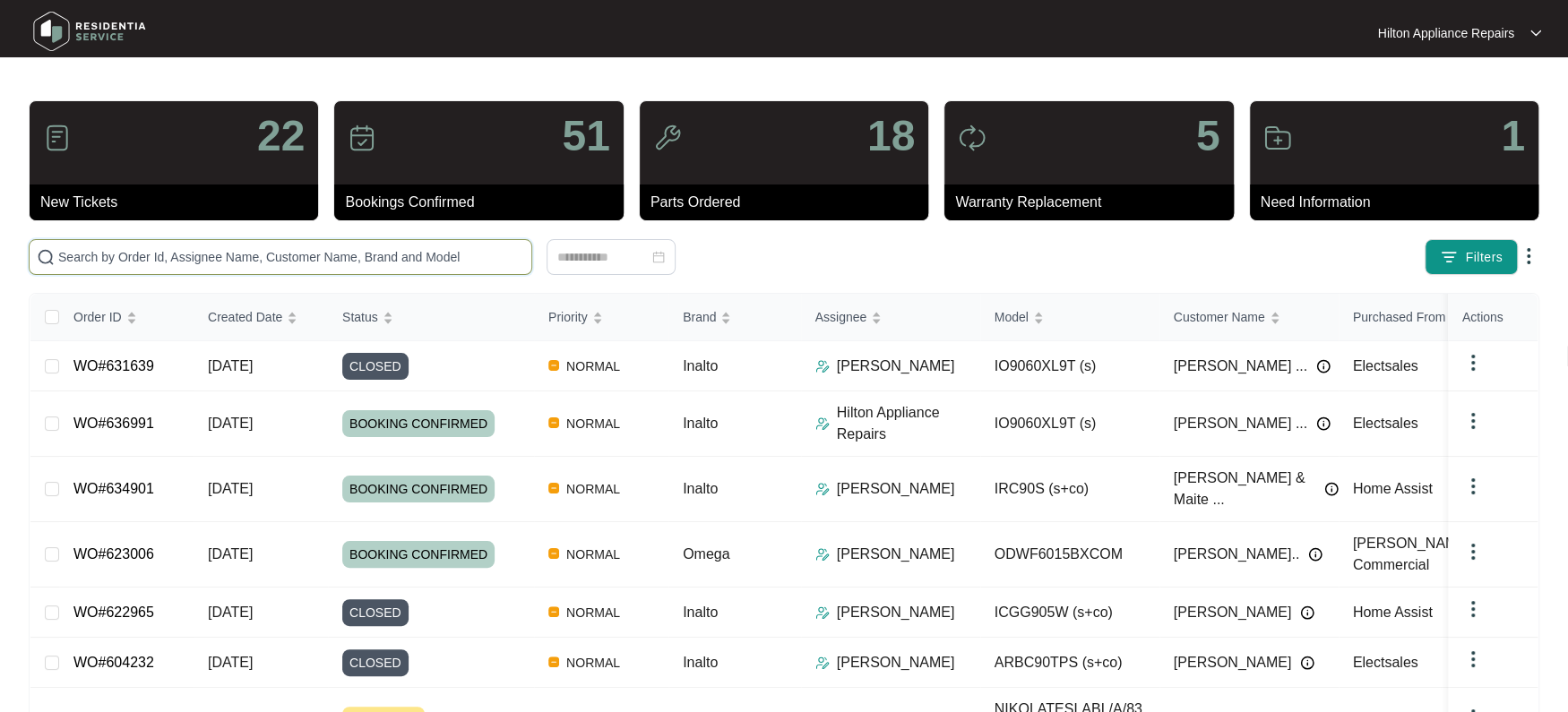
click at [95, 260] on input "text" at bounding box center [291, 256] width 465 height 20
paste input "635866"
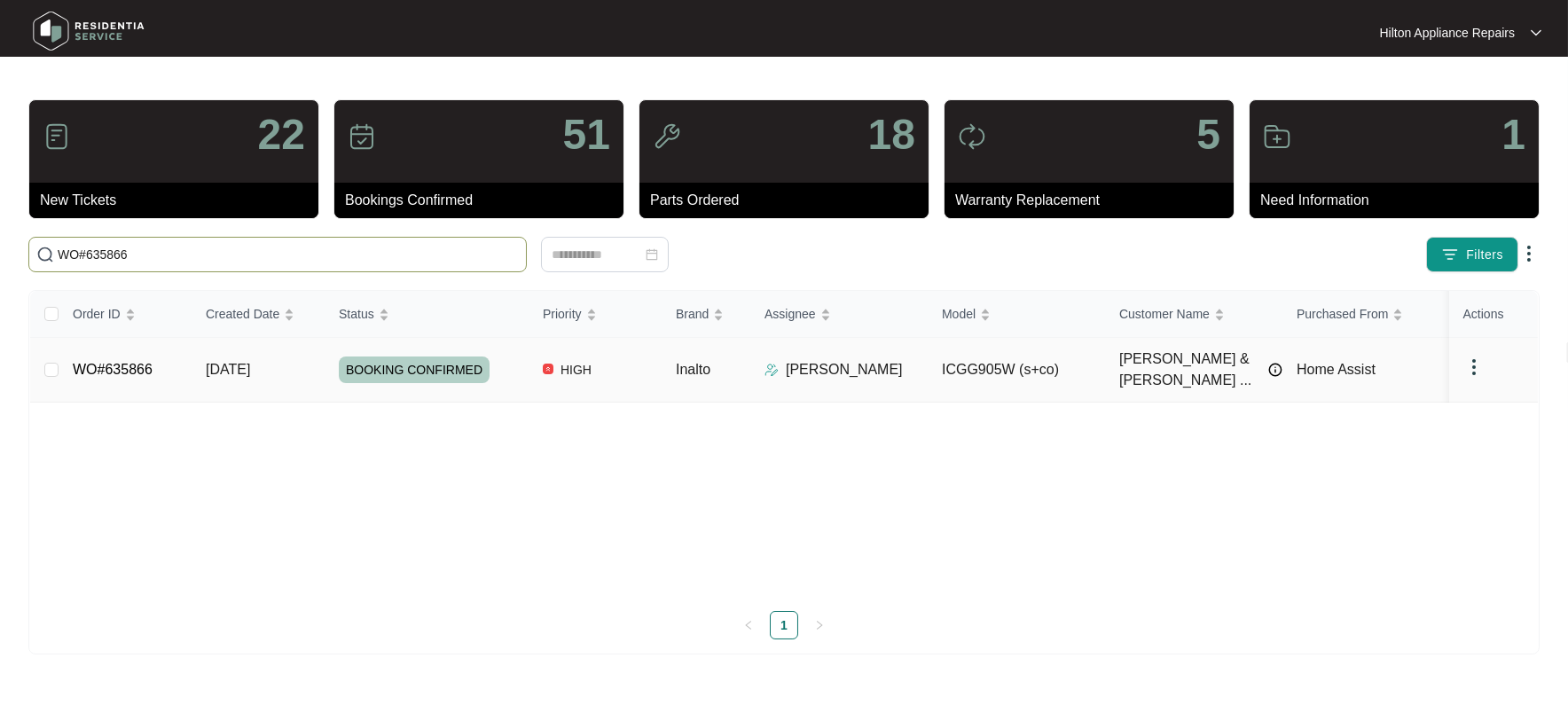
type input "WO#635866"
click at [250, 364] on span "[DATE]" at bounding box center [227, 369] width 44 height 15
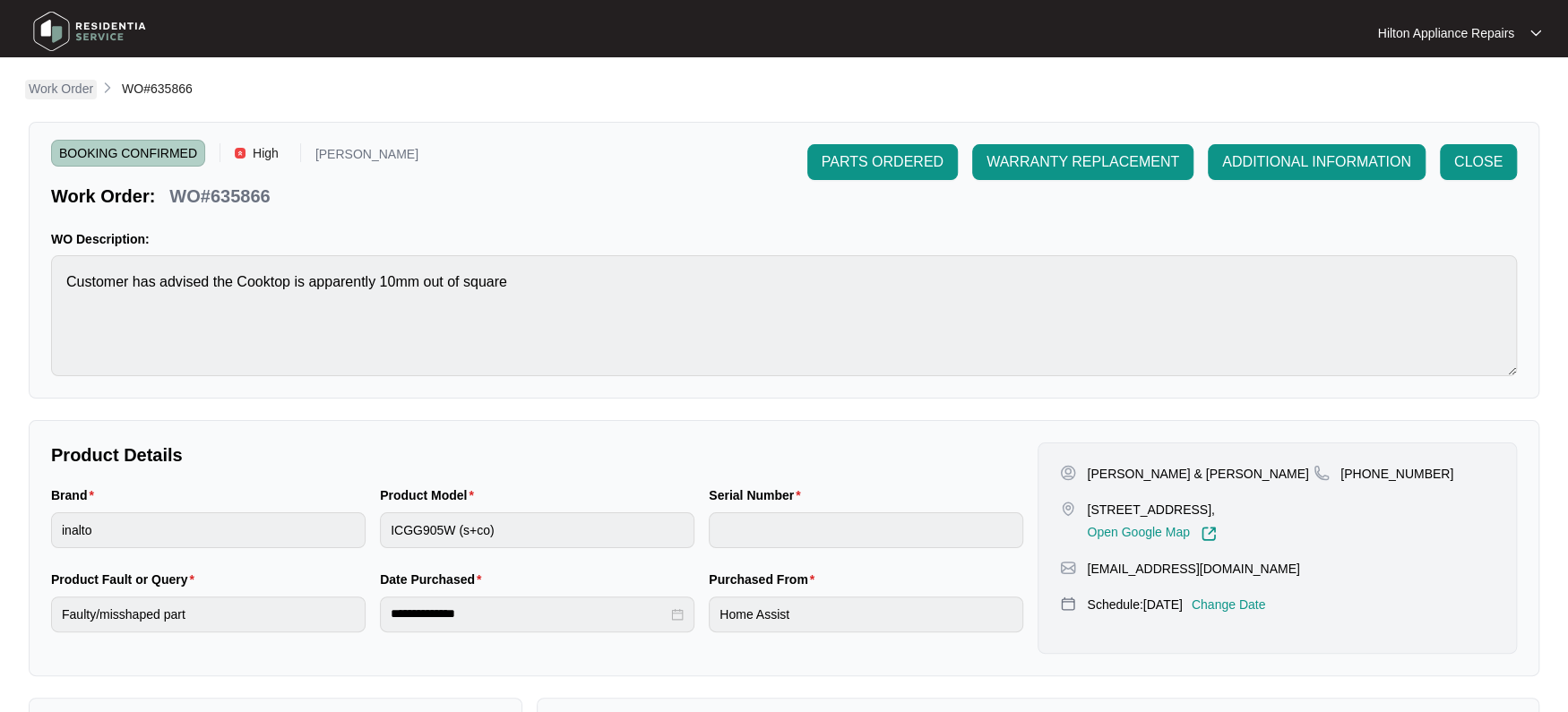
click at [56, 80] on p "Work Order" at bounding box center [61, 88] width 65 height 18
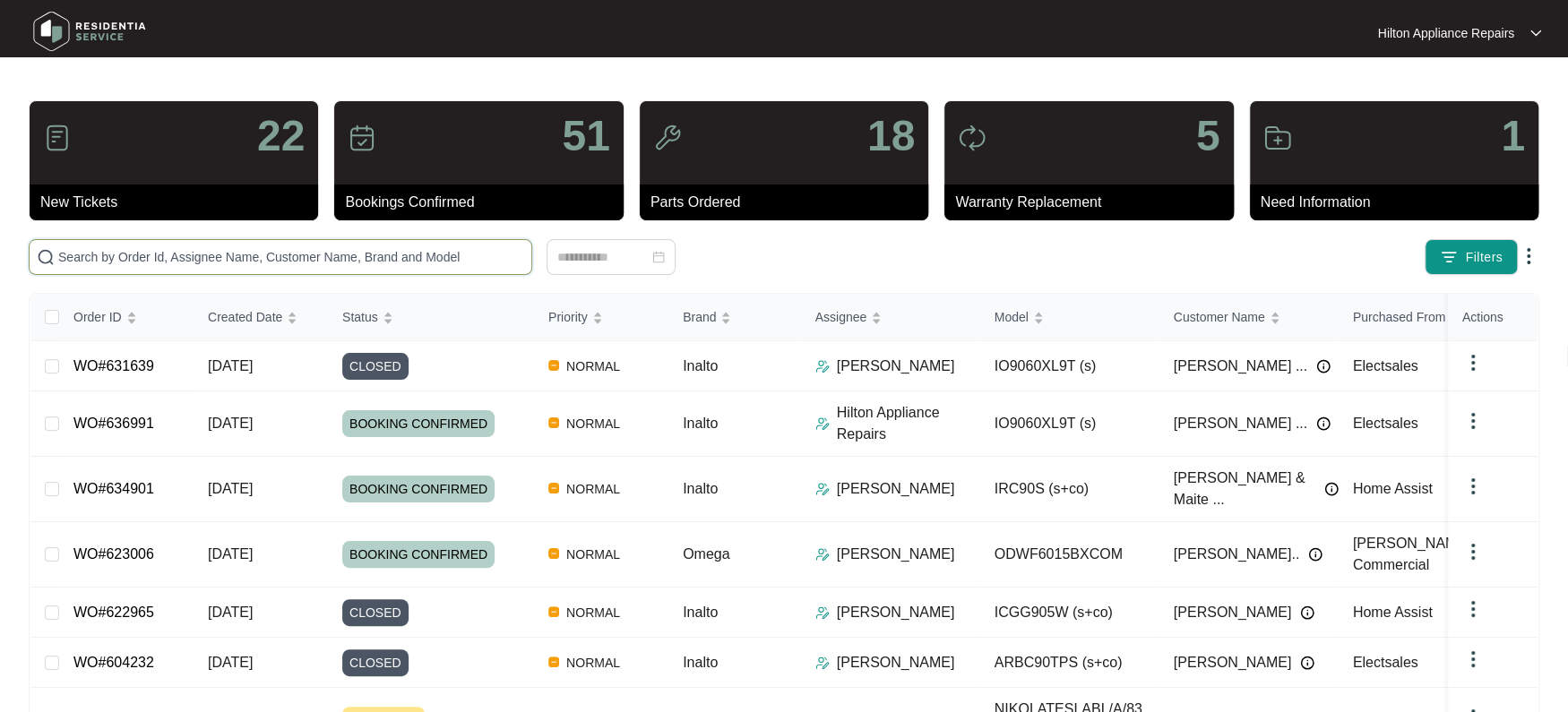
click at [89, 262] on input "text" at bounding box center [291, 256] width 465 height 20
paste input "WO#631261"
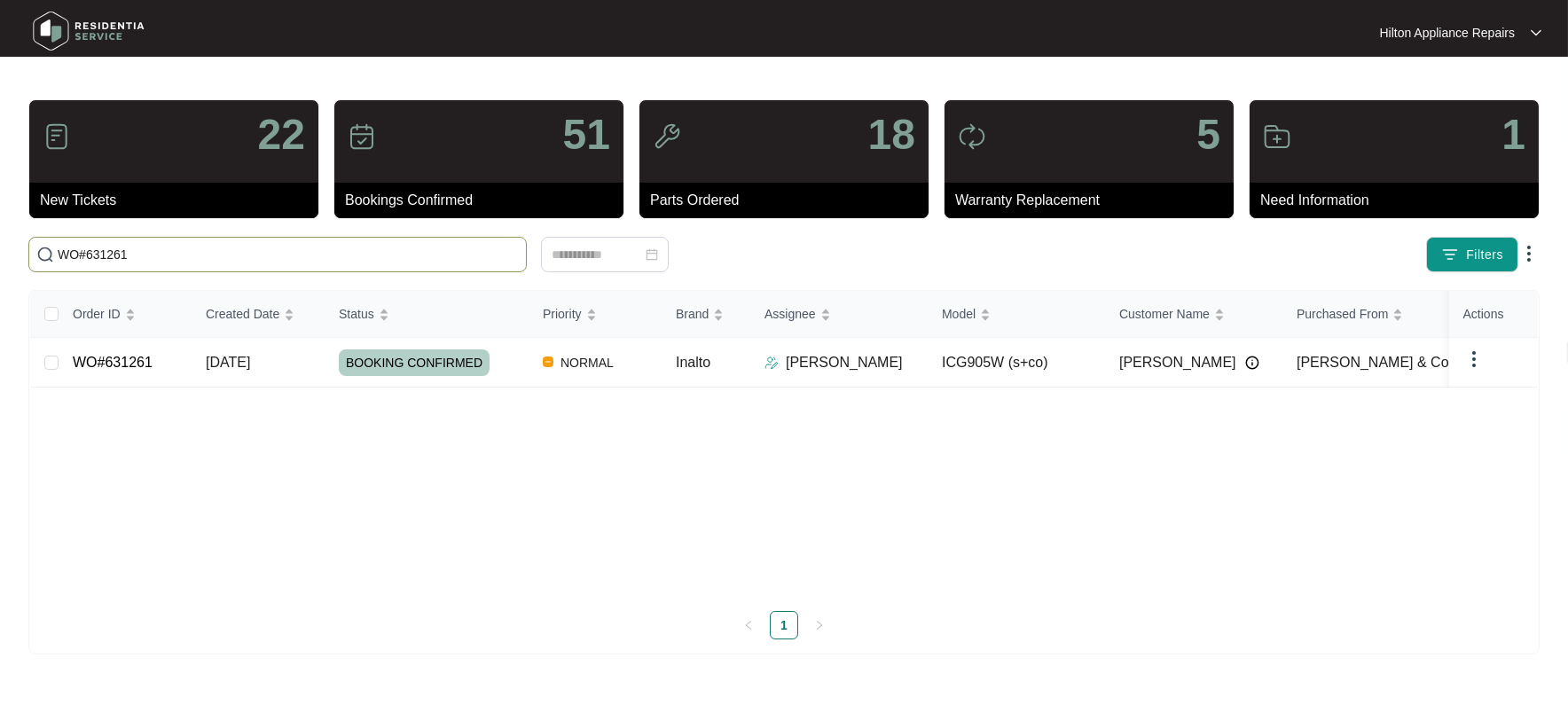
type input "WO#631261"
click at [245, 354] on span "[DATE]" at bounding box center [227, 362] width 44 height 15
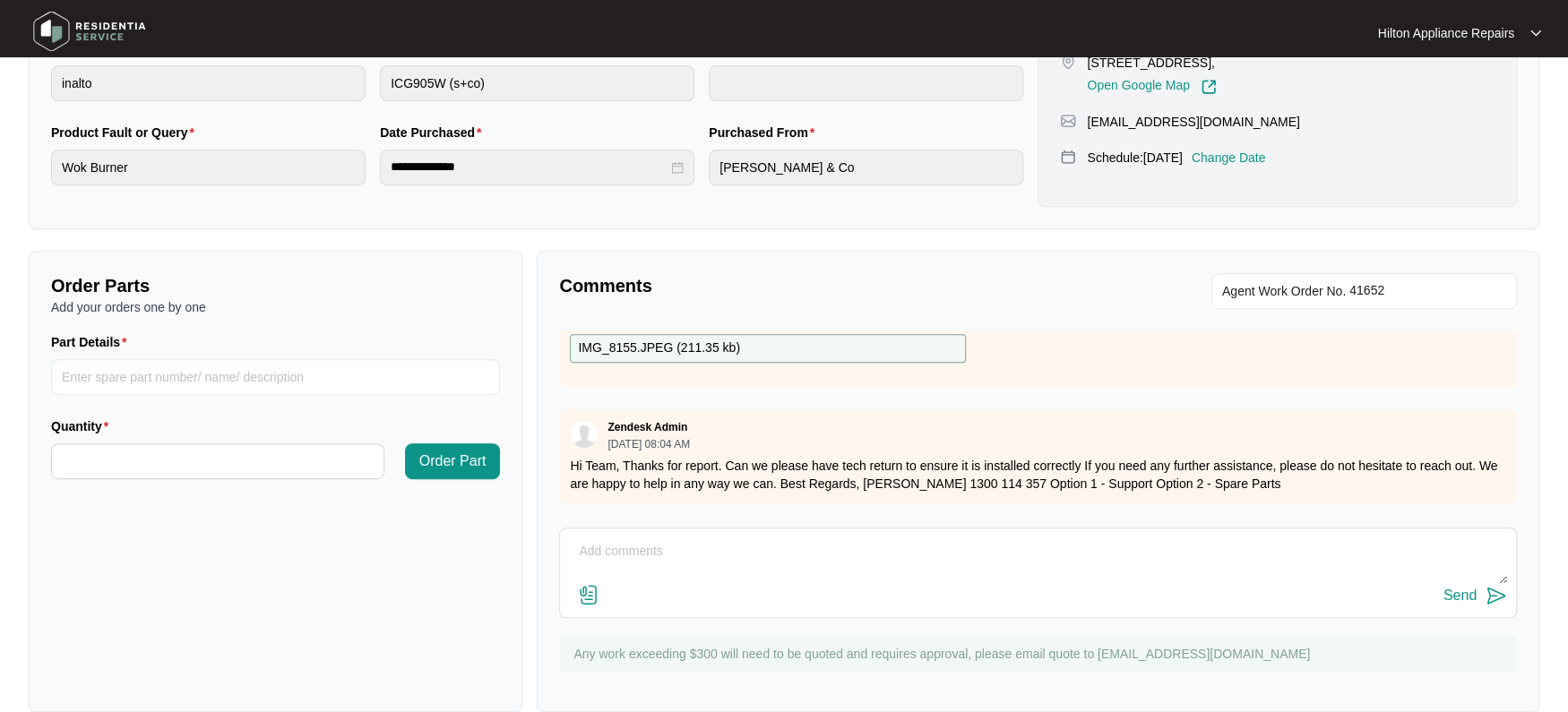
scroll to position [778, 0]
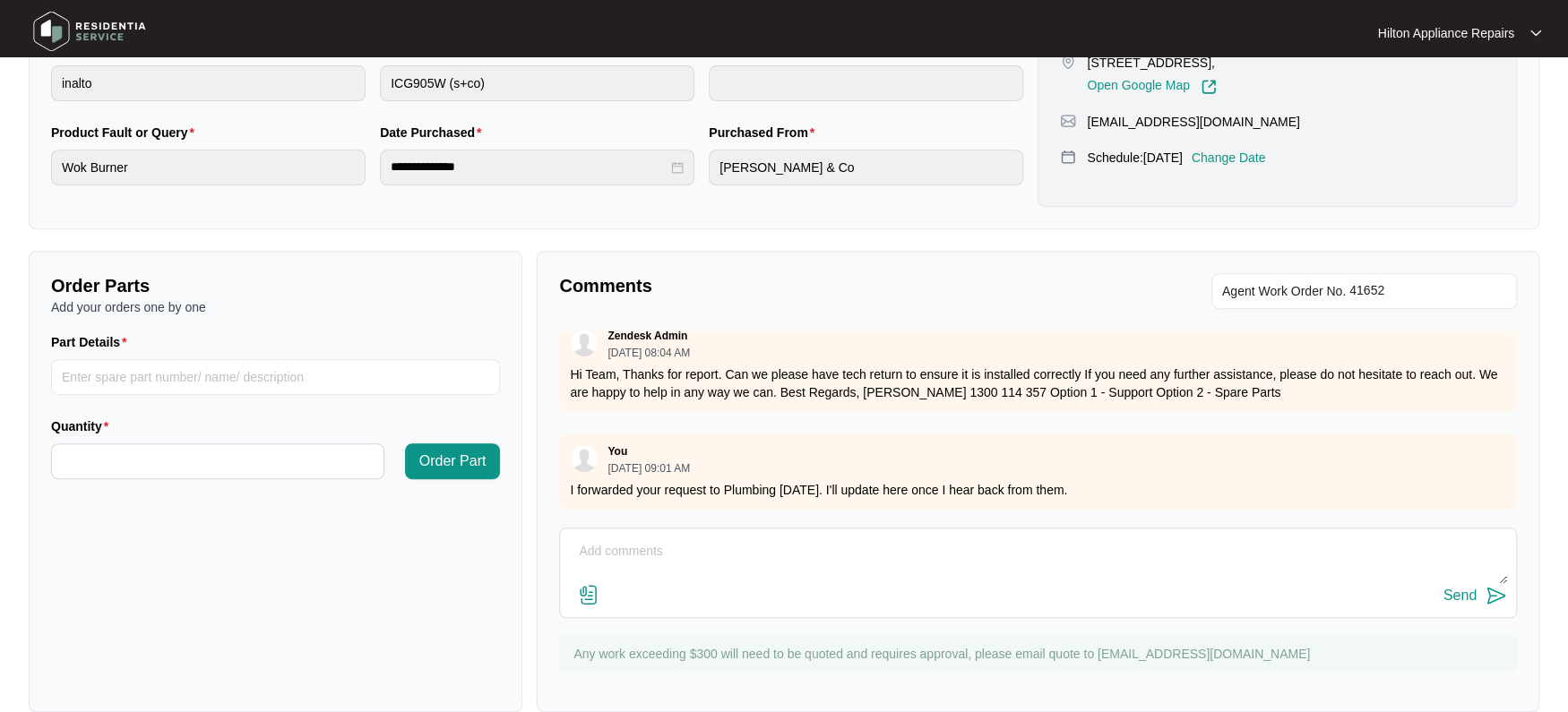
click at [618, 540] on textarea at bounding box center [1038, 560] width 938 height 47
paste textarea "Brody 5/9 Attended site as customer had a discrepancy with the replacement of t…"
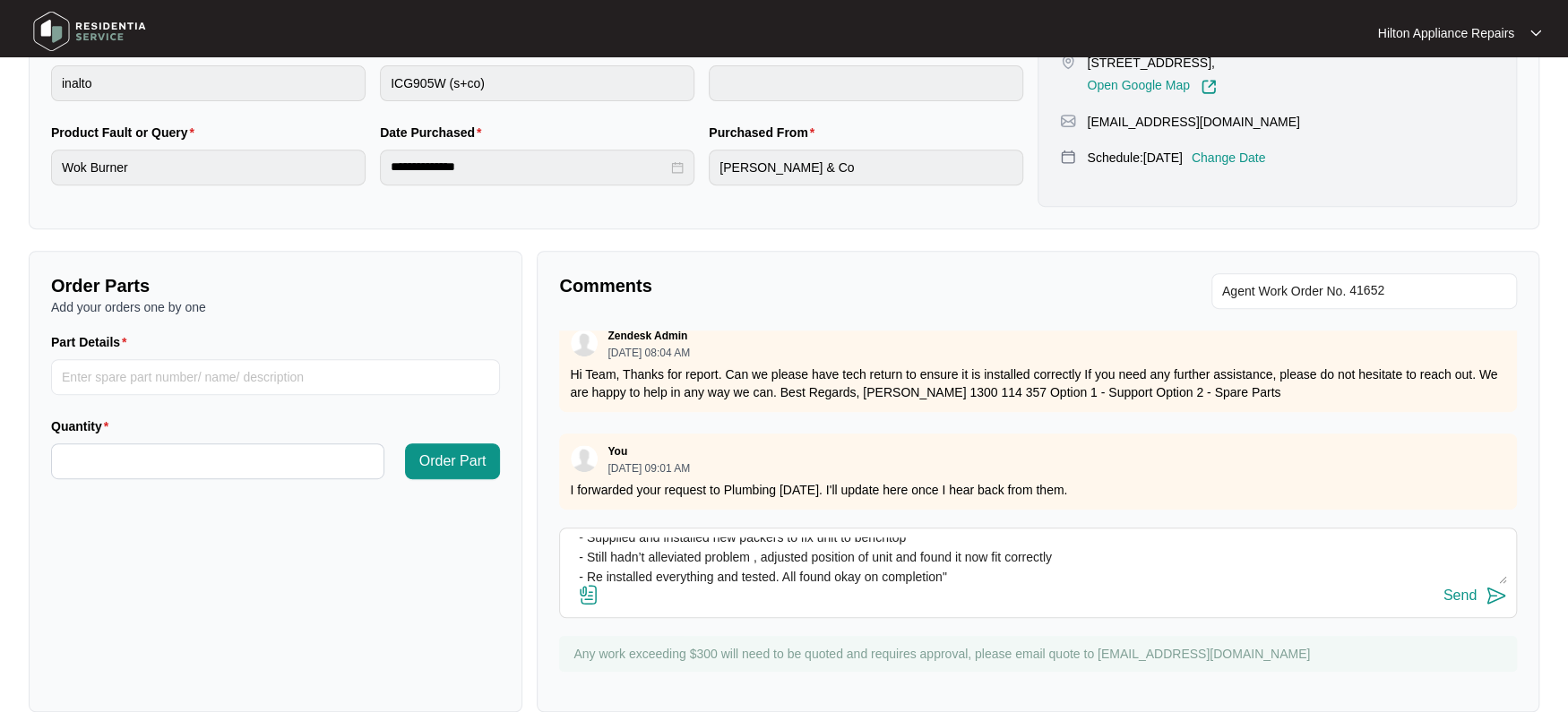
type textarea "Gas Tech notes "Brody 5/9 Attended site as customer had a discrepancy with the …"
click at [591, 595] on img at bounding box center [588, 594] width 22 height 22
click at [0, 0] on input "file" at bounding box center [0, 0] width 0 height 0
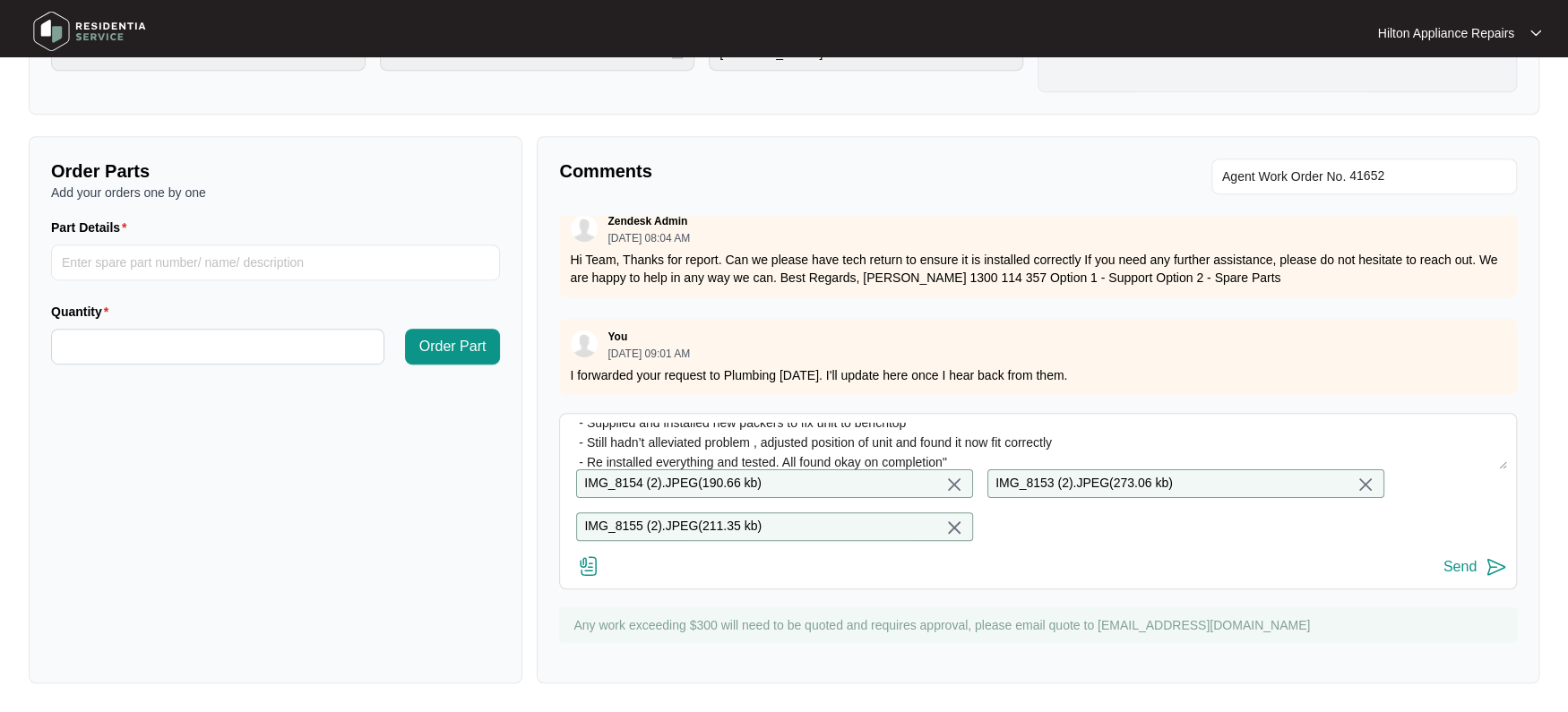
click at [1457, 568] on div "Send" at bounding box center [1459, 567] width 33 height 16
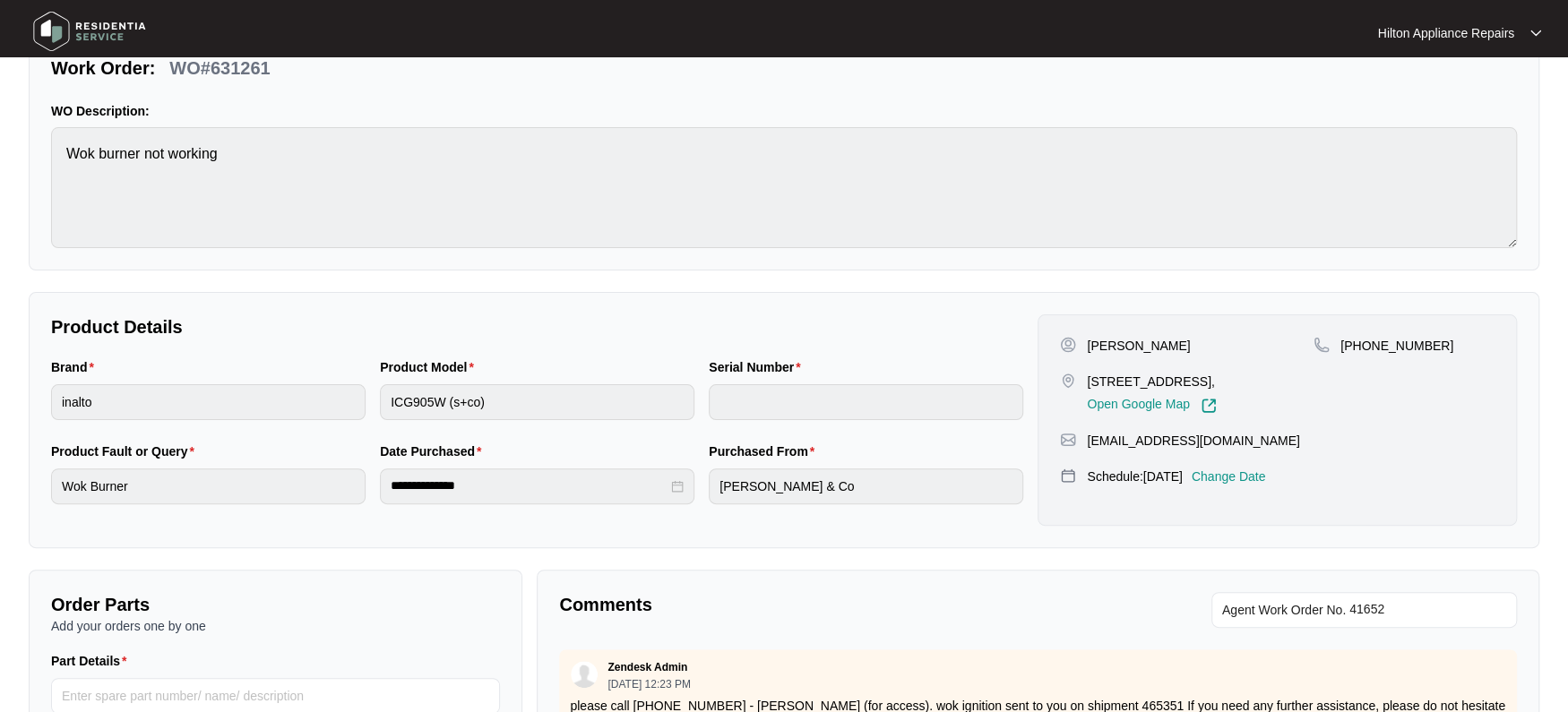
scroll to position [0, 0]
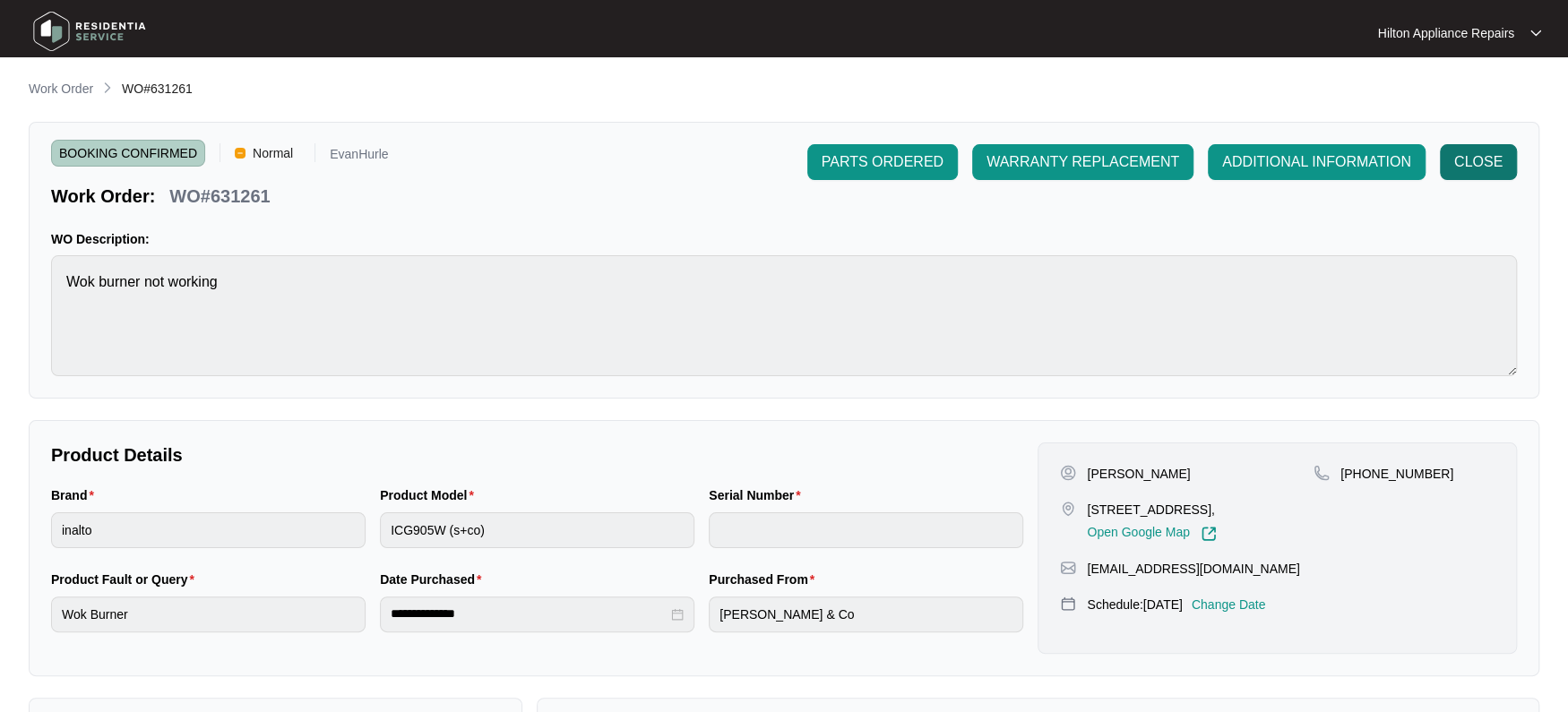
click at [1474, 159] on span "CLOSE" at bounding box center [1478, 161] width 48 height 22
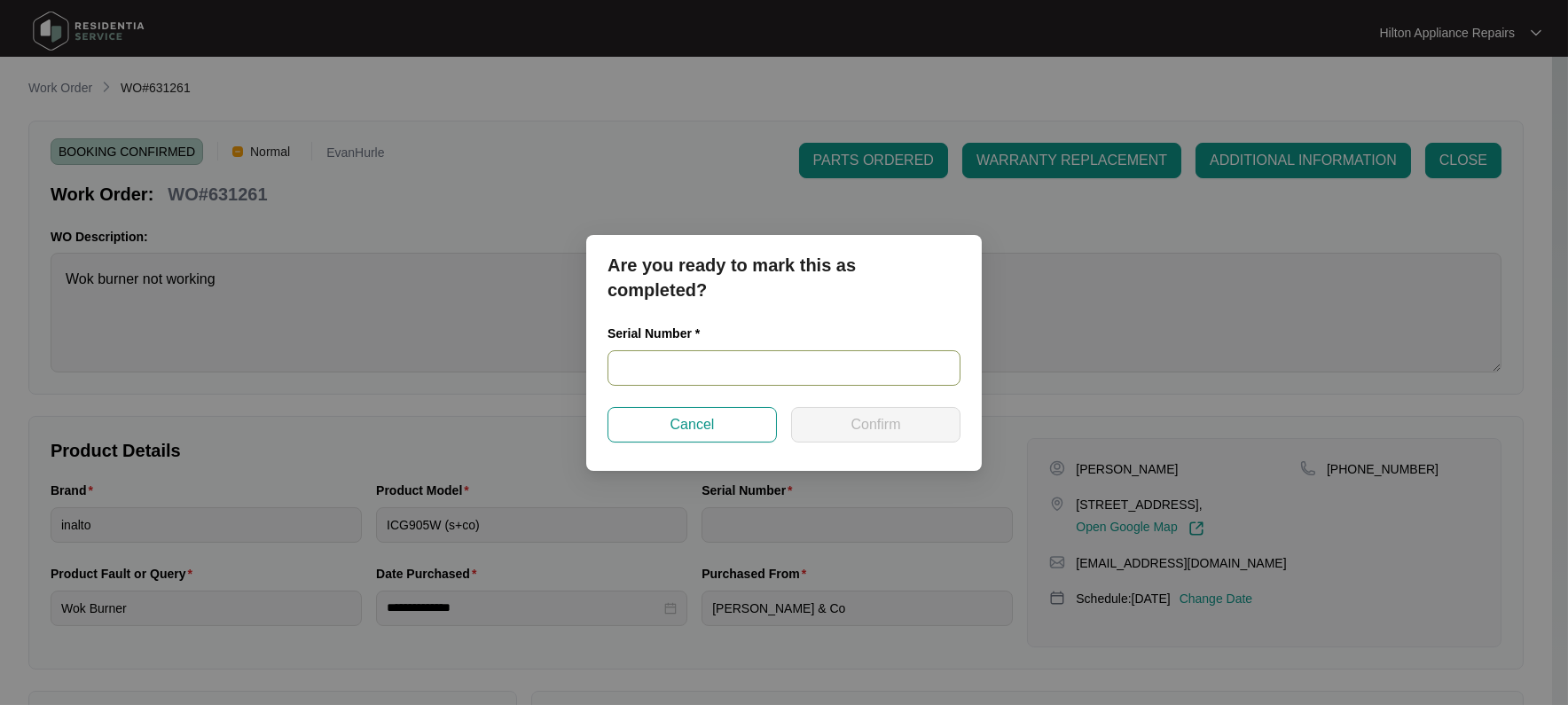
click at [631, 376] on input "text" at bounding box center [783, 368] width 353 height 36
type input "2020040877"
click at [846, 421] on button "Confirm" at bounding box center [875, 425] width 169 height 36
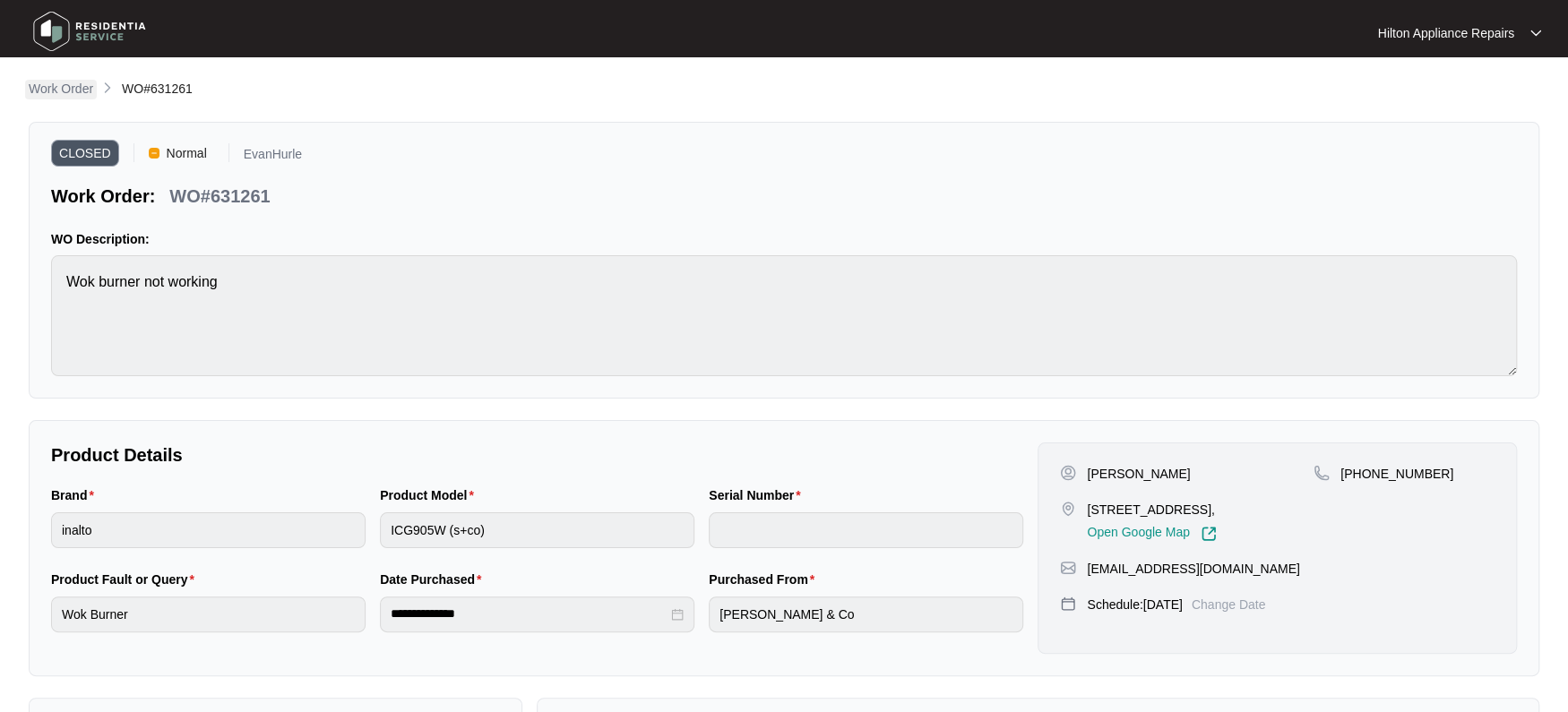
click at [61, 85] on p "Work Order" at bounding box center [61, 88] width 65 height 18
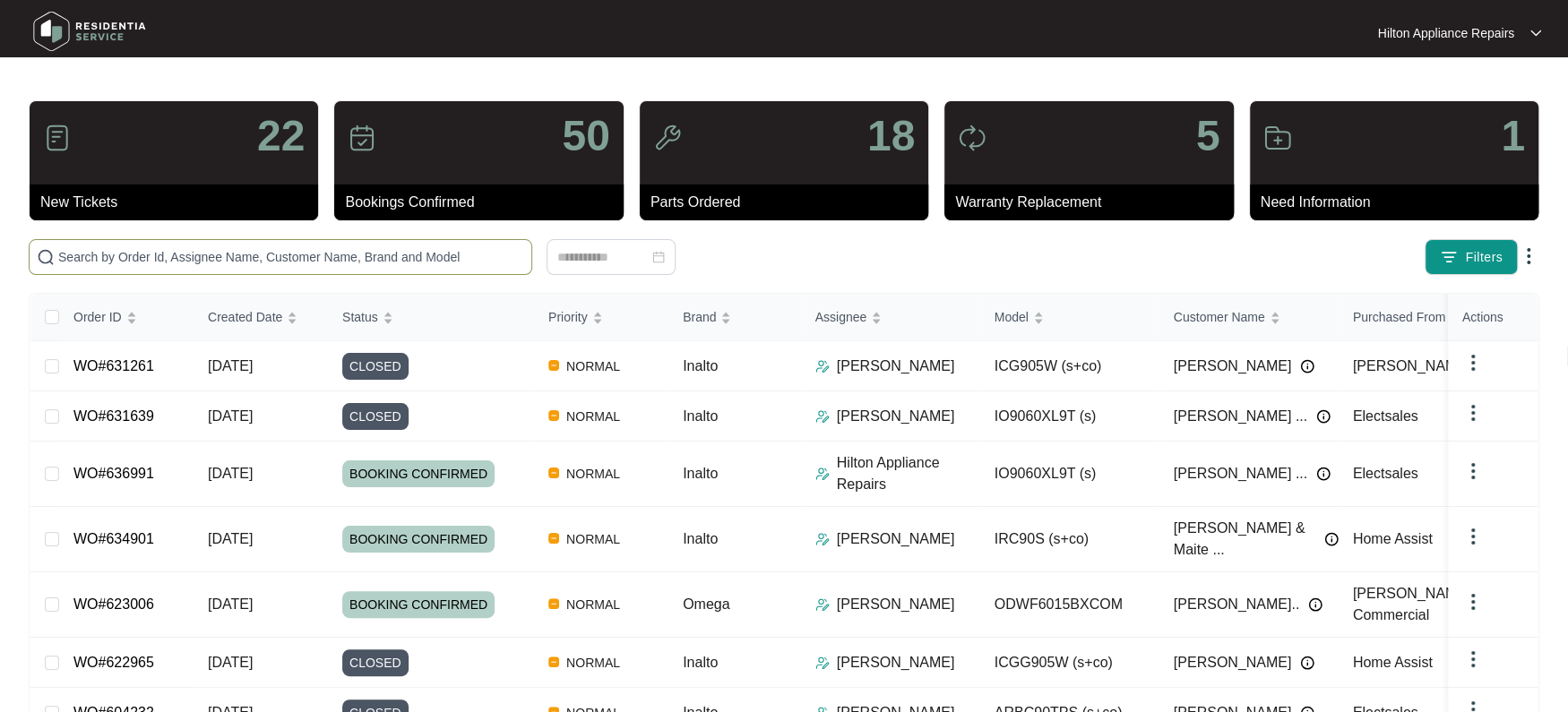
click at [100, 255] on input "text" at bounding box center [291, 256] width 465 height 20
paste input "635866"
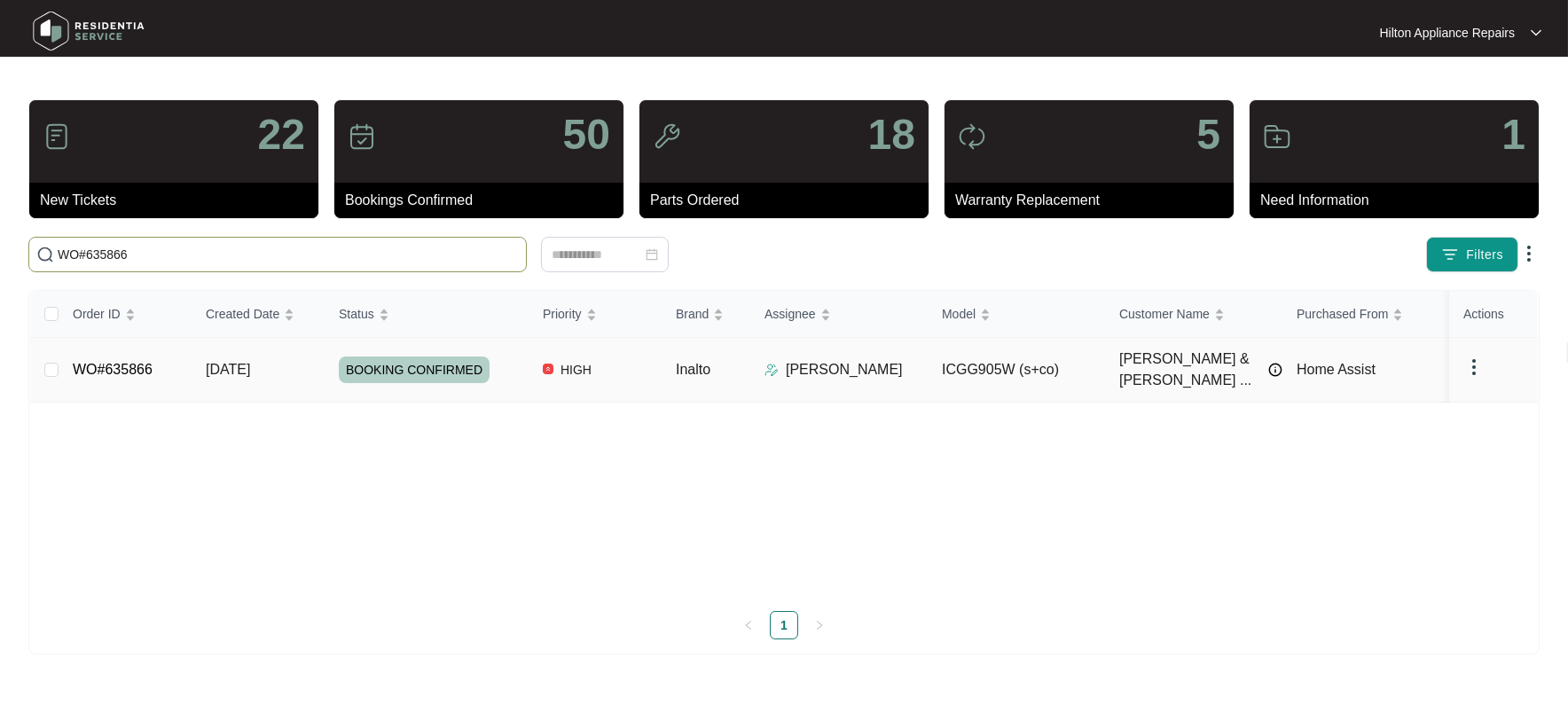
type input "WO#635866"
click at [242, 364] on span "[DATE]" at bounding box center [227, 369] width 44 height 15
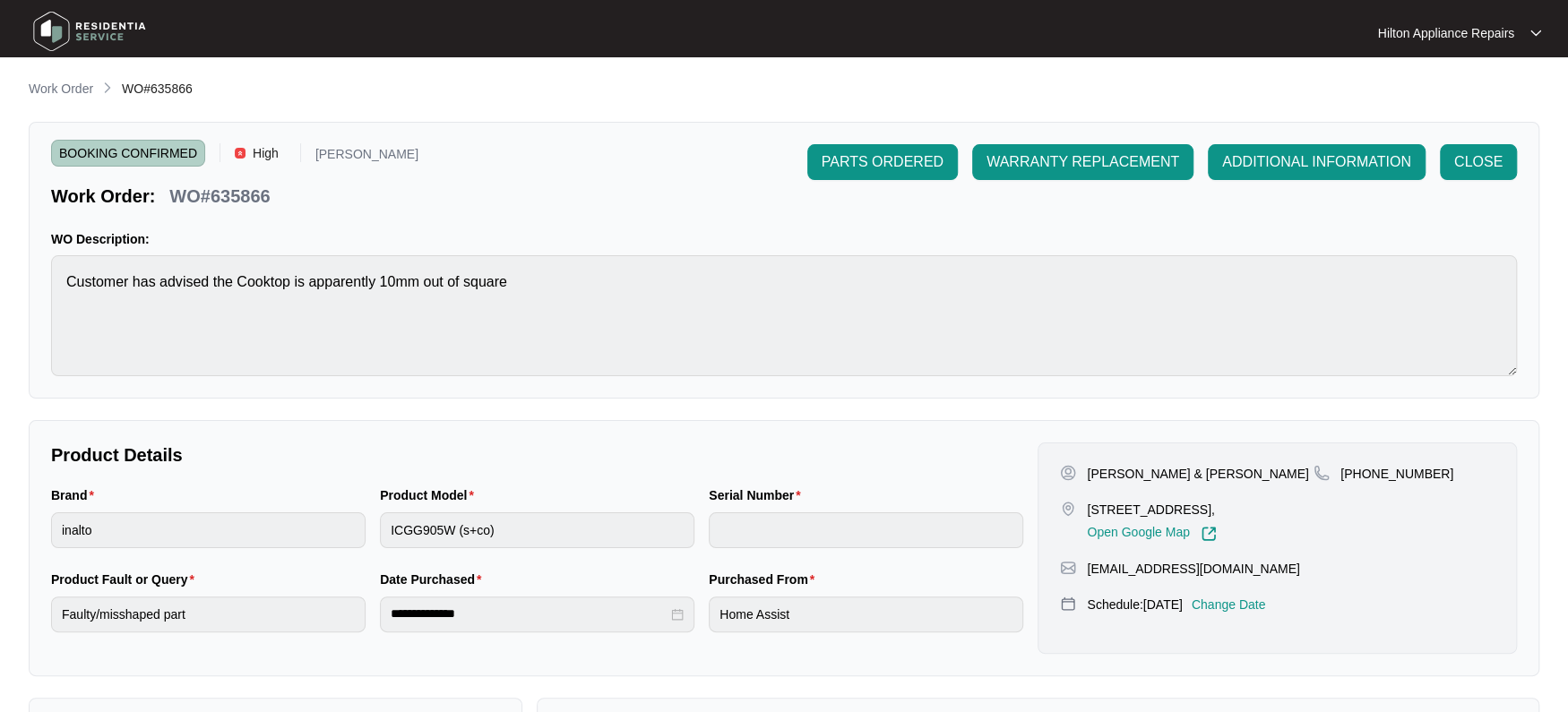
drag, startPoint x: 60, startPoint y: 85, endPoint x: 71, endPoint y: 89, distance: 11.7
click at [60, 85] on p "Work Order" at bounding box center [61, 88] width 65 height 18
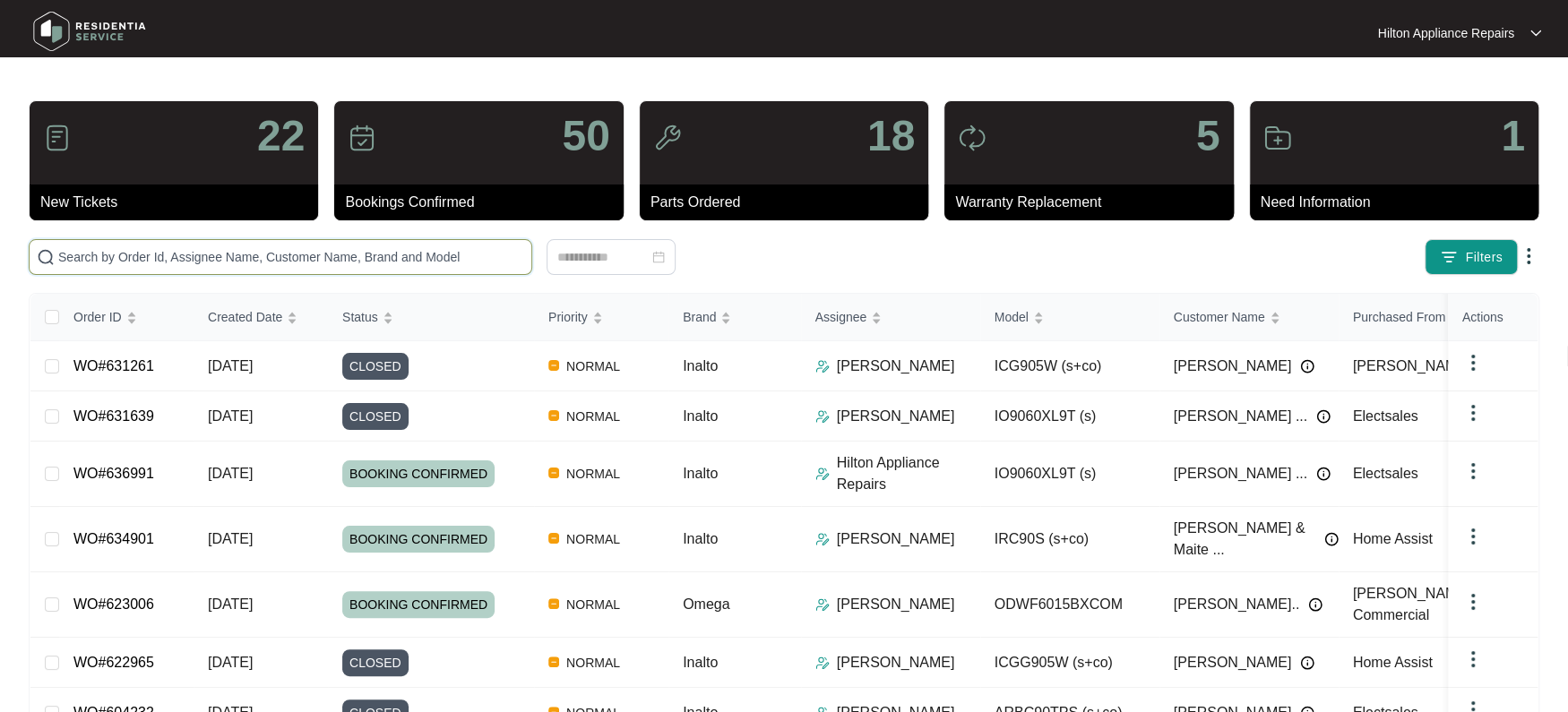
click at [85, 257] on input "text" at bounding box center [291, 256] width 465 height 20
paste input "WO#636312"
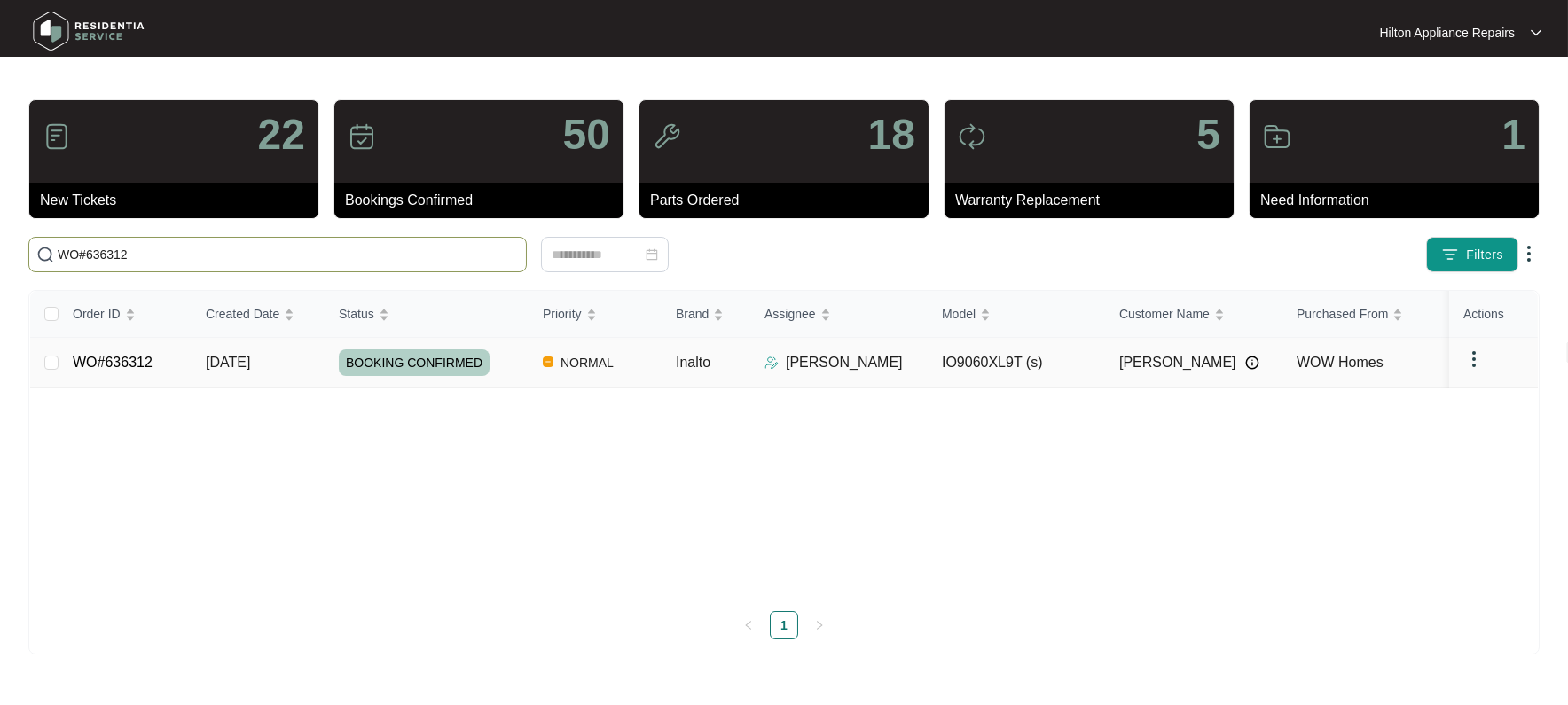
type input "WO#636312"
click at [237, 365] on span "[DATE]" at bounding box center [227, 362] width 44 height 15
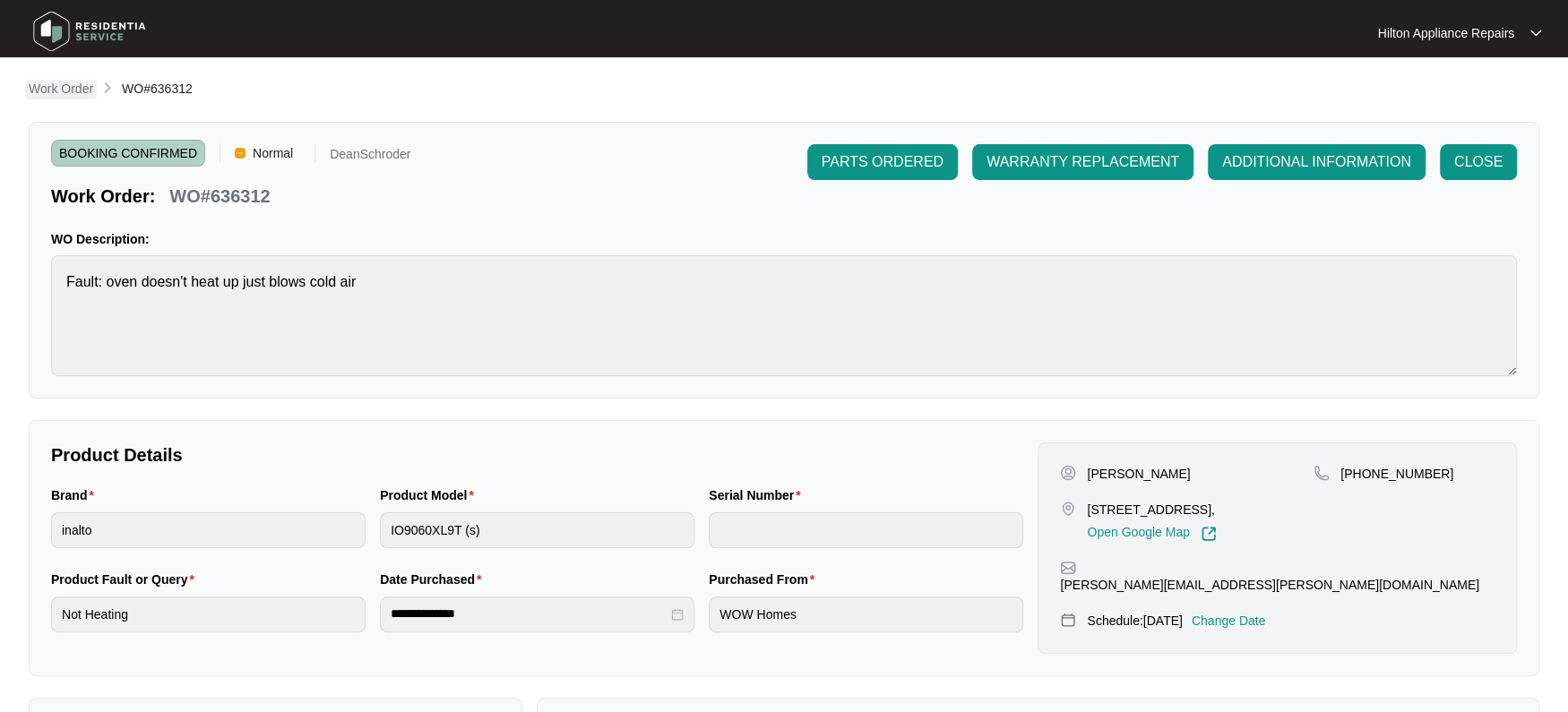
click at [68, 94] on p "Work Order" at bounding box center [61, 88] width 65 height 18
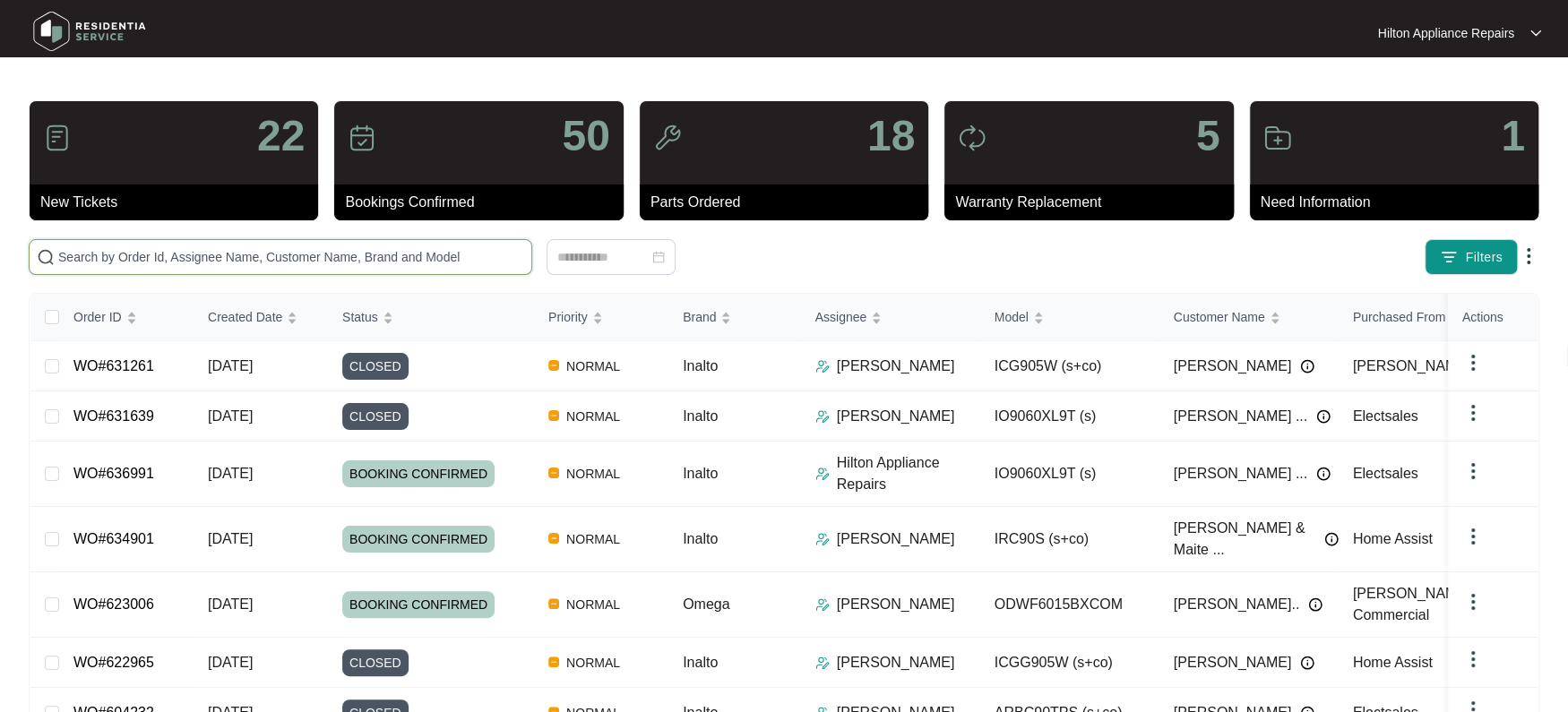
click at [84, 247] on input "text" at bounding box center [291, 256] width 465 height 20
paste input "WO#636991"
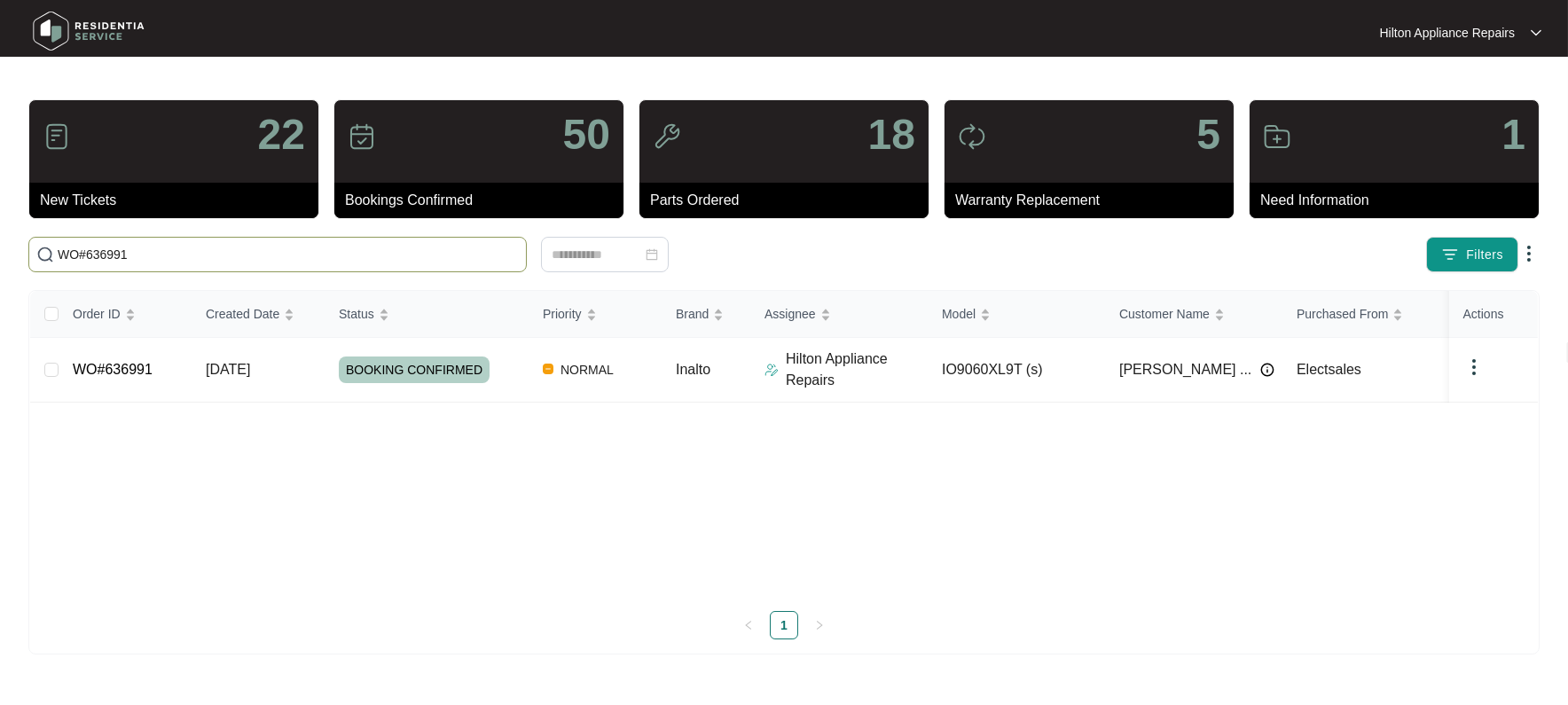
type input "WO#636991"
click at [250, 373] on span "[DATE]" at bounding box center [227, 369] width 44 height 15
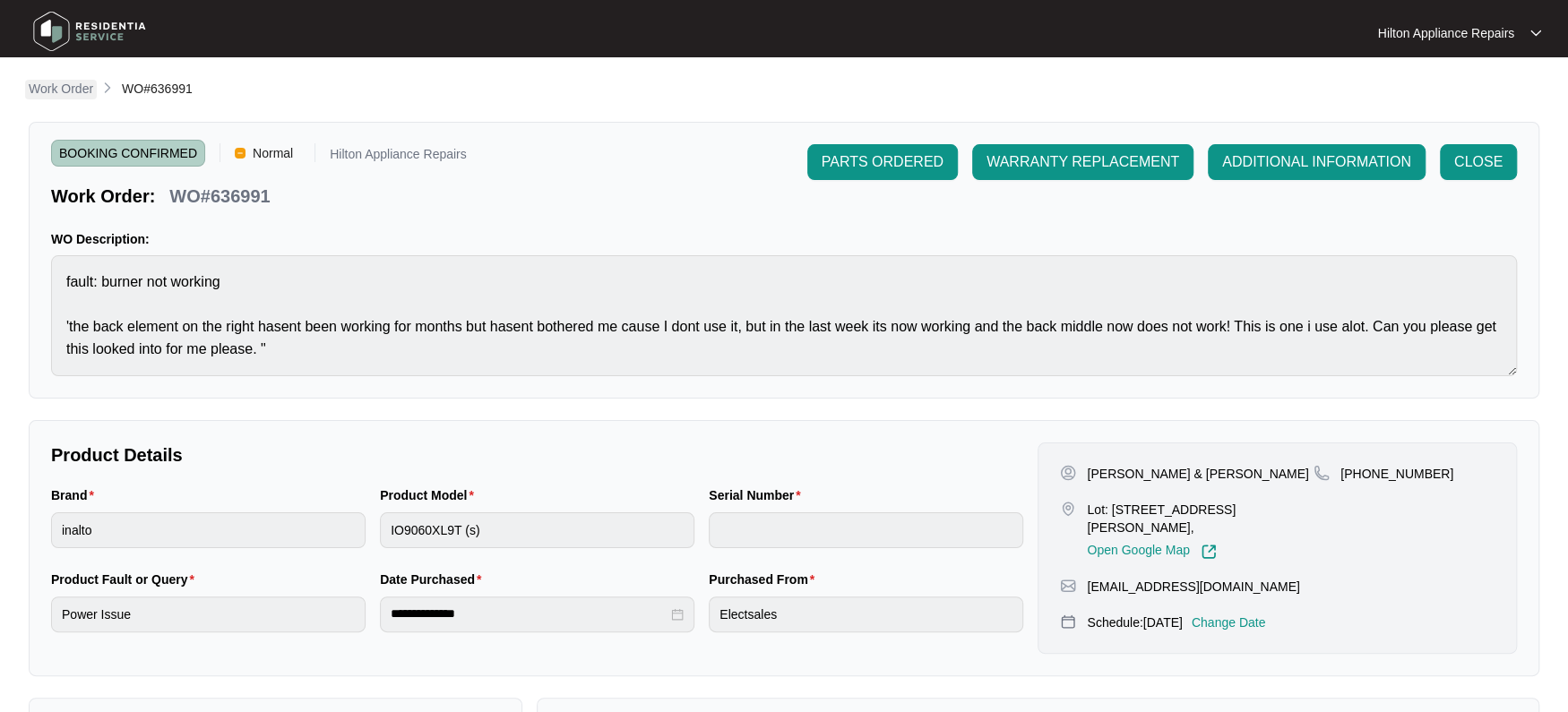
click at [63, 87] on p "Work Order" at bounding box center [61, 88] width 65 height 18
